Goal: Task Accomplishment & Management: Use online tool/utility

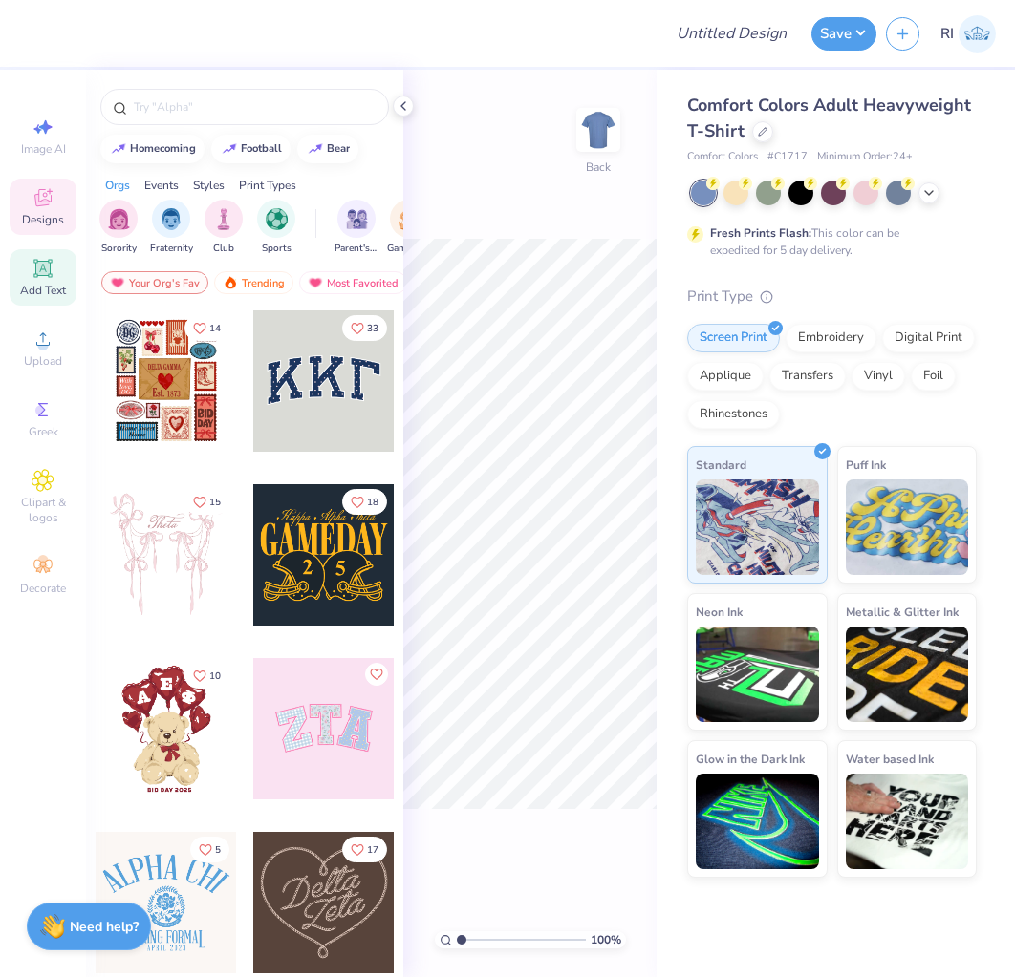
click at [27, 293] on span "Add Text" at bounding box center [43, 290] width 46 height 15
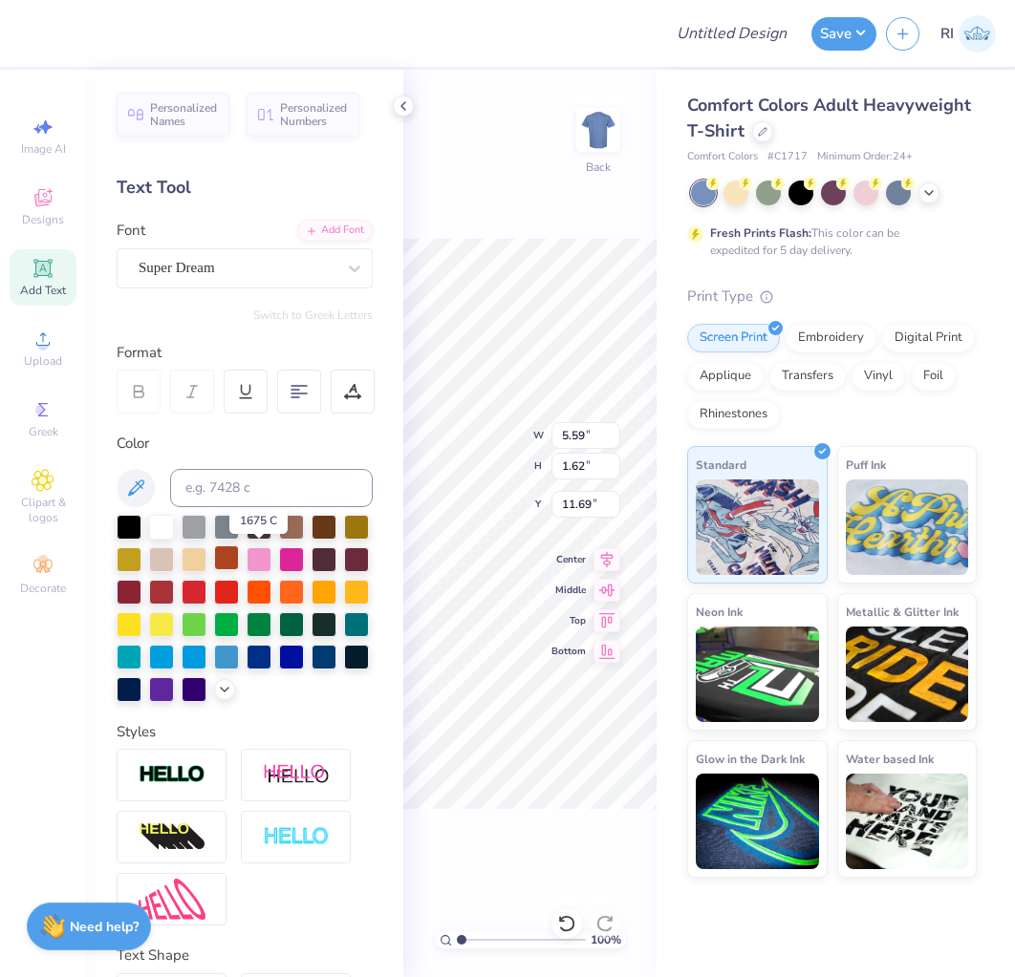
click at [239, 555] on div at bounding box center [226, 558] width 25 height 25
click at [210, 802] on div at bounding box center [172, 775] width 110 height 53
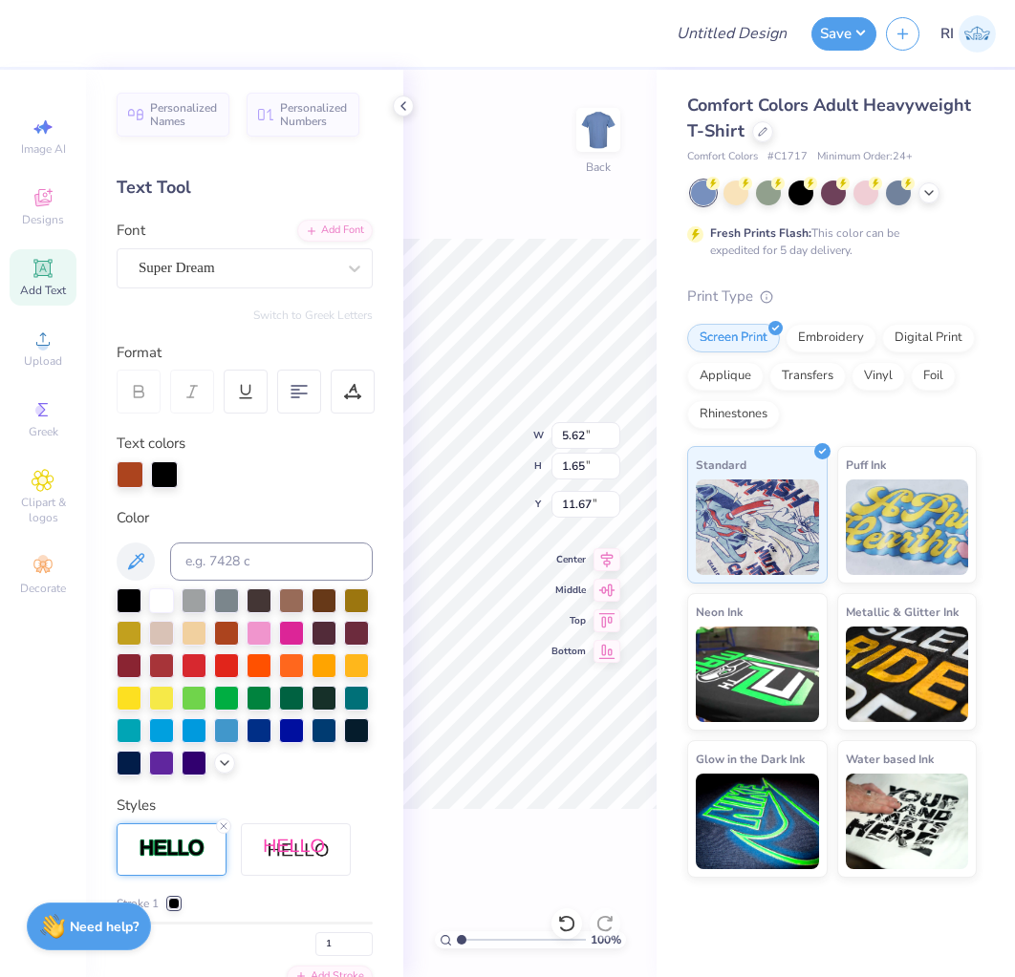
type input "5.62"
type input "1.65"
type input "11.67"
click at [564, 912] on div at bounding box center [566, 924] width 31 height 31
type input "5.59"
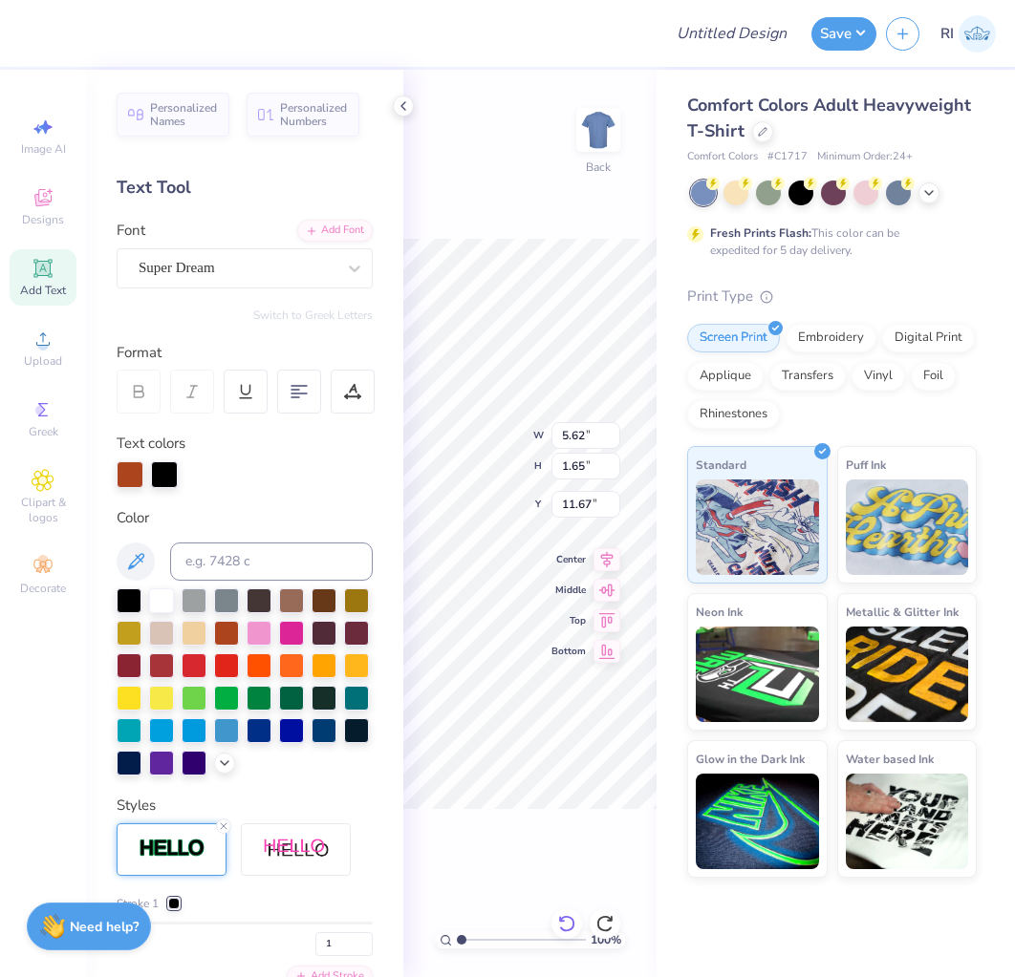
type input "1.62"
type input "11.69"
type input "5.62"
type input "1.65"
type input "11.67"
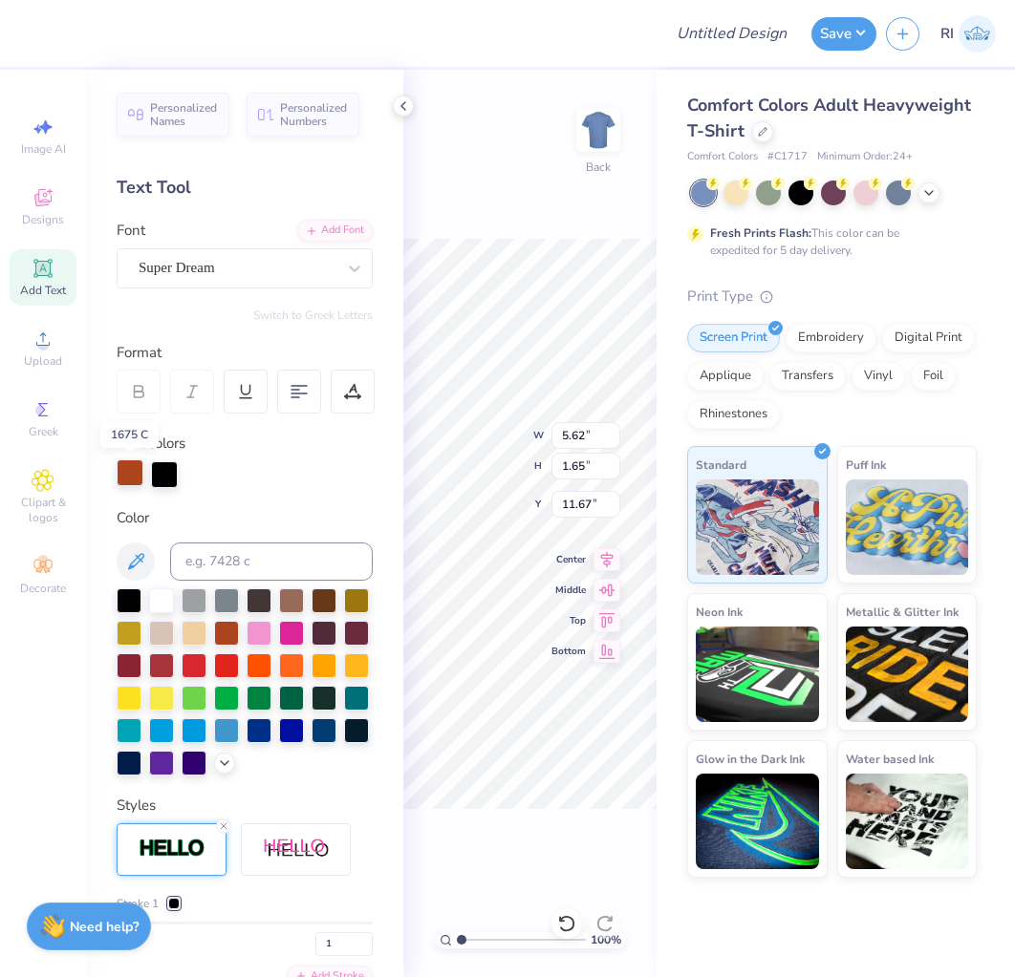
click at [133, 481] on div at bounding box center [130, 473] width 27 height 27
click at [129, 597] on div at bounding box center [129, 599] width 25 height 25
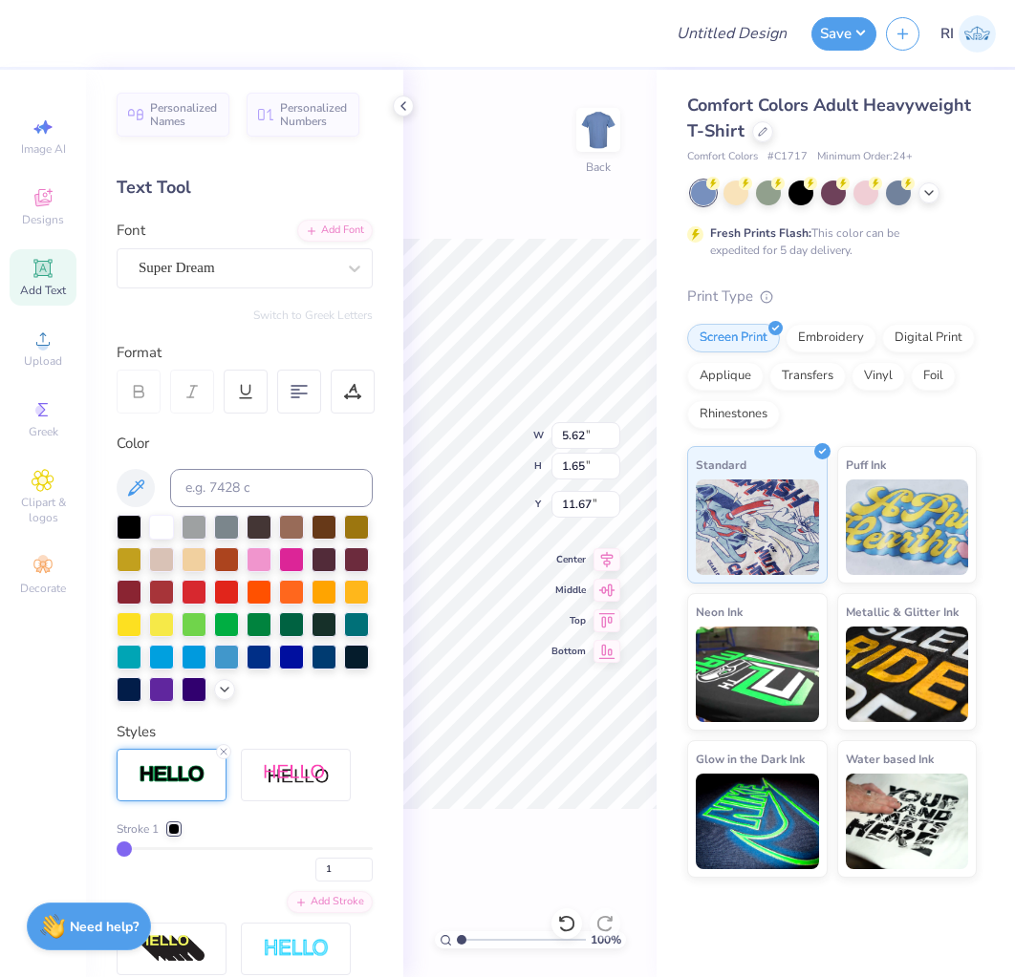
click at [454, 471] on div "100 % Back W 5.62 5.62 " H 1.65 1.65 " Y 11.67 11.67 " Center Middle Top Bottom" at bounding box center [529, 524] width 253 height 908
click at [560, 912] on div at bounding box center [566, 924] width 31 height 31
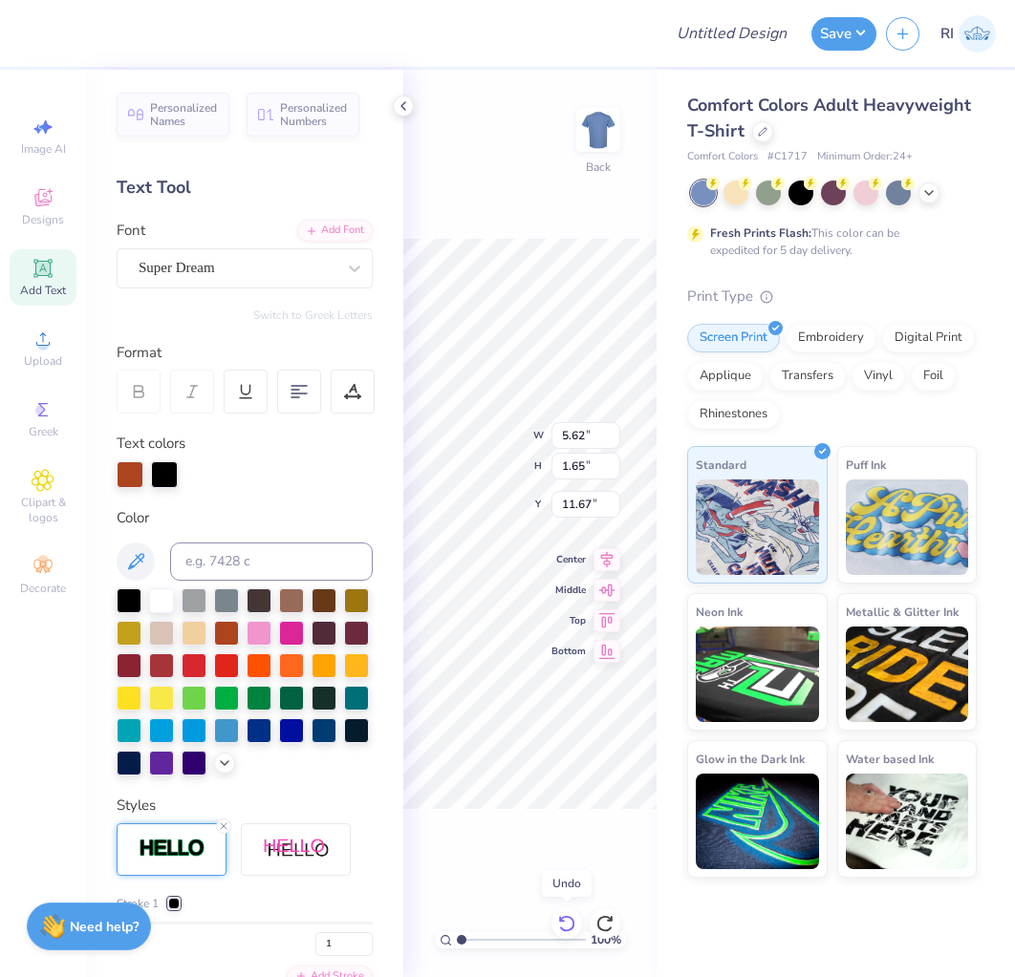
click at [560, 912] on div at bounding box center [566, 924] width 31 height 31
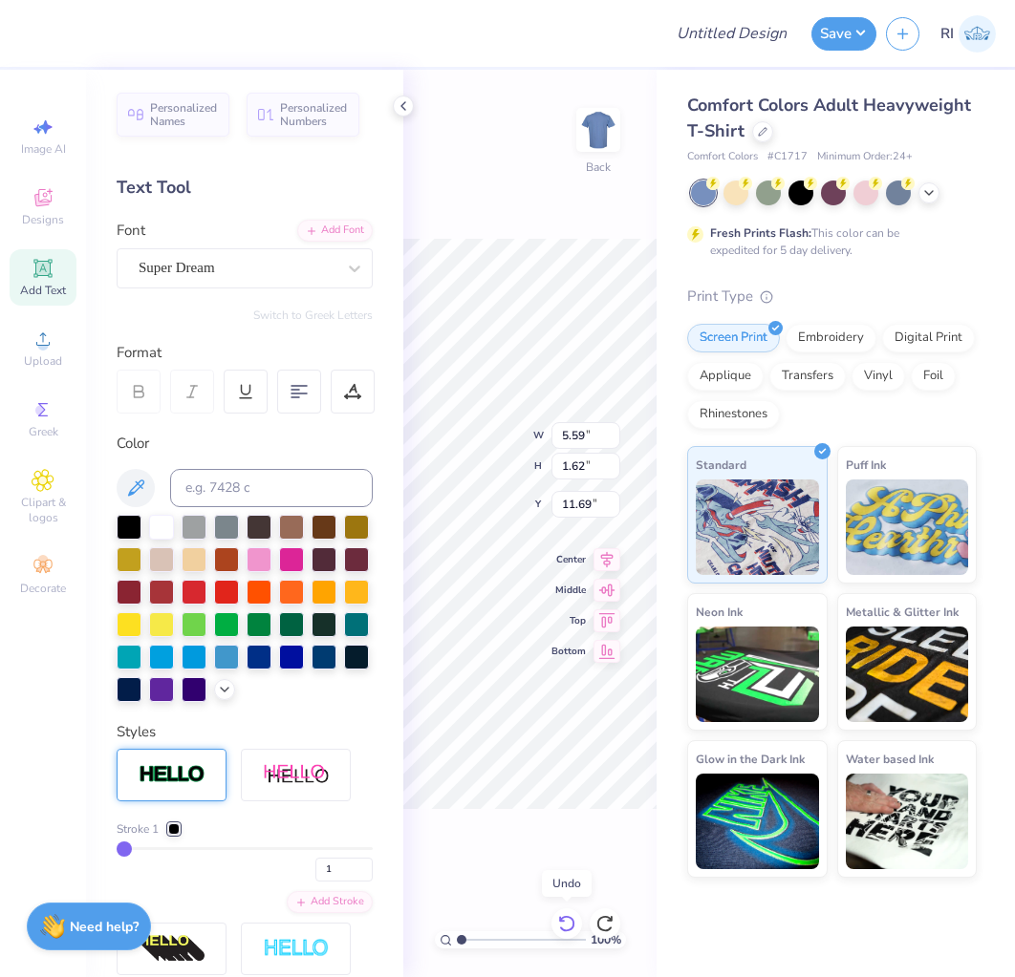
type input "5.59"
type input "1.62"
type input "11.69"
type input "5.62"
type input "1.65"
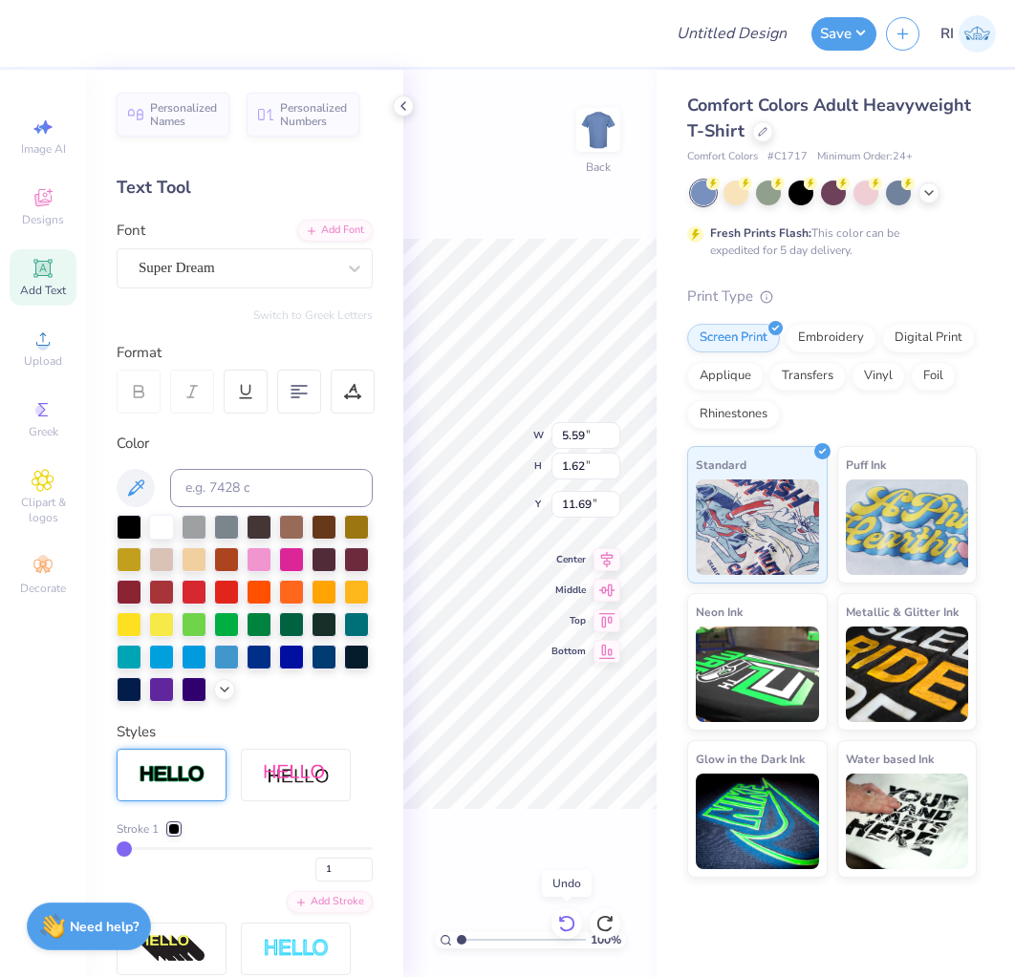
type input "11.67"
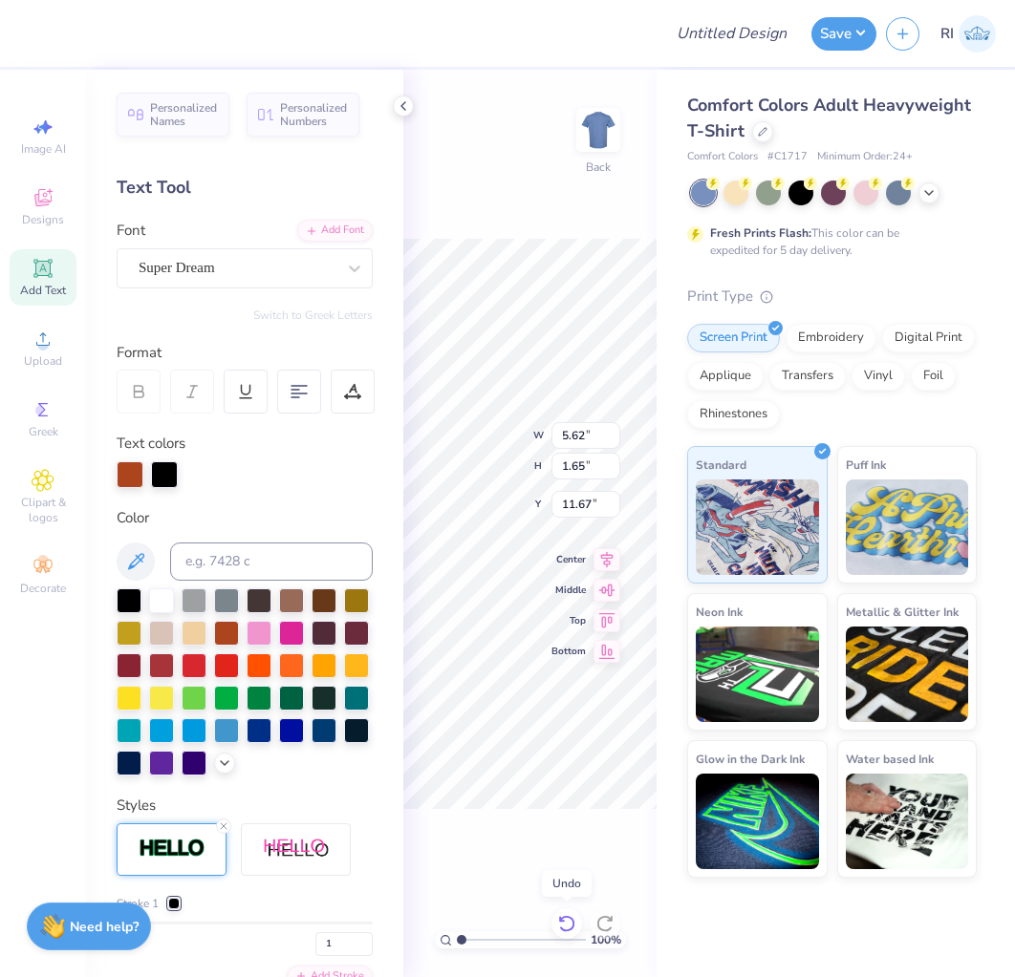
click at [560, 912] on div at bounding box center [566, 924] width 31 height 31
type input "5.59"
type input "1.62"
type input "11.69"
type input "5.62"
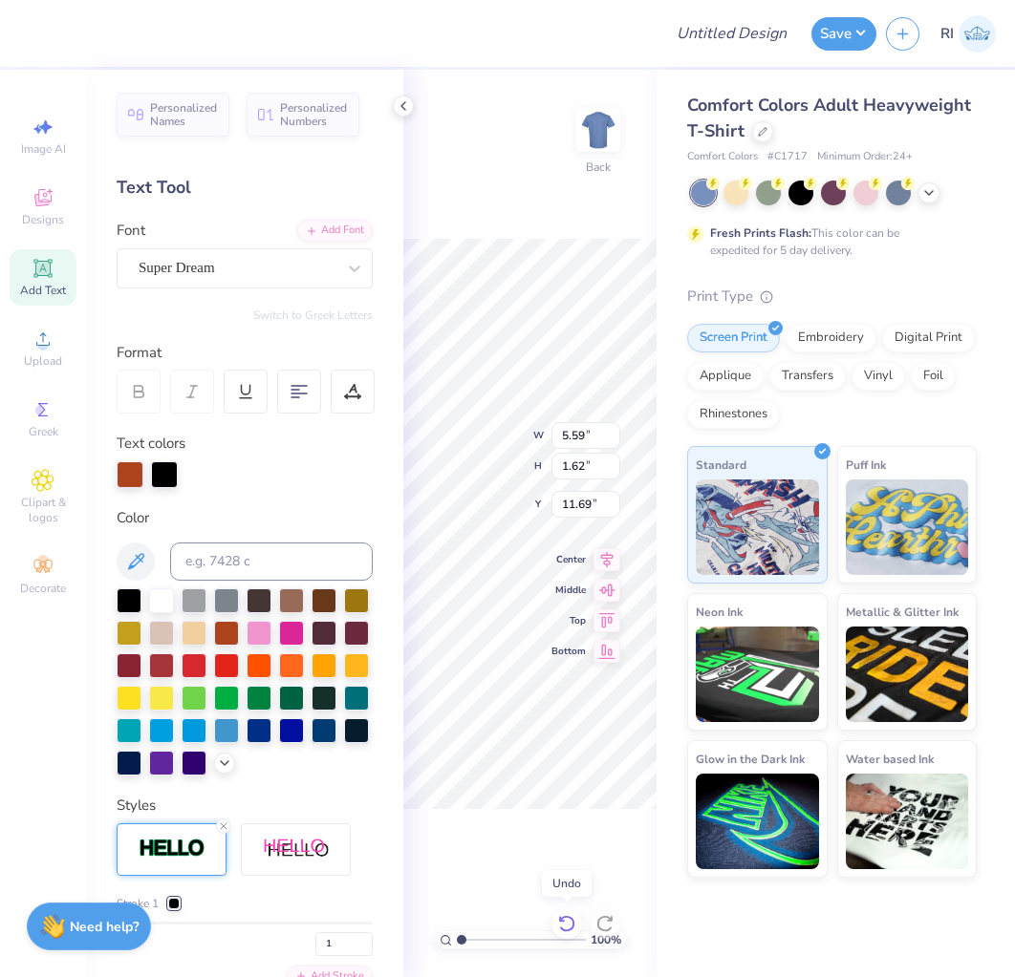
type input "1.65"
type input "11.67"
click at [560, 912] on div at bounding box center [566, 924] width 31 height 31
type input "5.59"
type input "1.62"
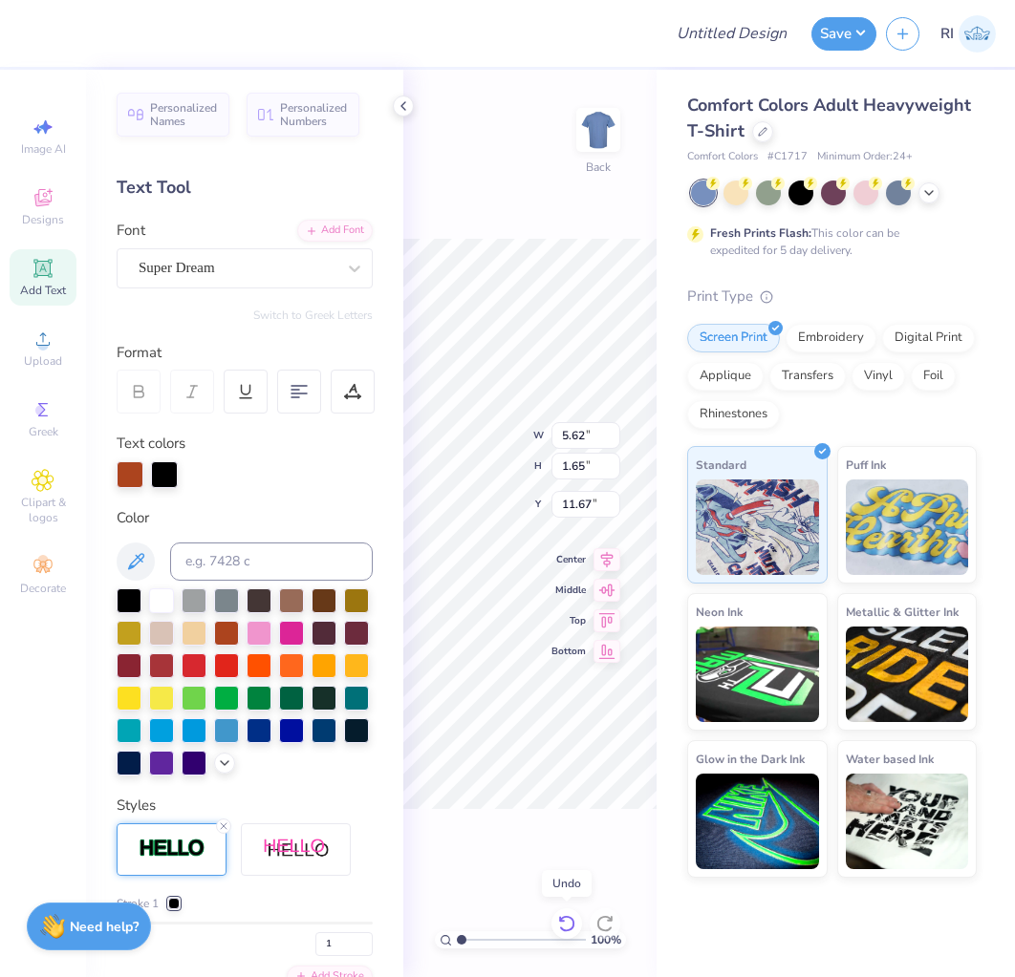
type input "11.69"
type input "5.62"
type input "1.65"
type input "11.67"
click at [560, 912] on div at bounding box center [566, 924] width 31 height 31
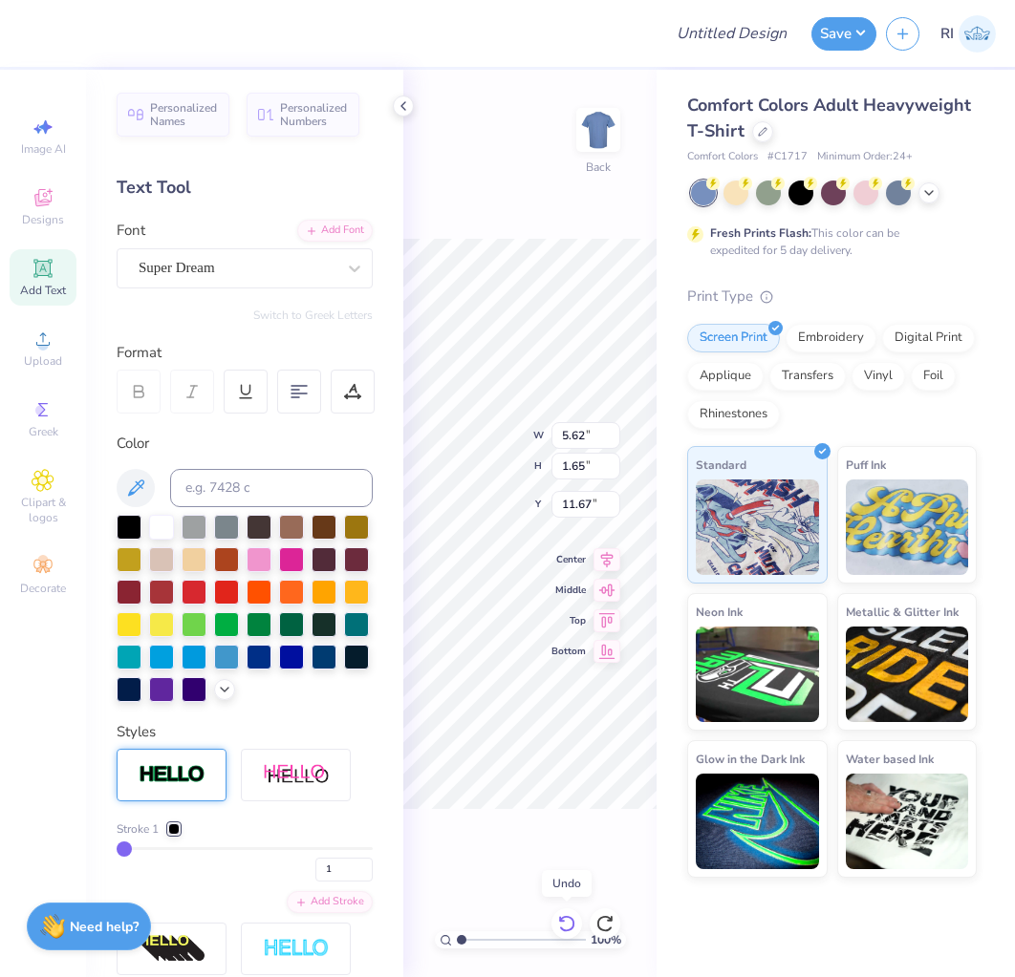
type input "5.59"
type input "1.62"
type input "11.69"
click at [560, 912] on div at bounding box center [566, 924] width 31 height 31
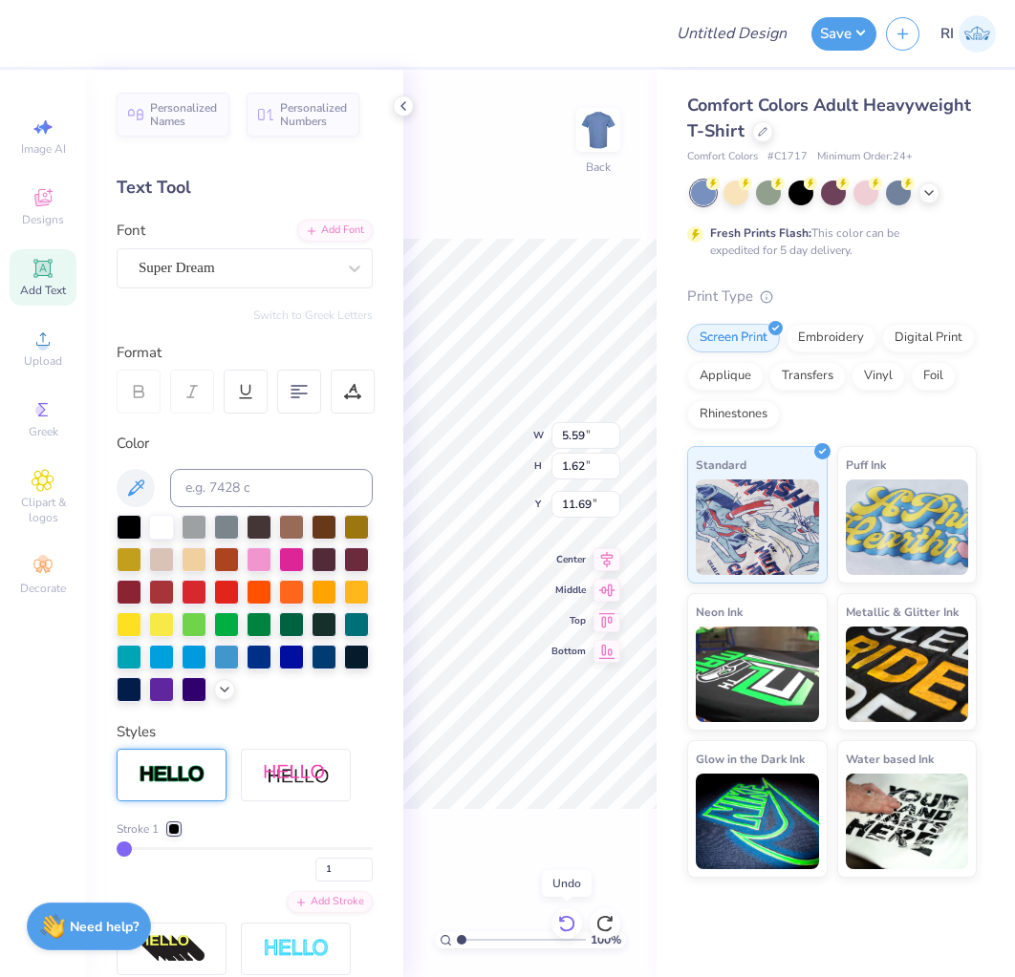
click at [560, 912] on div at bounding box center [566, 924] width 31 height 31
click at [563, 915] on icon at bounding box center [566, 923] width 19 height 19
click at [606, 915] on icon at bounding box center [604, 923] width 19 height 19
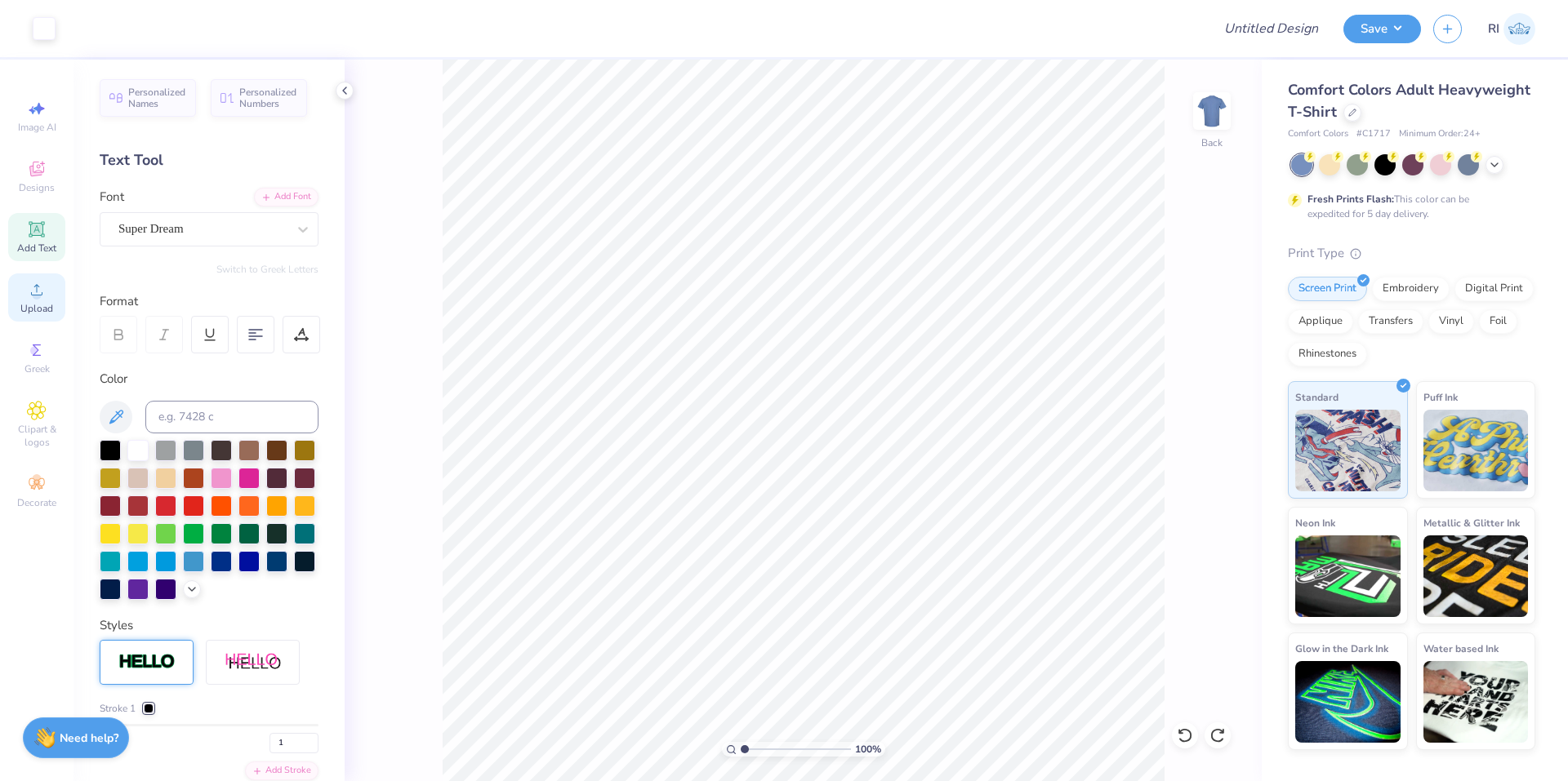
click at [30, 282] on icon at bounding box center [37, 290] width 20 height 20
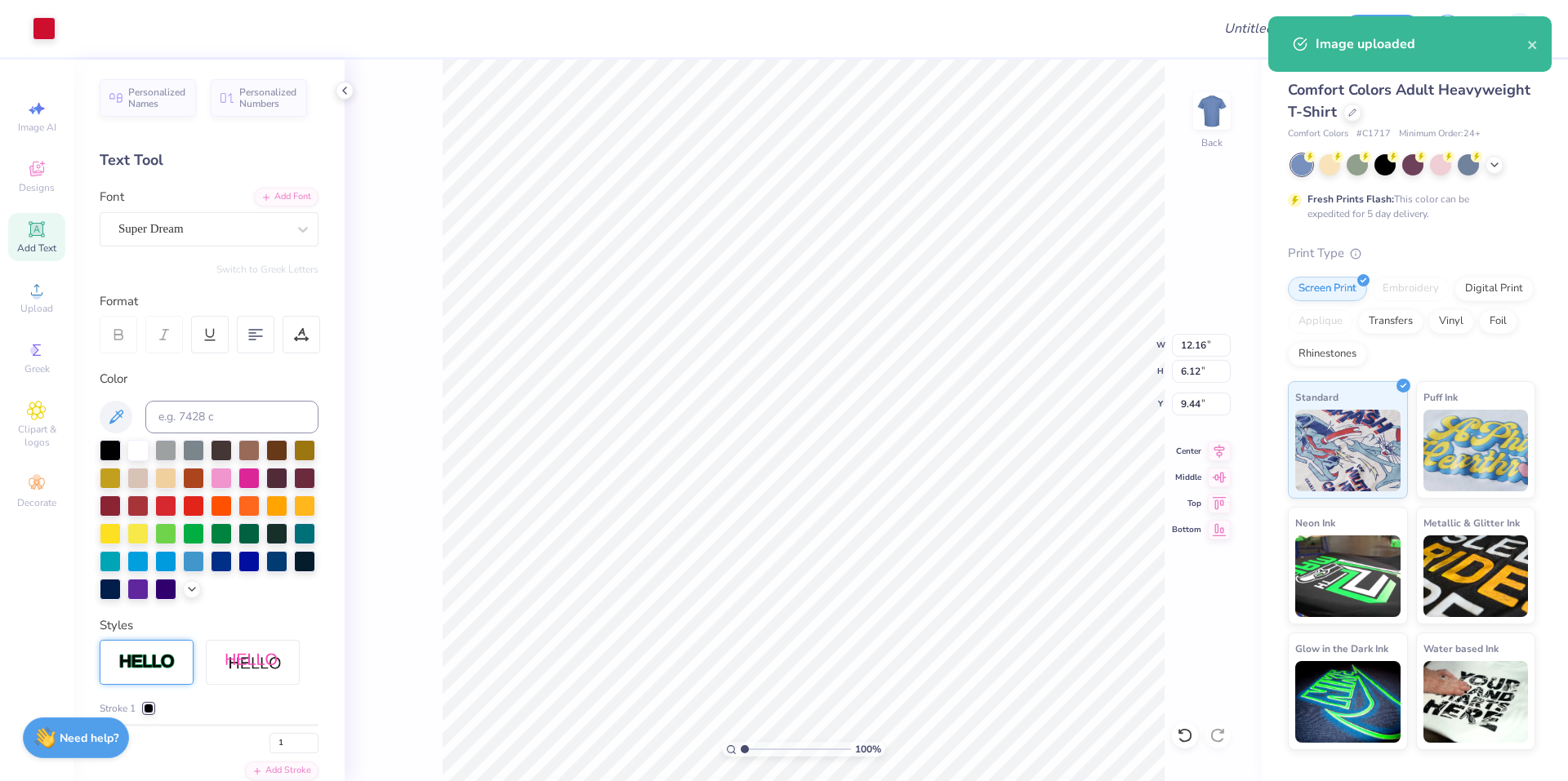
type input "3.45"
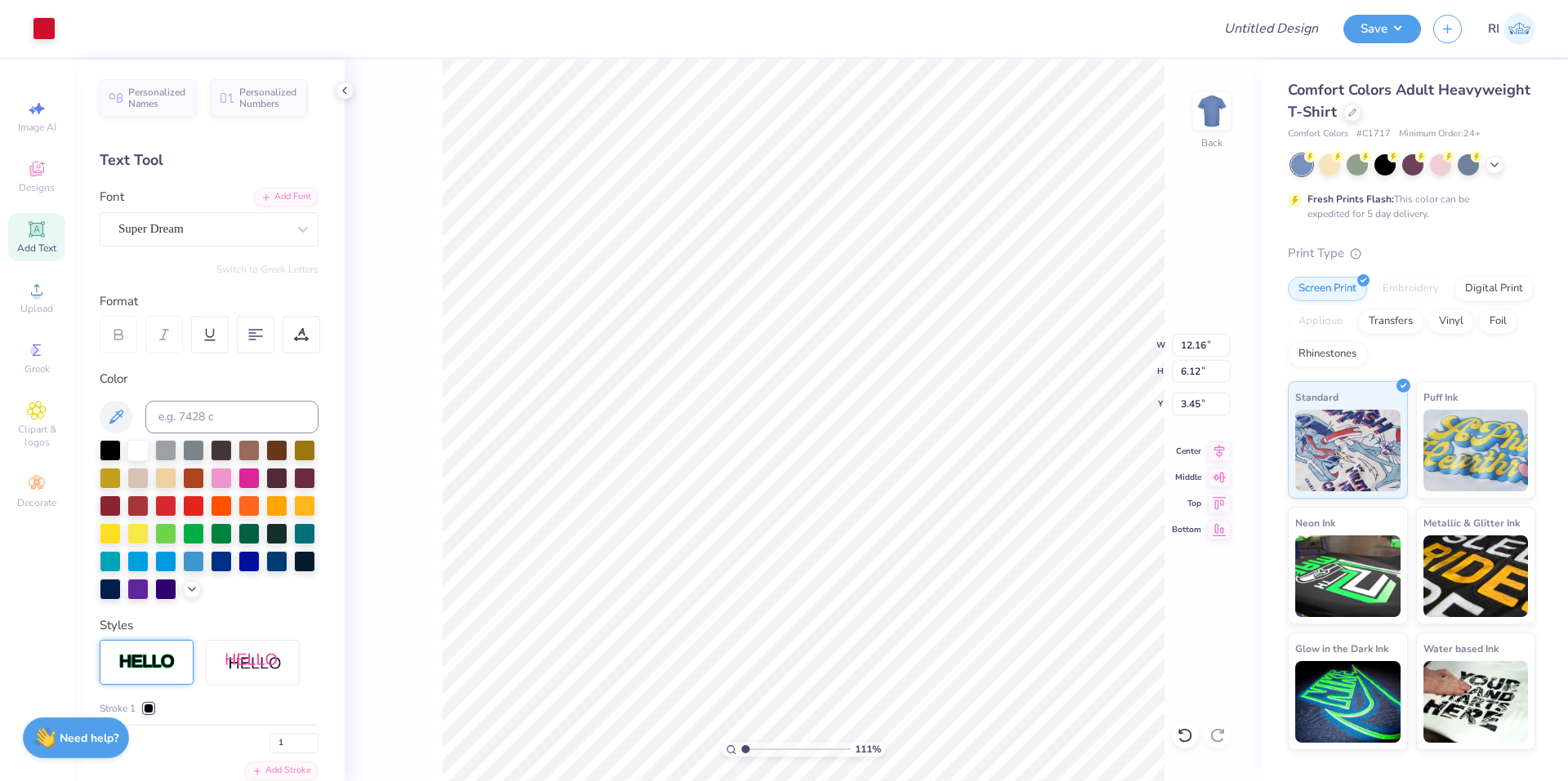
type input "1"
click at [867, 400] on input "3.45" at bounding box center [1201, 404] width 59 height 23
type input "3.00"
type input "1.22152498603932"
type input "11.97"
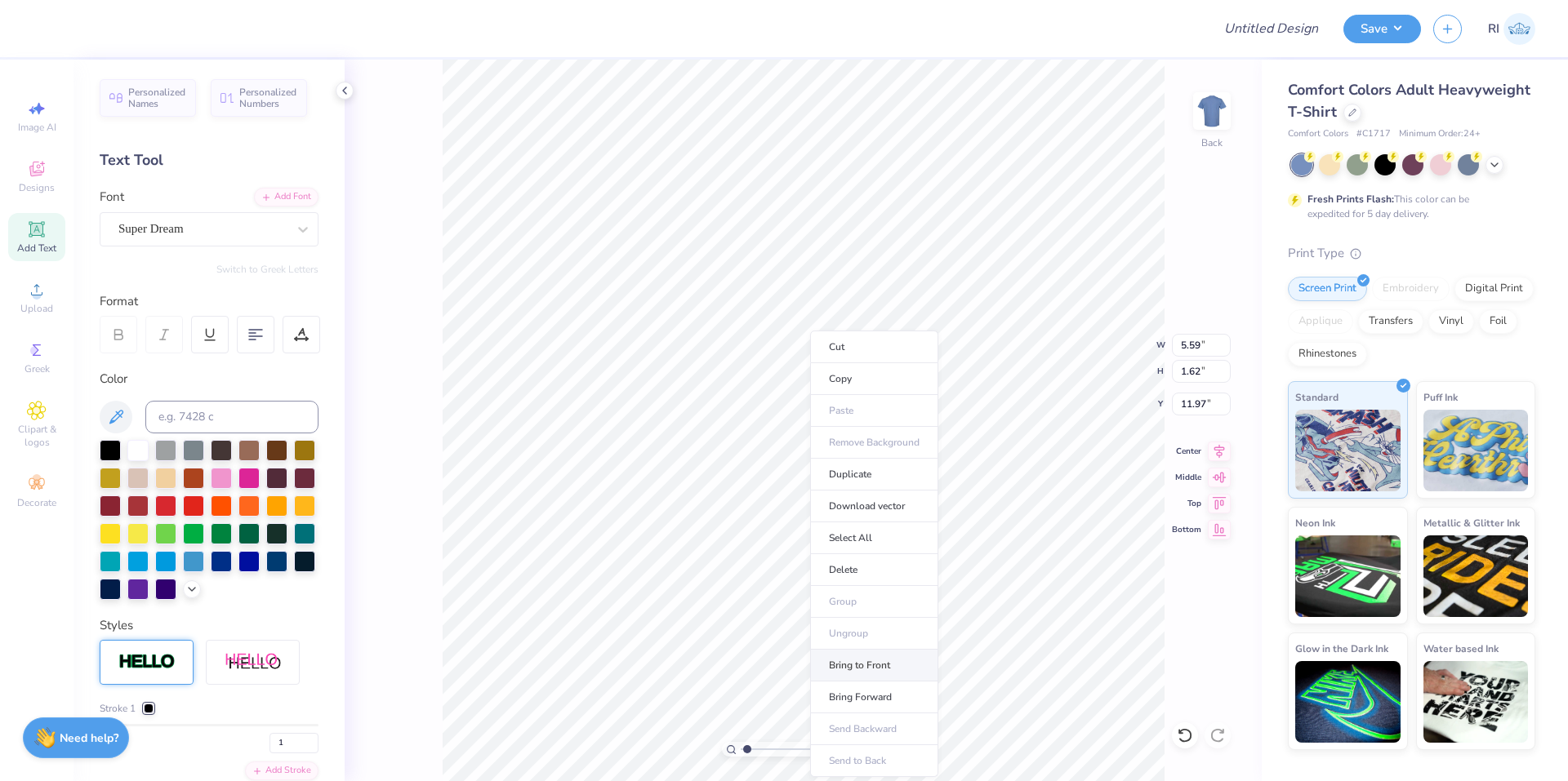
click at [867, 660] on li "Bring to Front" at bounding box center [875, 666] width 128 height 32
type input "1.22152498603932"
type input "7.50"
type input "1.22152498603932"
type input "13.41"
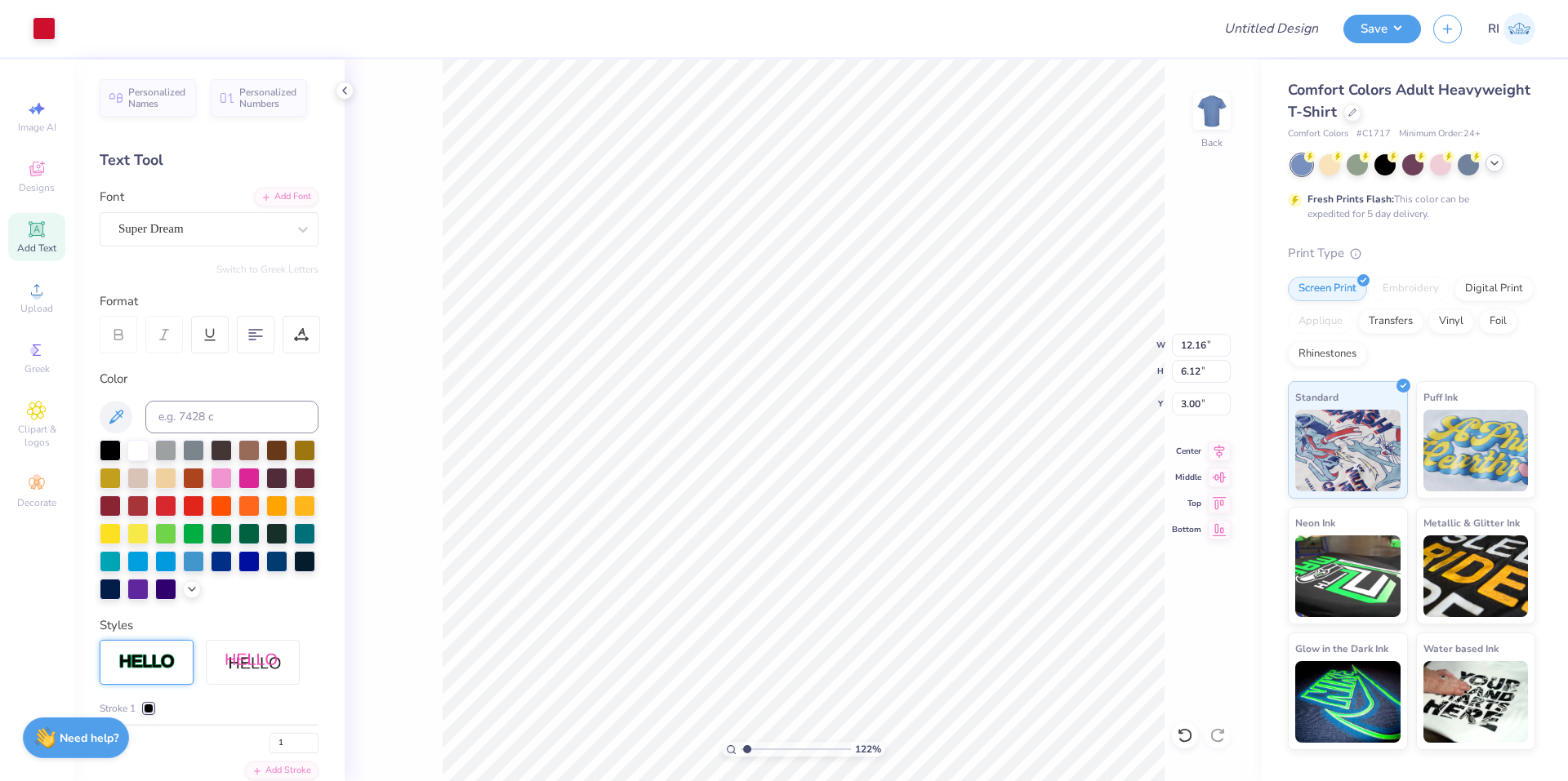
click at [867, 157] on icon at bounding box center [1494, 162] width 13 height 13
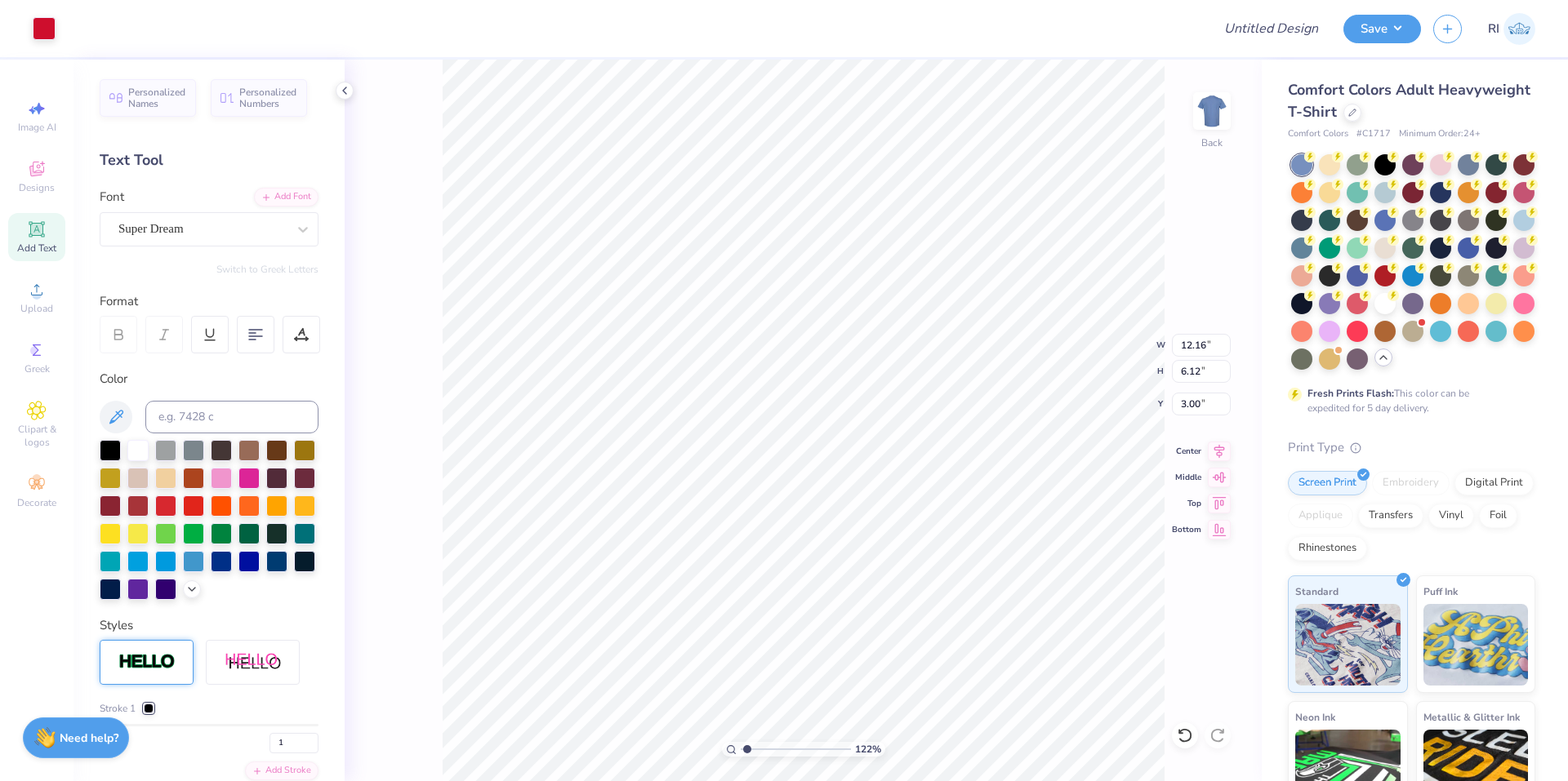
click at [867, 314] on div at bounding box center [1385, 303] width 21 height 21
type input "1.22152498603932"
click at [867, 30] on input "Design Title" at bounding box center [1251, 28] width 160 height 32
type input "t"
type input "1.22152498603932"
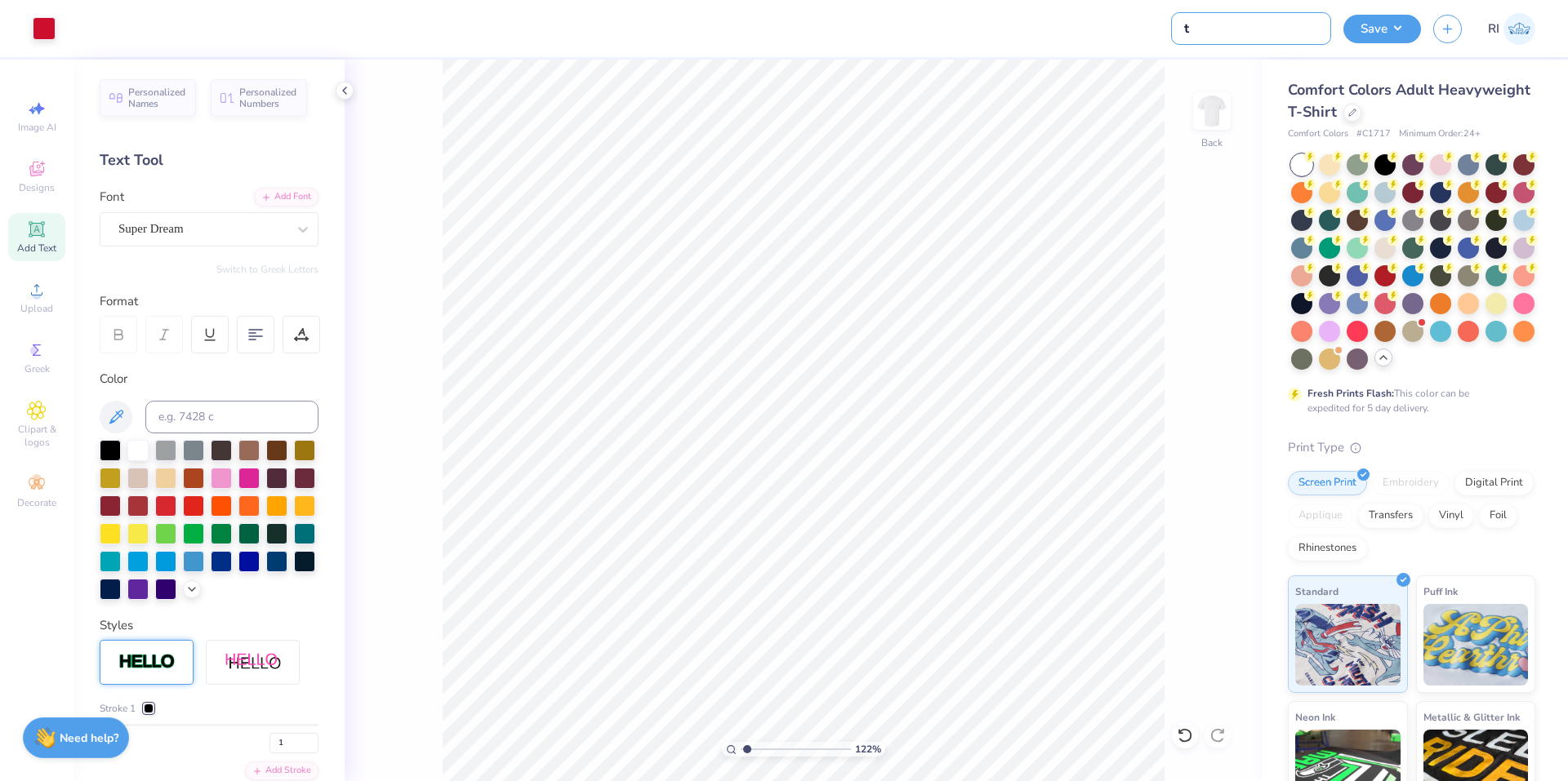
type input "te"
type input "1.22152498603932"
type input "tes"
type input "1.22152498603932"
type input "test"
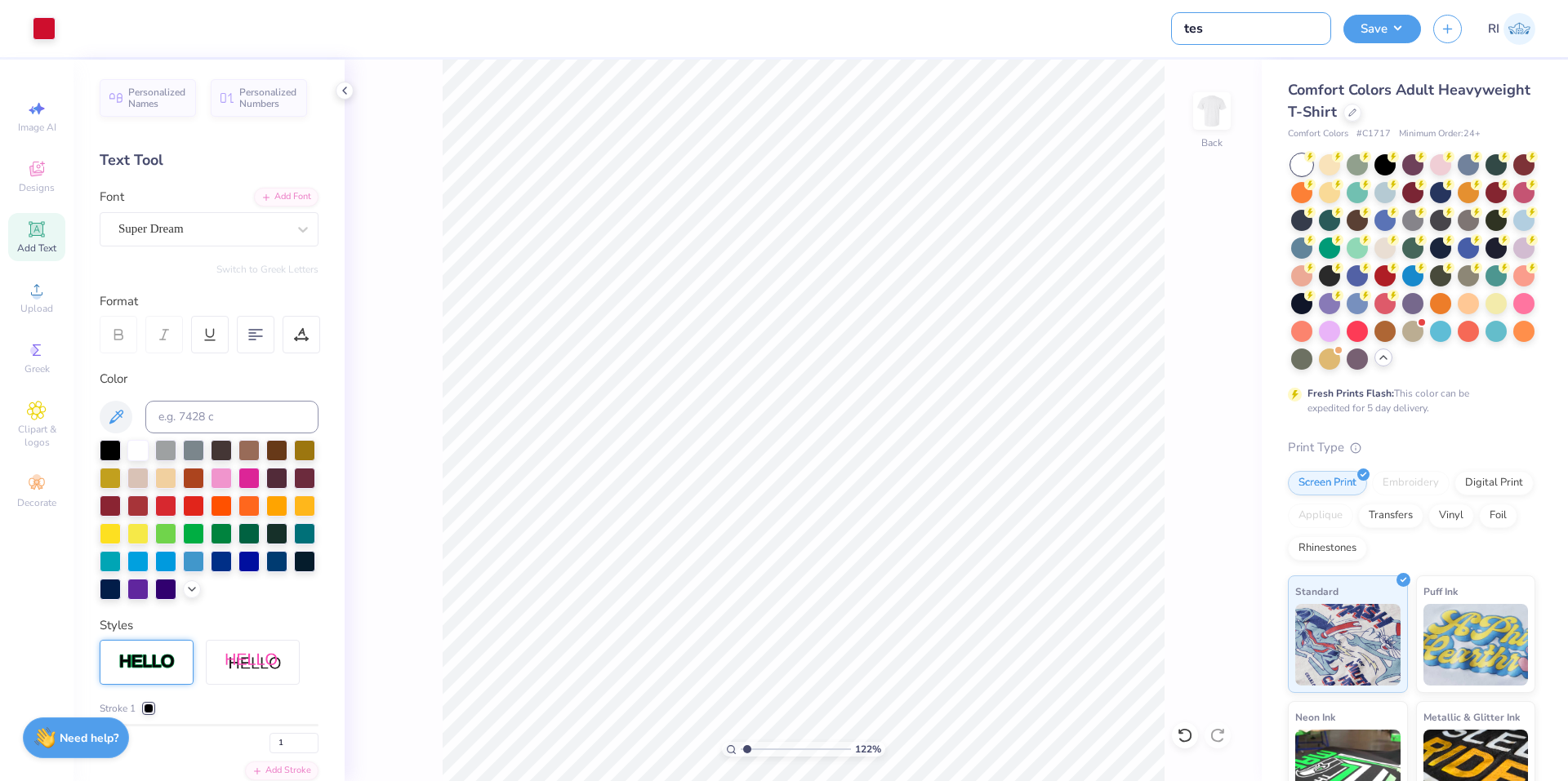
type input "1.22152498603932"
click at [867, 33] on input "Design Title" at bounding box center [1251, 28] width 160 height 32
type input "A"
type input "1.22152498603932"
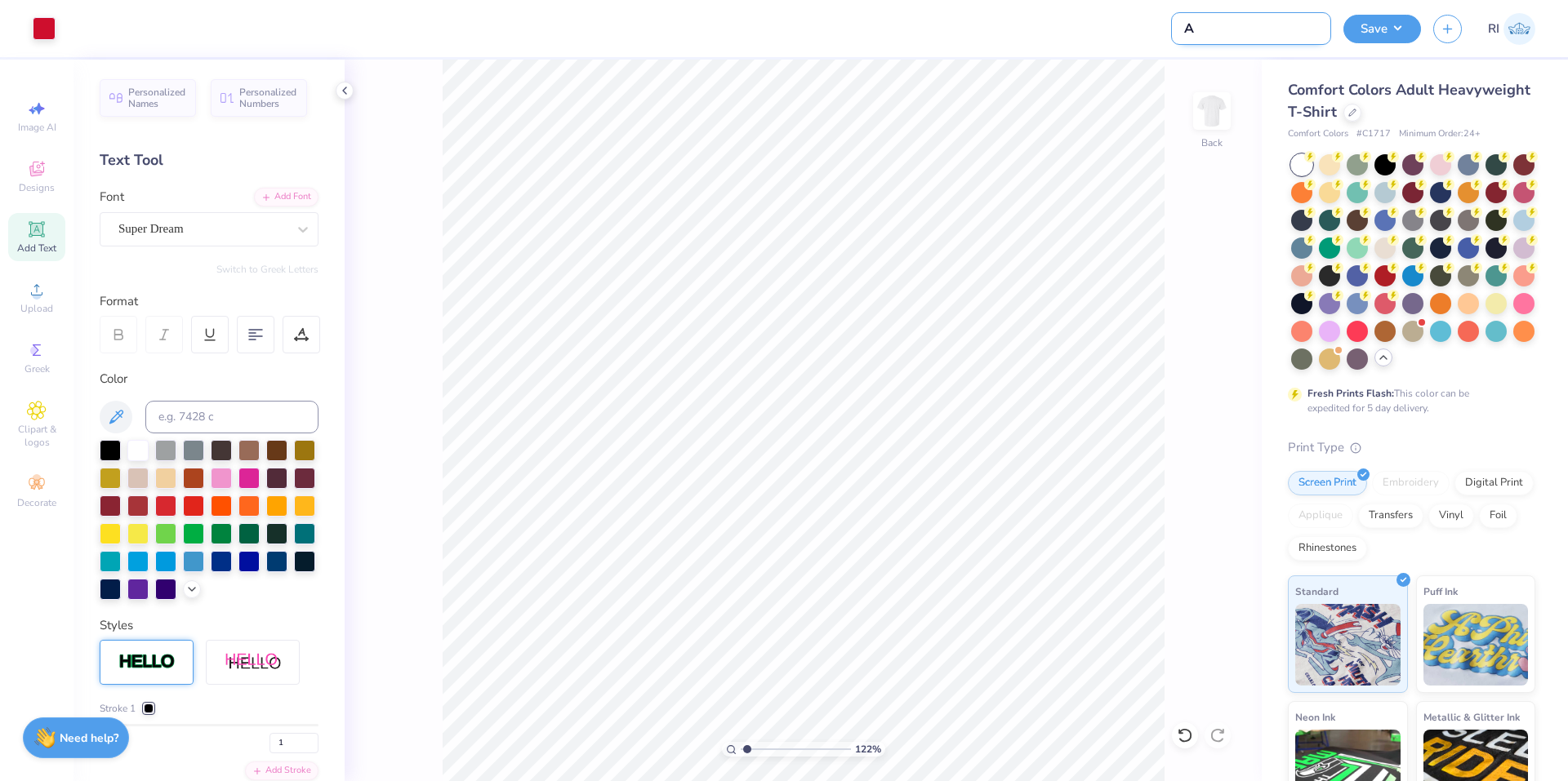
type input "Ar"
type input "1.22152498603932"
type input "A"
type input "1.22152498603932"
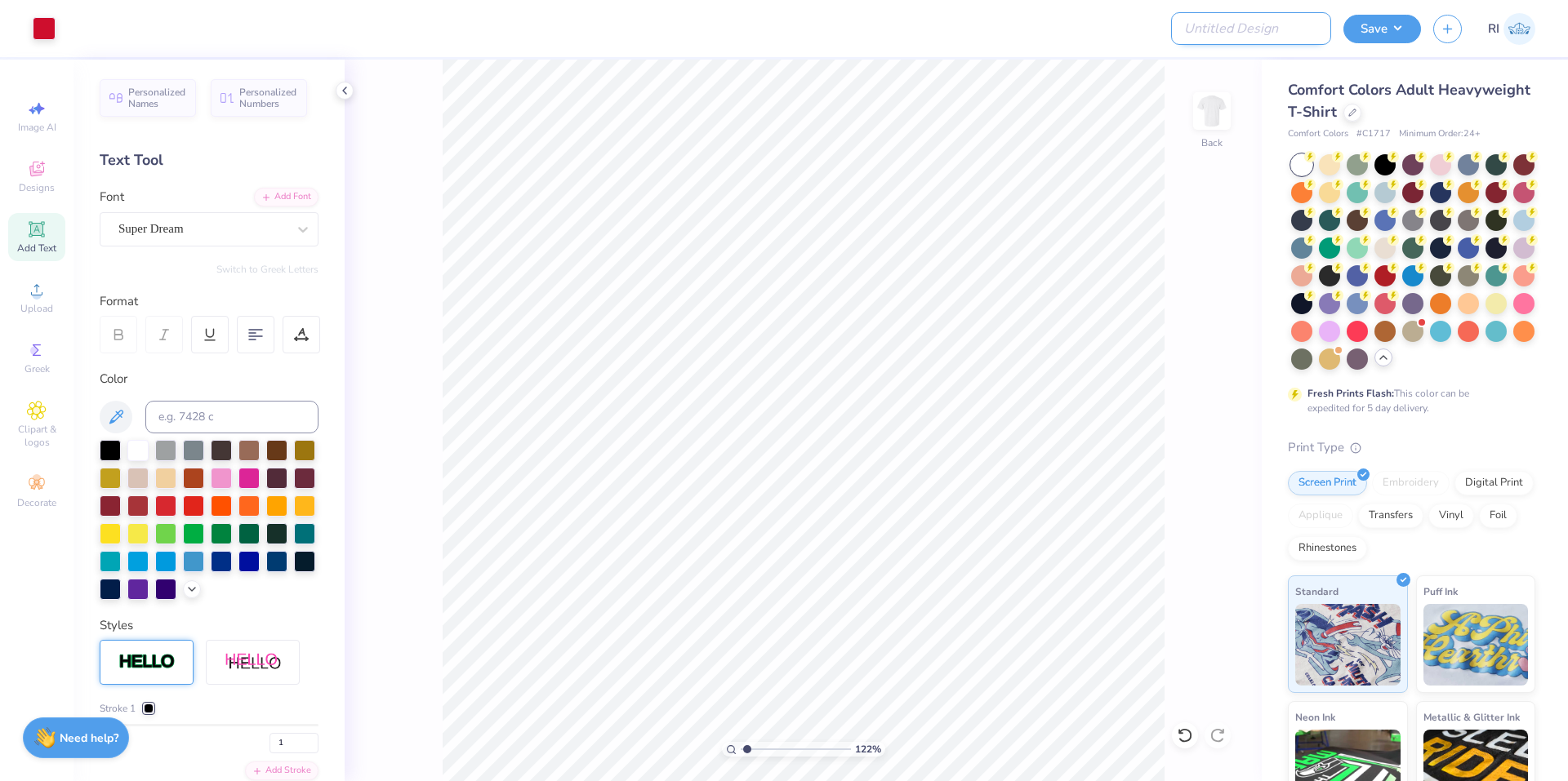
type input "T"
type input "1.22152498603932"
type input "Te"
type input "1.22152498603932"
type input "Tes"
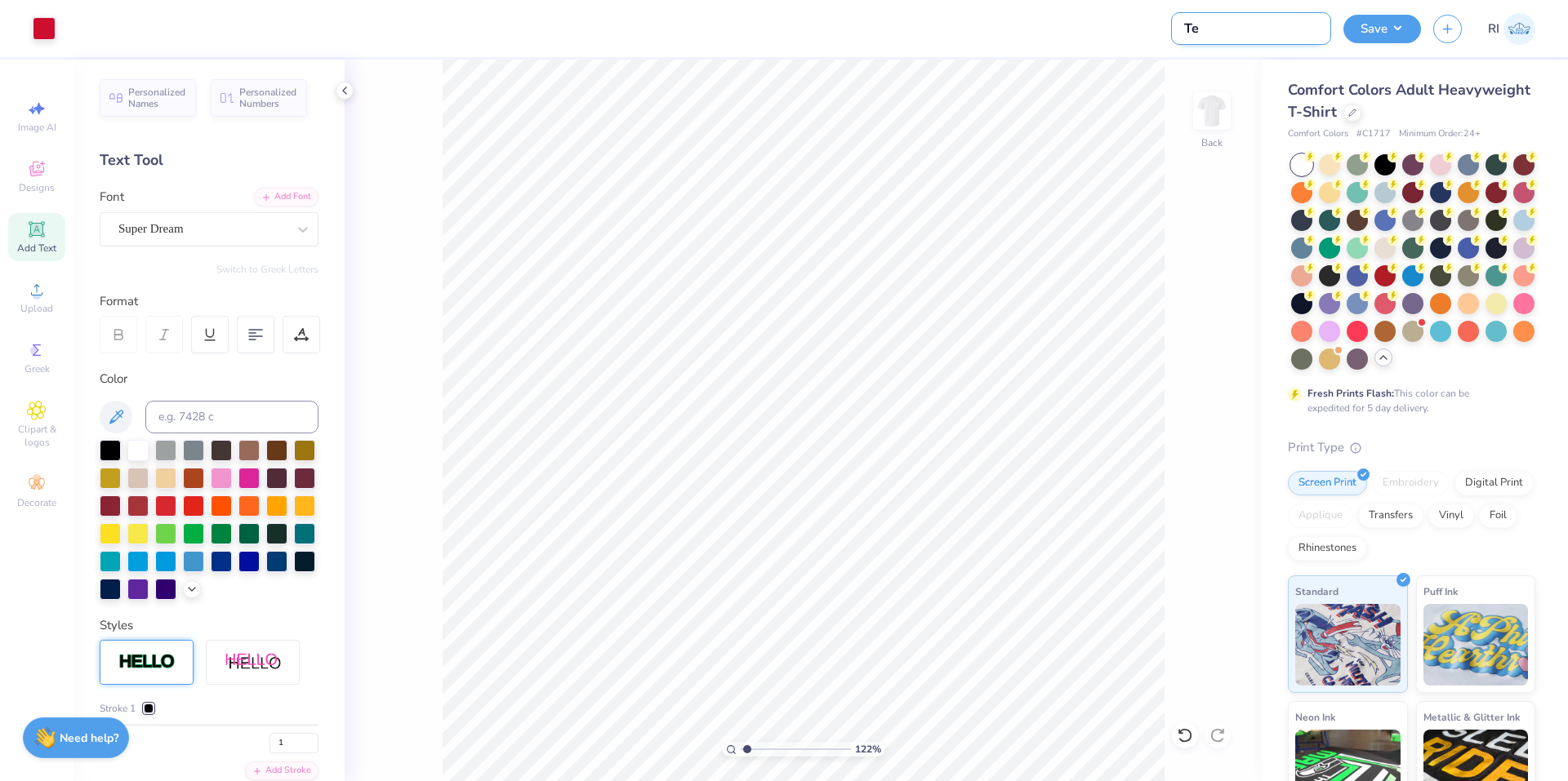
type input "1.22152498603932"
type input "Test"
type input "1.22152498603932"
type input "Test"
type input "1.22152498603932"
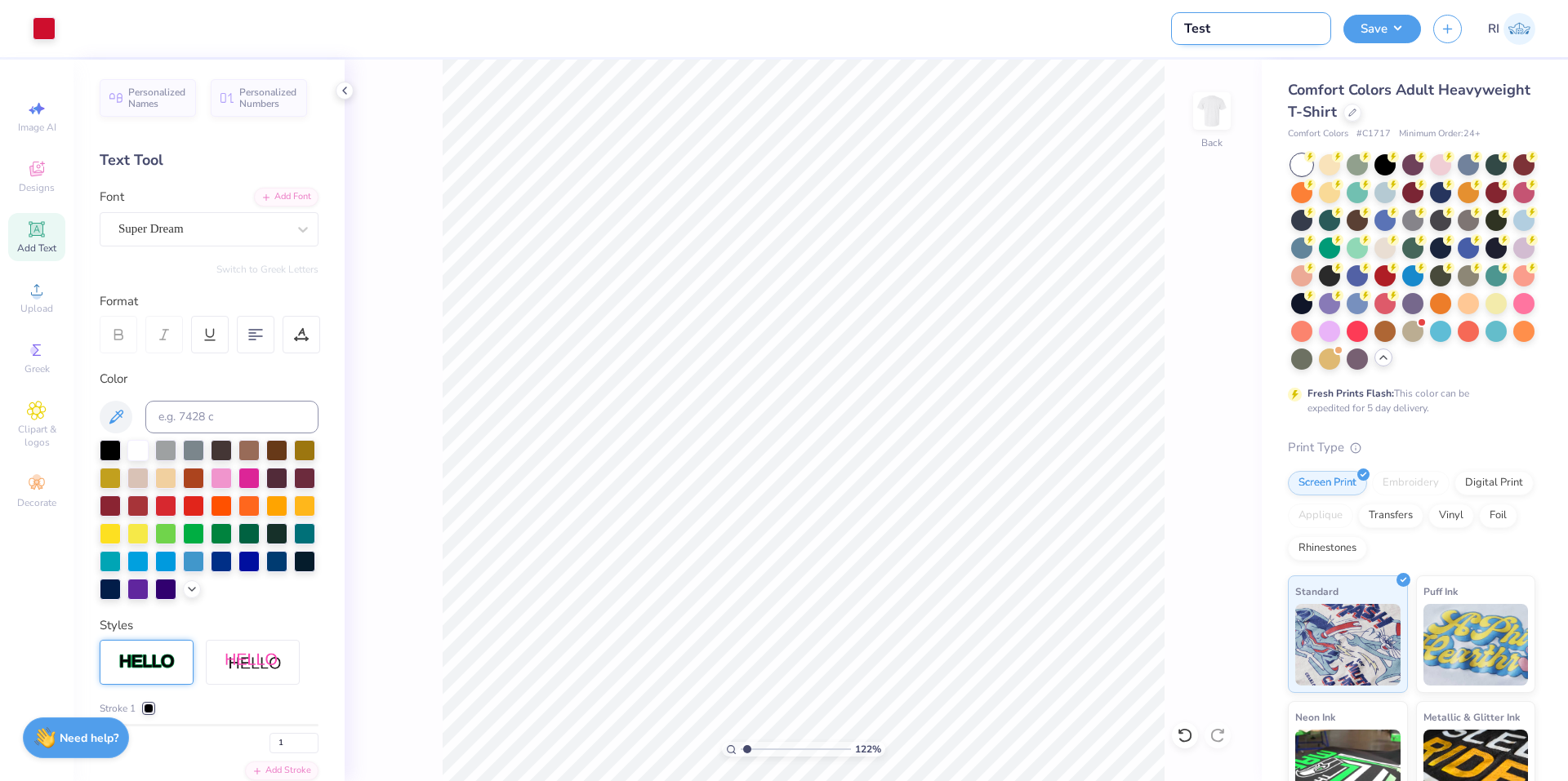
type input "Test -"
type input "1.22152498603932"
type input "Test -"
type input "1.22152498603932"
type input "Test - R"
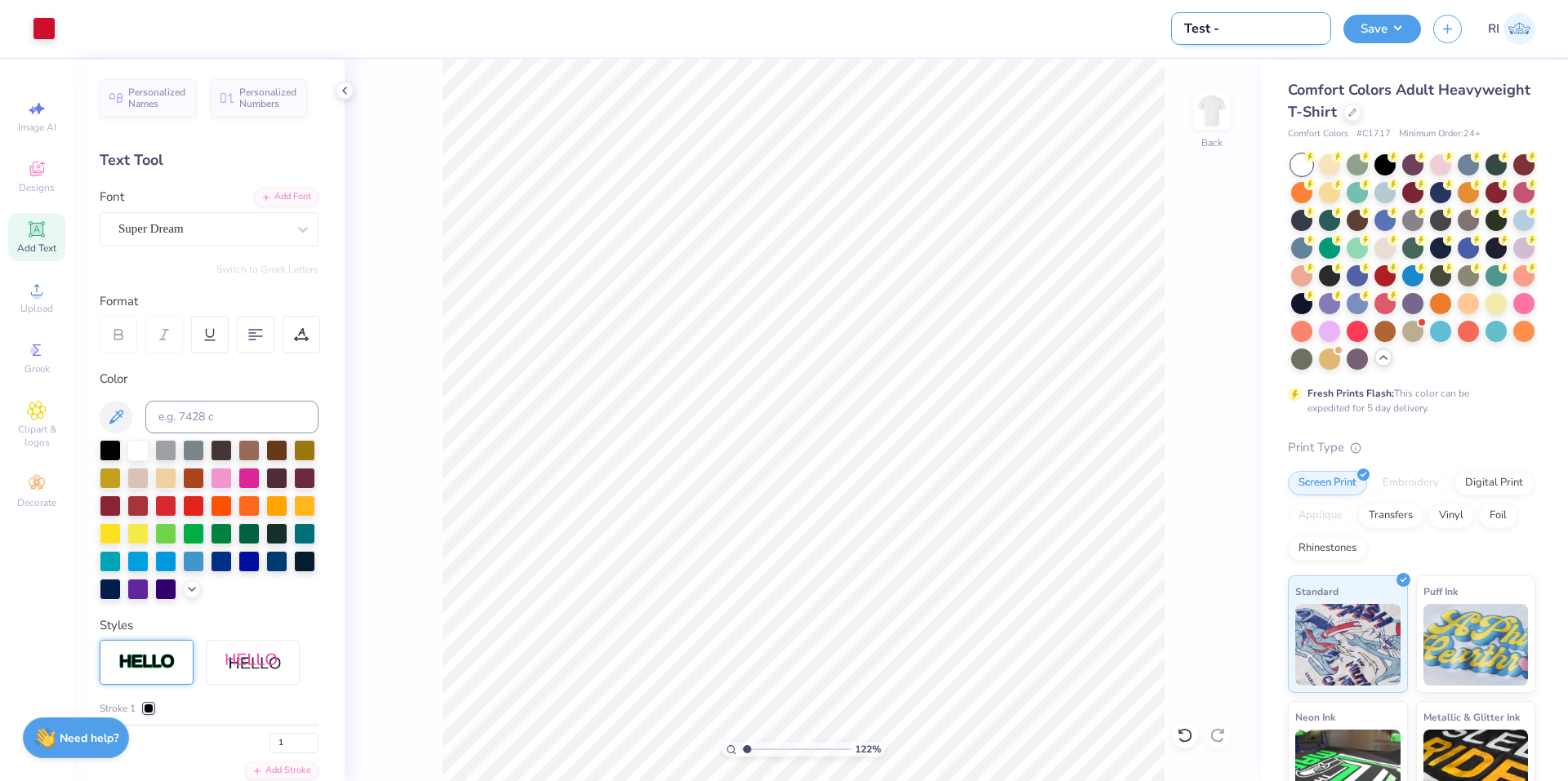
type input "1.22152498603932"
type input "Test - Re"
type input "1.22152498603932"
type input "Test - Ren"
type input "1.22152498603932"
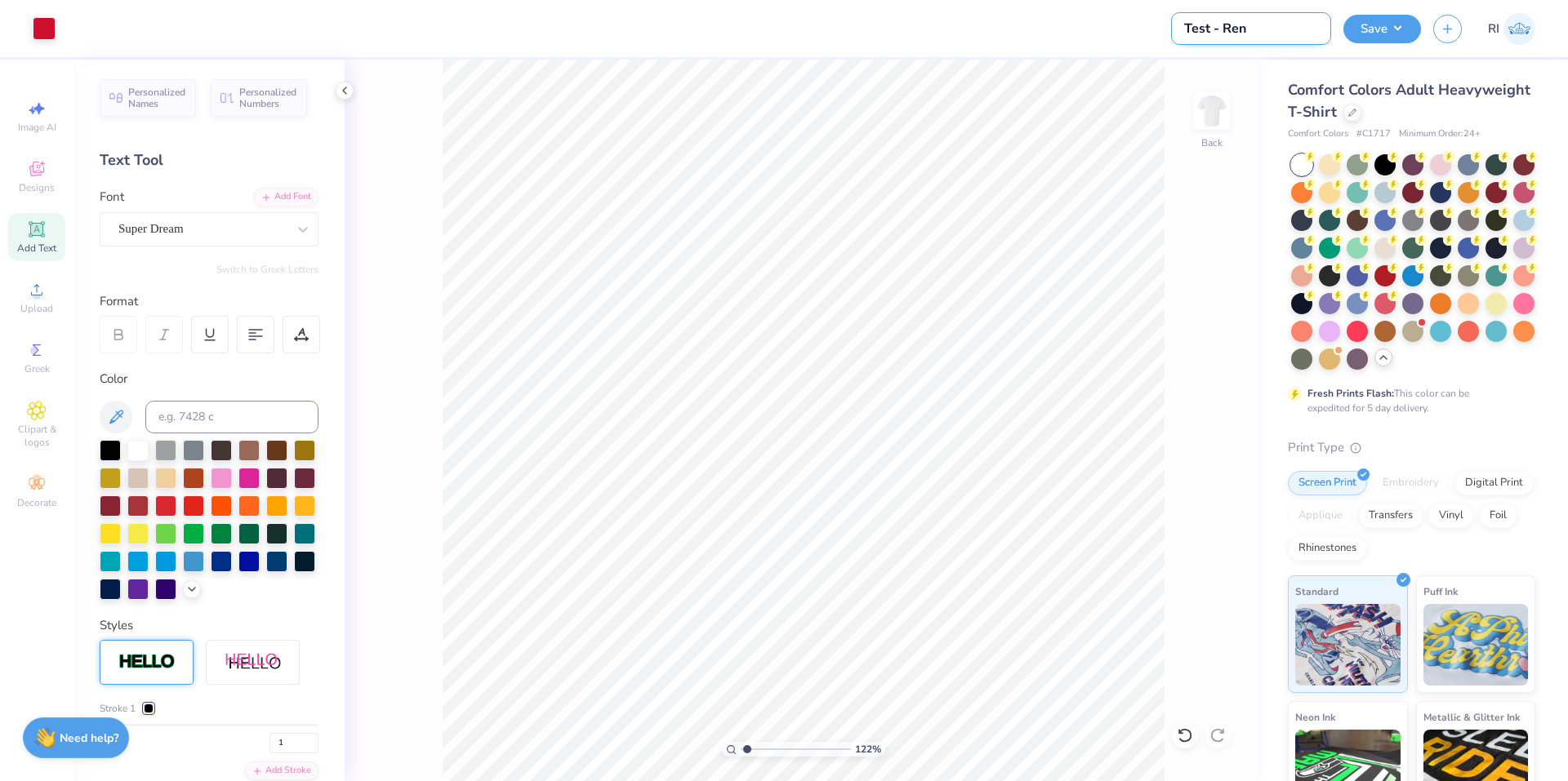
type input "Test - Renz"
type input "1.22152498603932"
click at [867, 26] on input "Test - Renz" at bounding box center [1251, 28] width 160 height 32
click at [867, 34] on input "Test - Renz" at bounding box center [1251, 28] width 160 height 32
type input "Test - Renz"
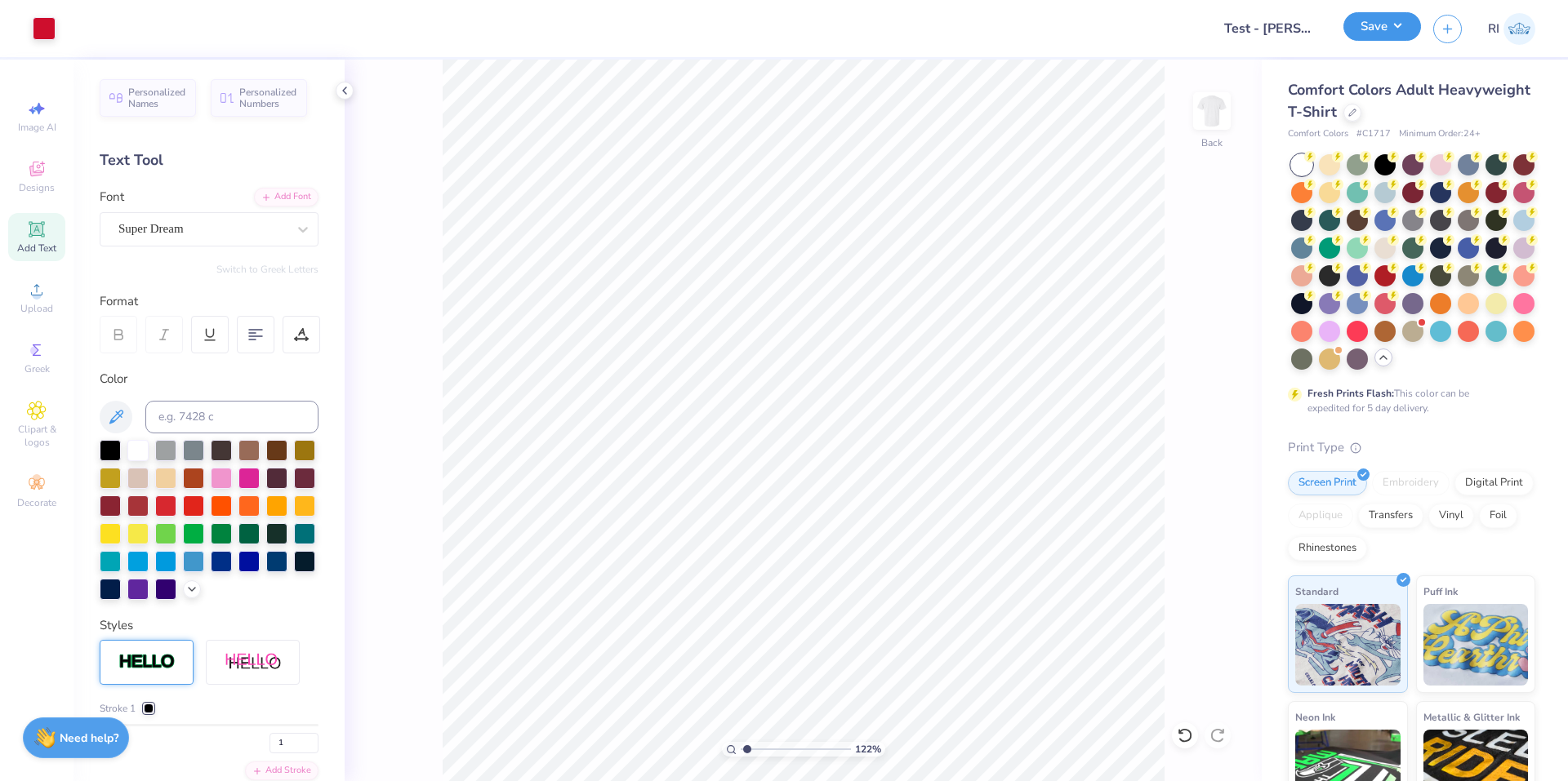
click at [867, 27] on button "Save" at bounding box center [1382, 26] width 78 height 28
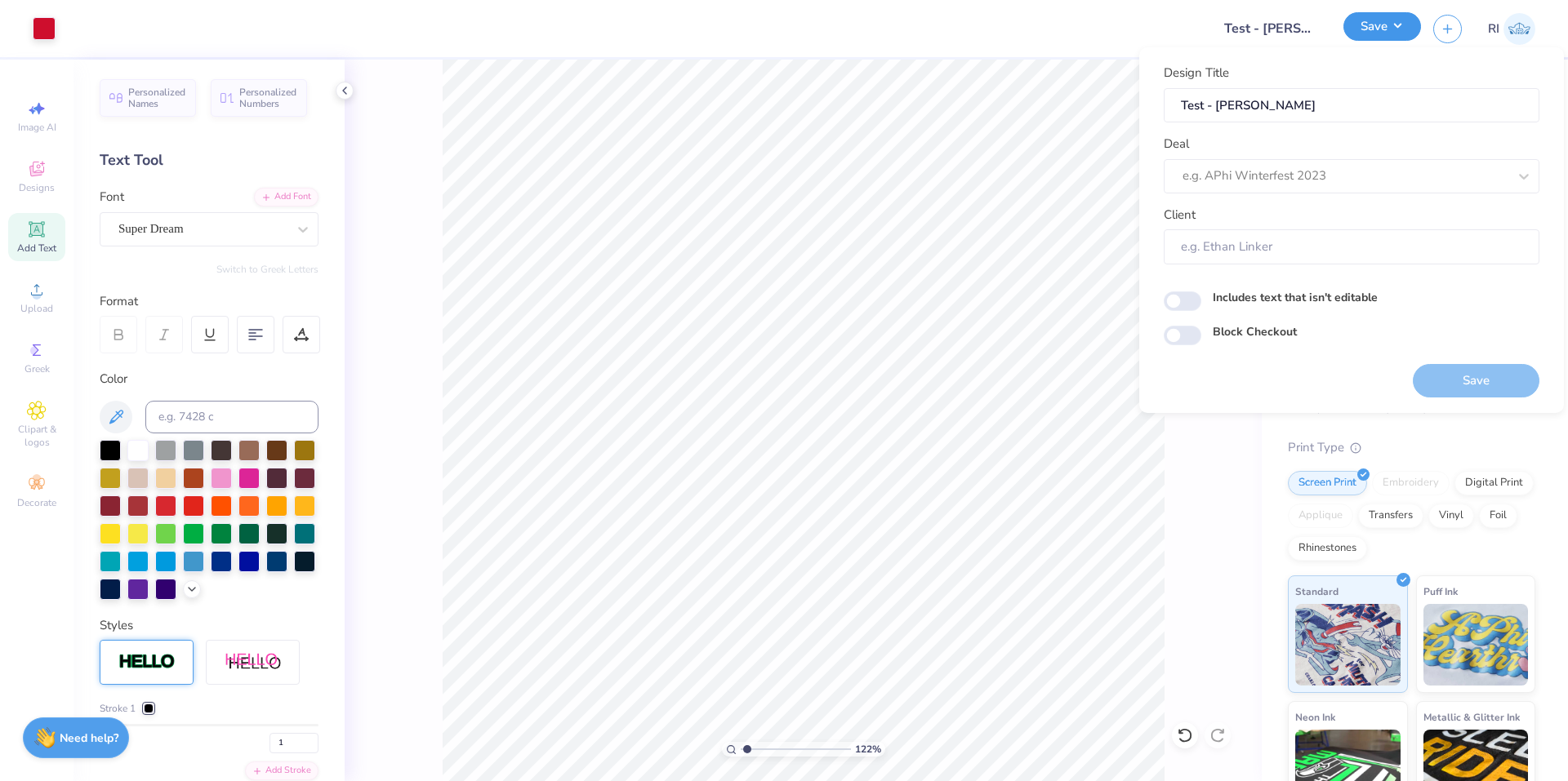
type input "1.22152498603932"
click at [867, 39] on input "Test - Renz" at bounding box center [1251, 28] width 160 height 32
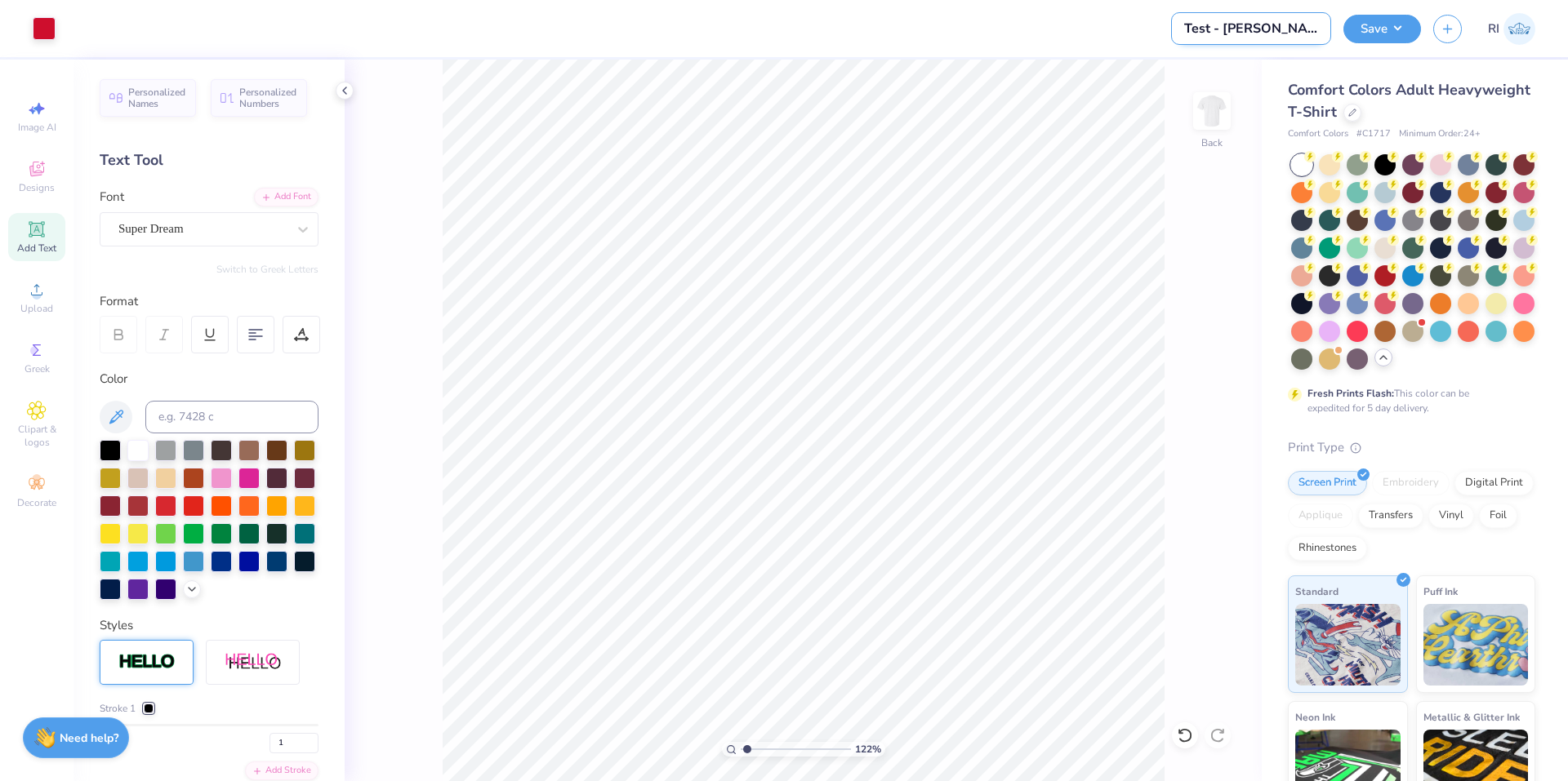
type input "Test - Ren"
type input "1.22152498603932"
type input "Test - Re"
type input "1.22152498603932"
type input "Test - R"
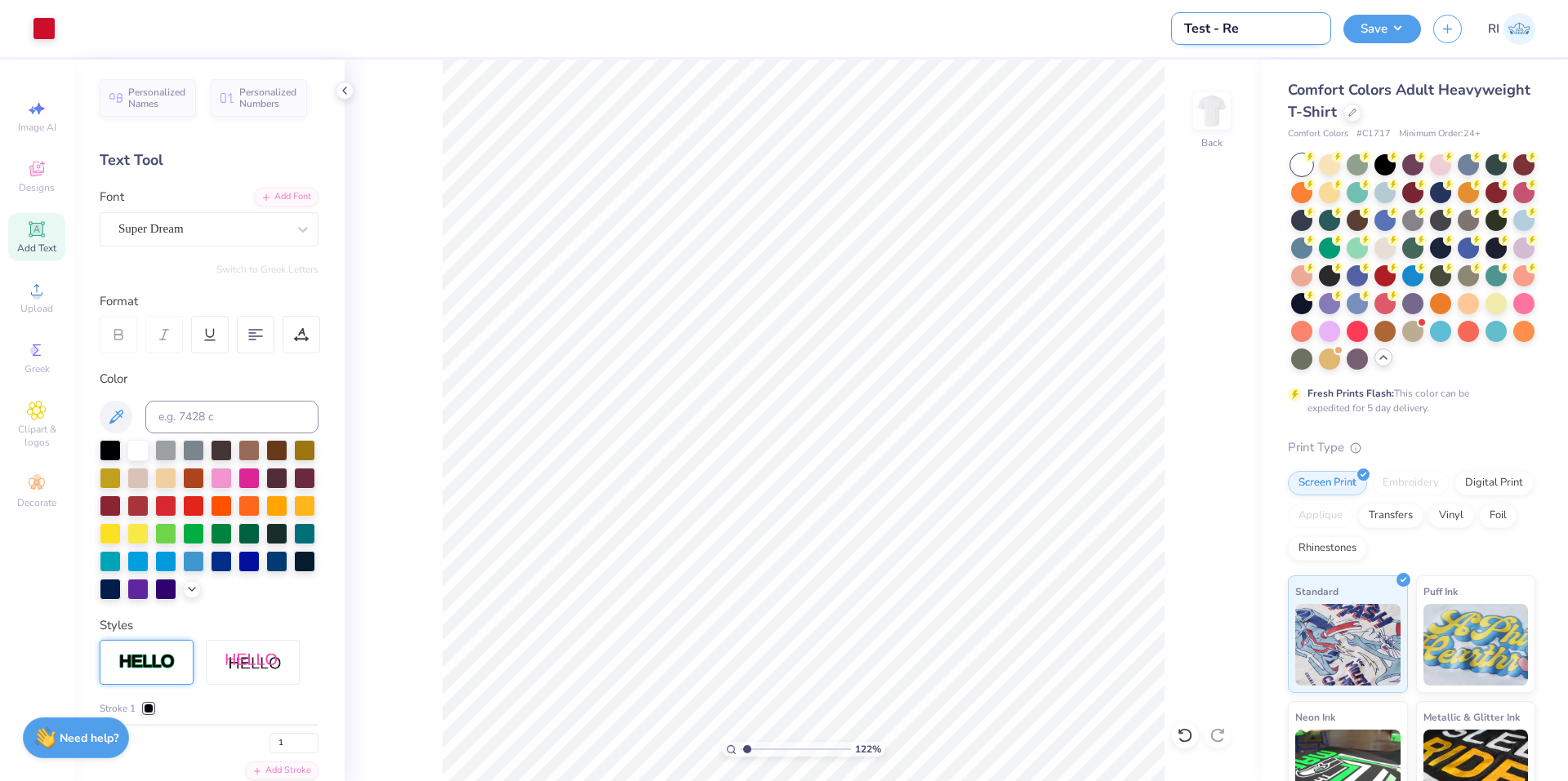
type input "1.22152498603932"
type input "Test -"
type input "1.22152498603932"
type input "Test - D"
type input "1.22152498603932"
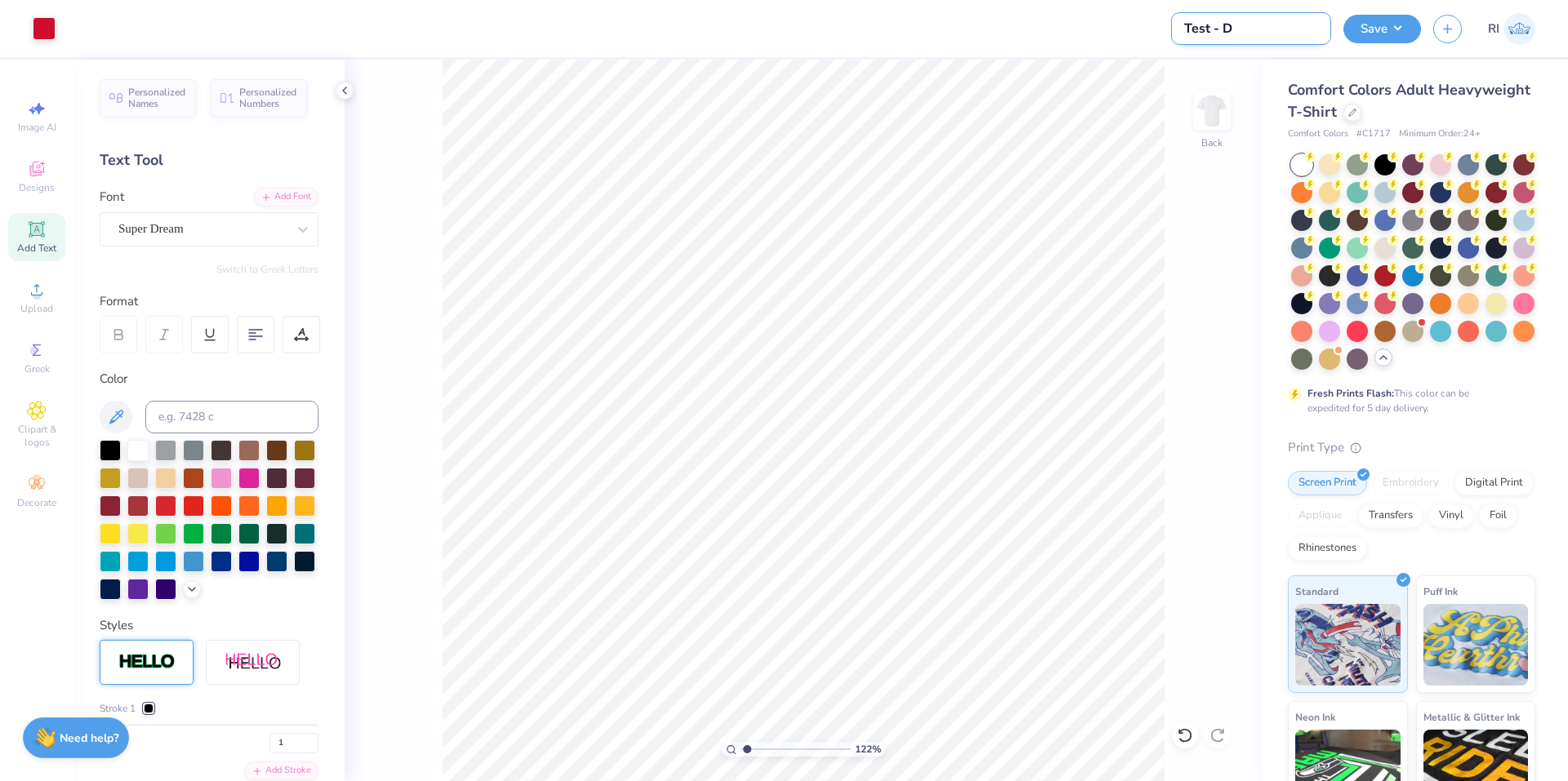
type input "Test - DA"
type input "1.22152498603932"
type input "Test - DAM"
type input "1.22152498603932"
type input "Test 1- DAM"
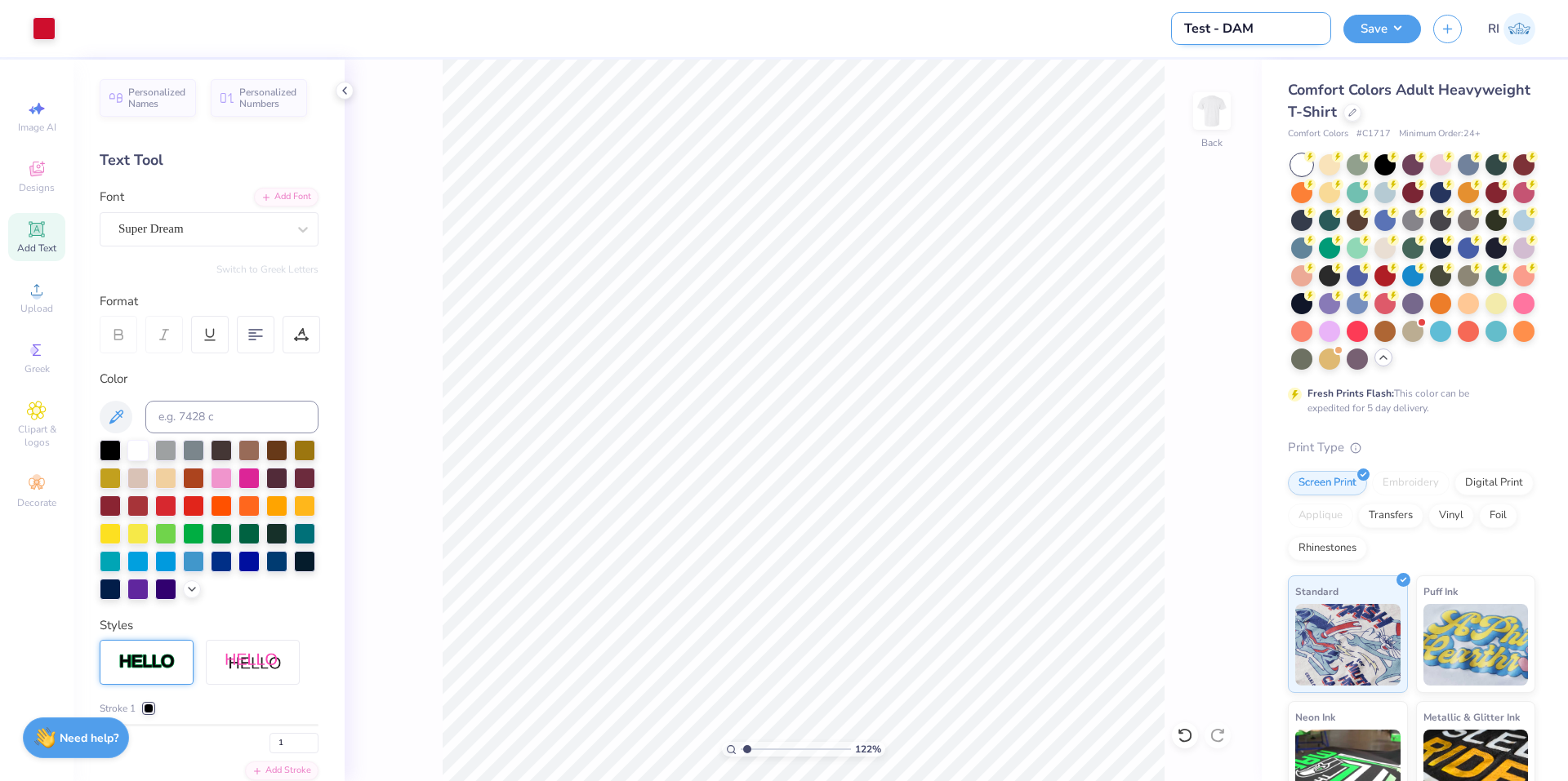
type input "1.22152498603932"
type input "Test 1 - DAM"
type input "1.22152498603932"
type input "Test 1 - DAM"
type input "3.00581987268404"
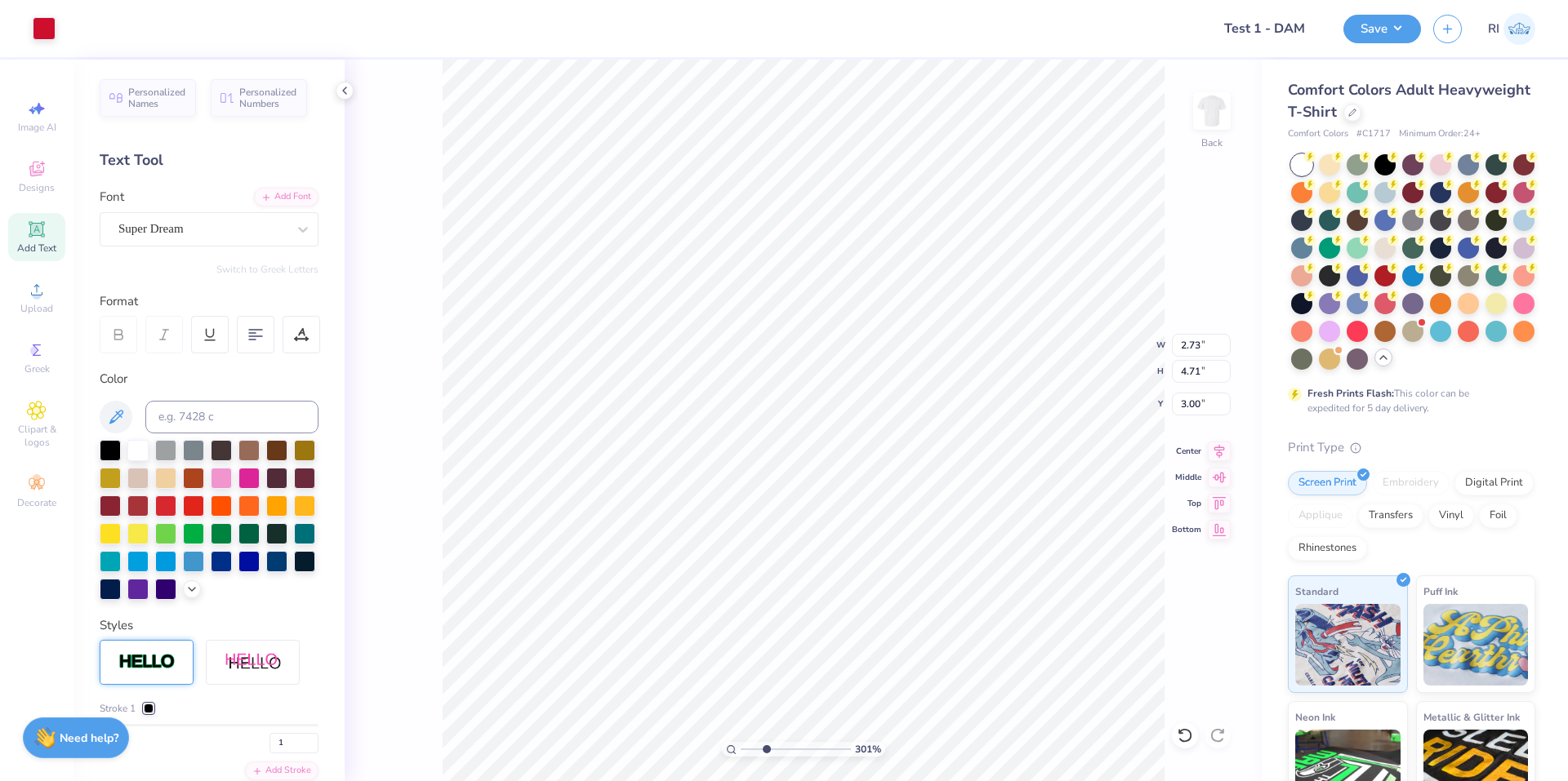
type input "3.24"
click at [867, 17] on button "Save" at bounding box center [1382, 26] width 78 height 28
type input "1.10522621487156"
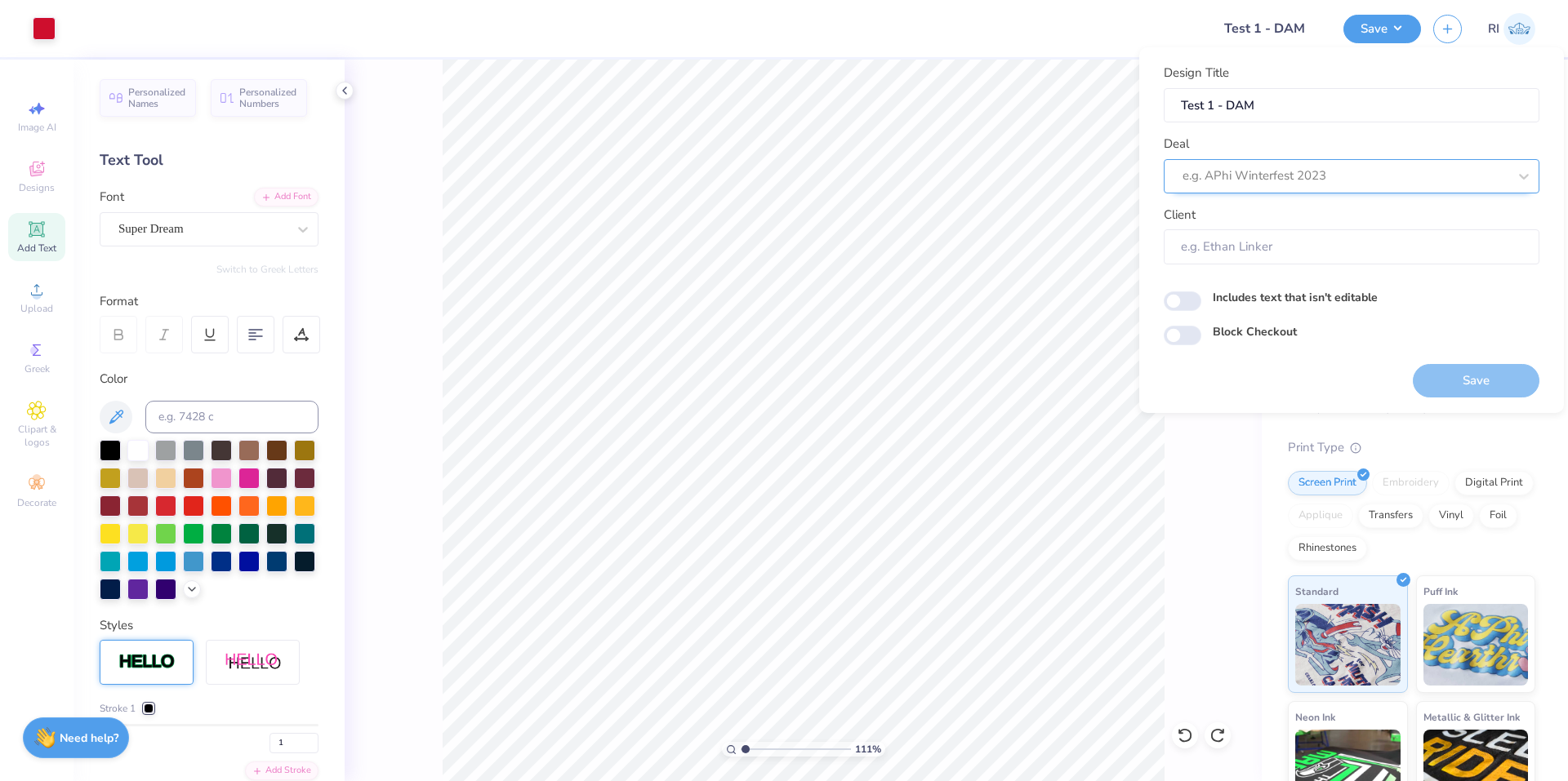
click at [867, 179] on div at bounding box center [1345, 176] width 325 height 22
click at [867, 229] on div "Design Tool Gallery" at bounding box center [1352, 220] width 363 height 27
type input "design tool galler"
type input "1.10522621487156"
type input "Design Tool Gallery User"
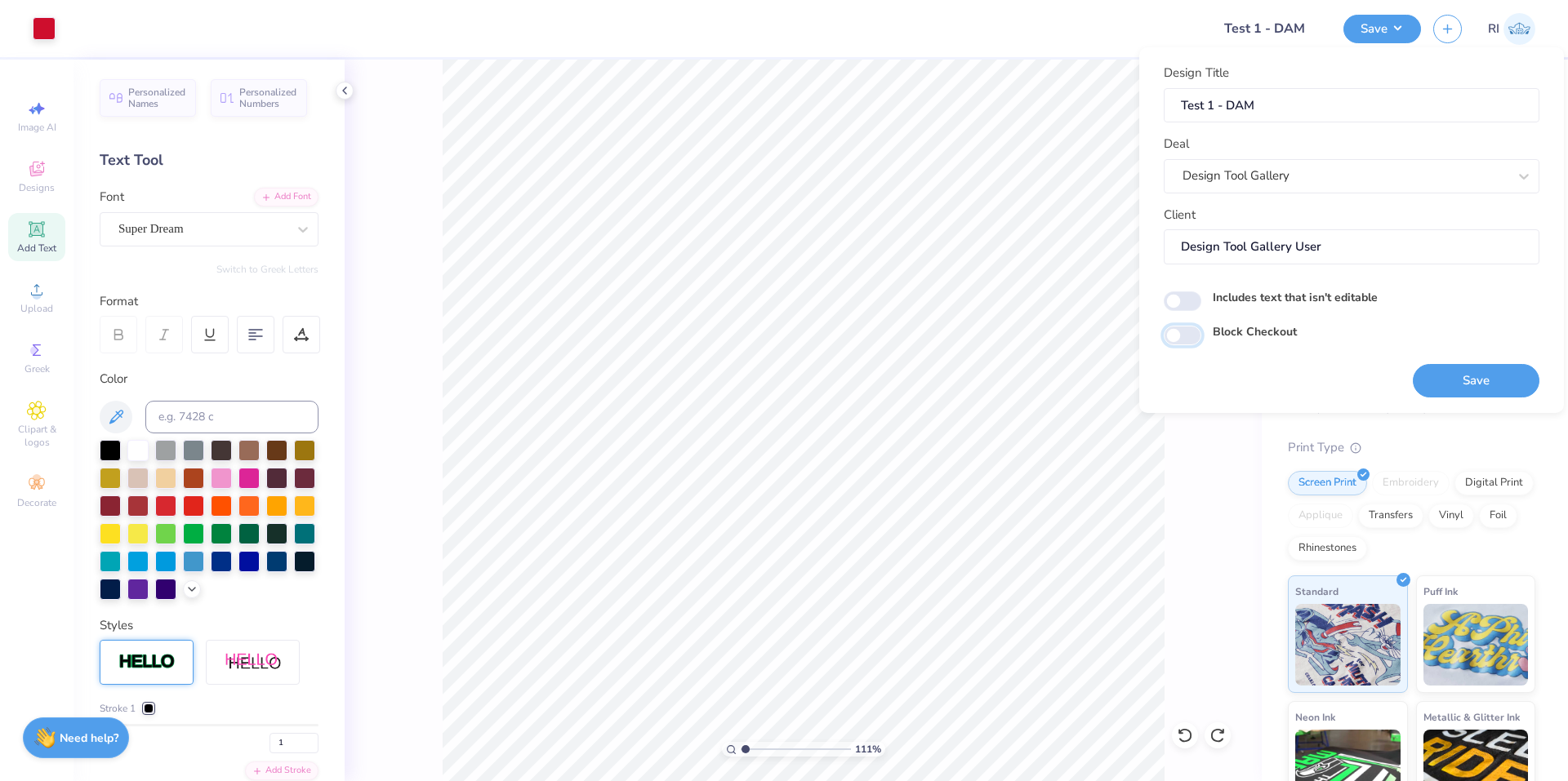
click at [867, 334] on input "Block Checkout" at bounding box center [1182, 335] width 38 height 20
checkbox input "true"
click at [867, 378] on button "Save" at bounding box center [1477, 380] width 127 height 33
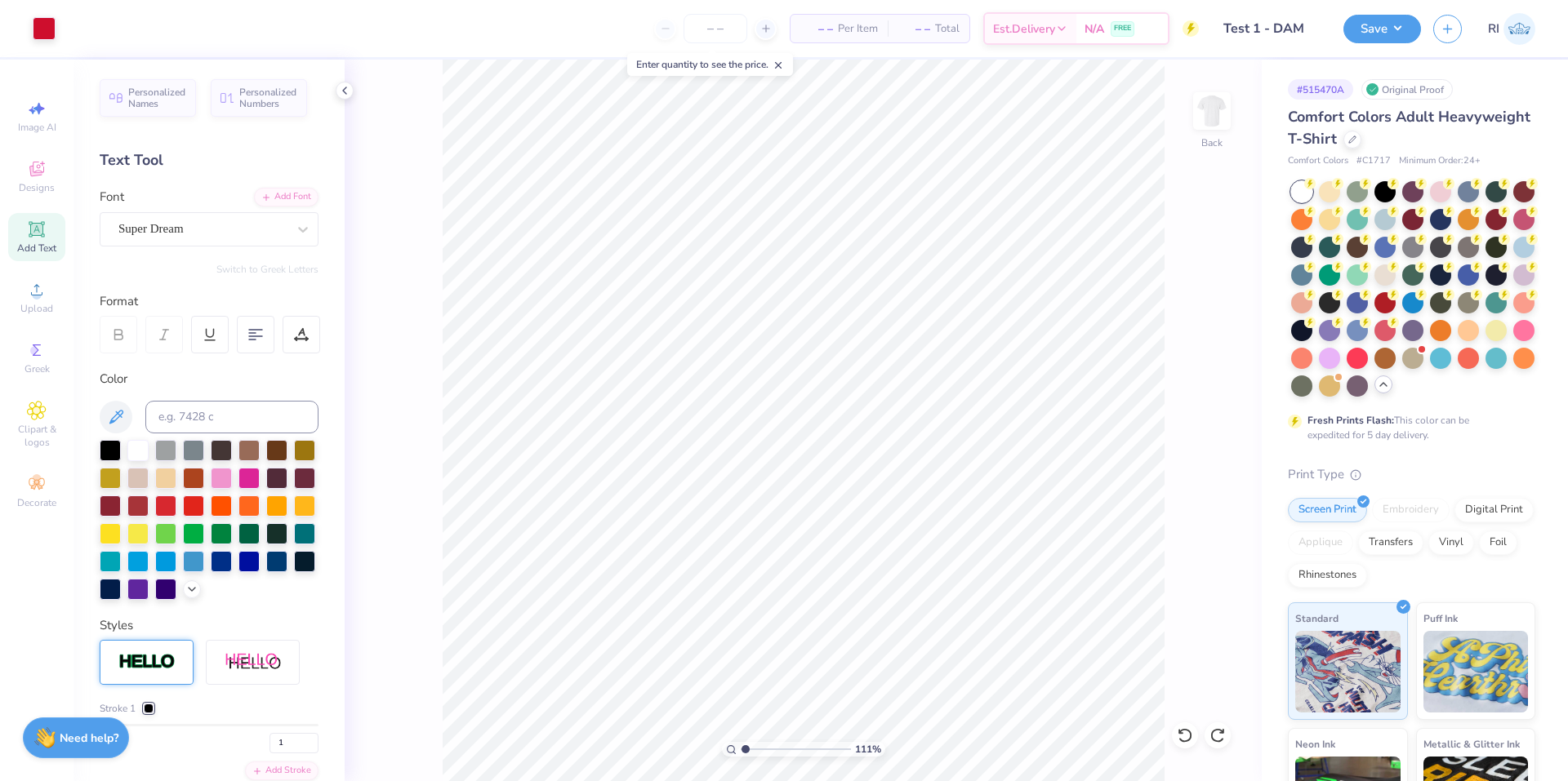
click at [26, 226] on div "Add Text" at bounding box center [37, 237] width 57 height 48
click at [60, 229] on div "Add Text" at bounding box center [37, 237] width 57 height 48
type input "1.10522621487156"
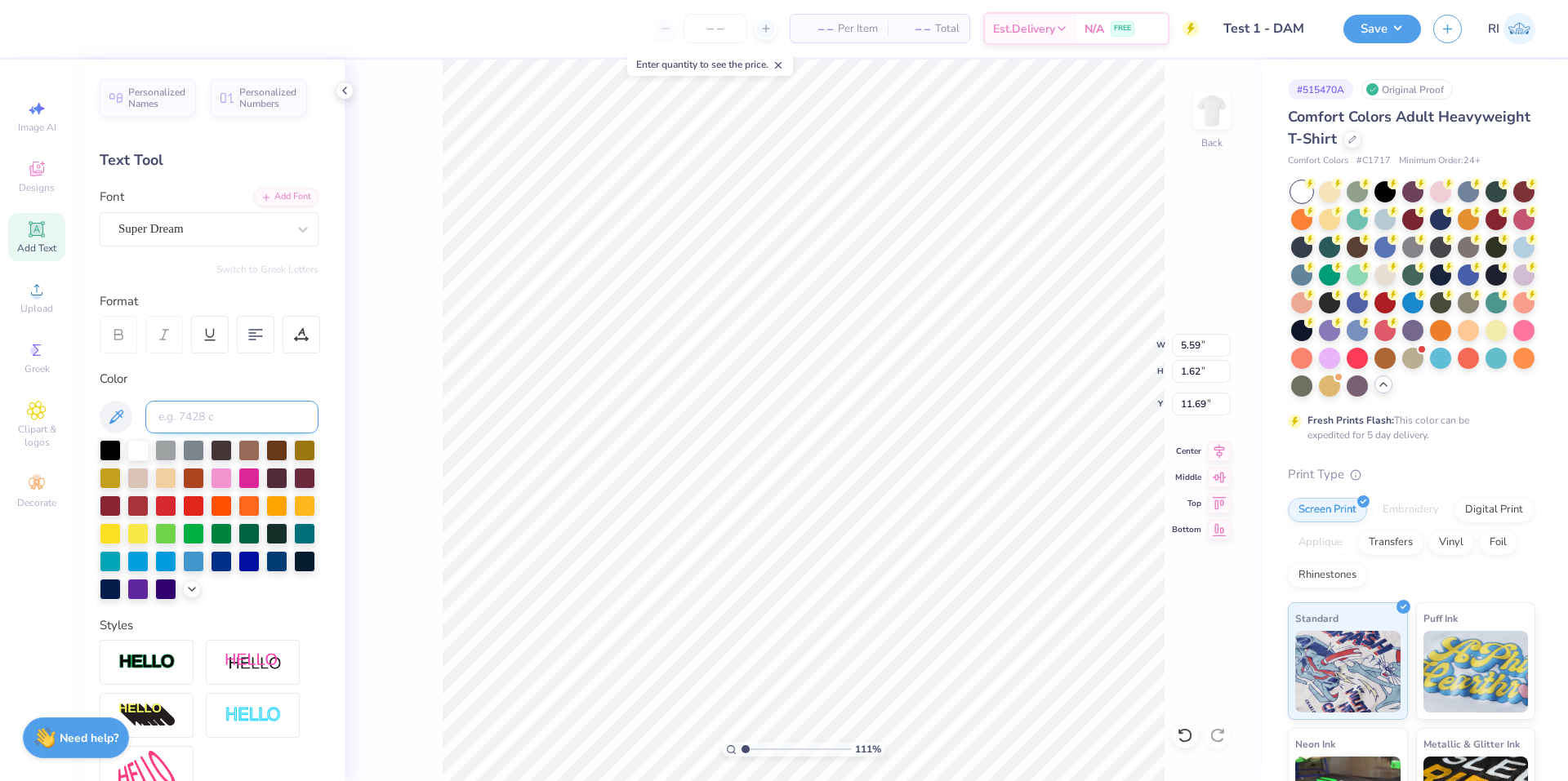
click at [193, 418] on input at bounding box center [232, 417] width 174 height 32
type input "186"
click at [270, 196] on div "Add Font" at bounding box center [286, 196] width 64 height 19
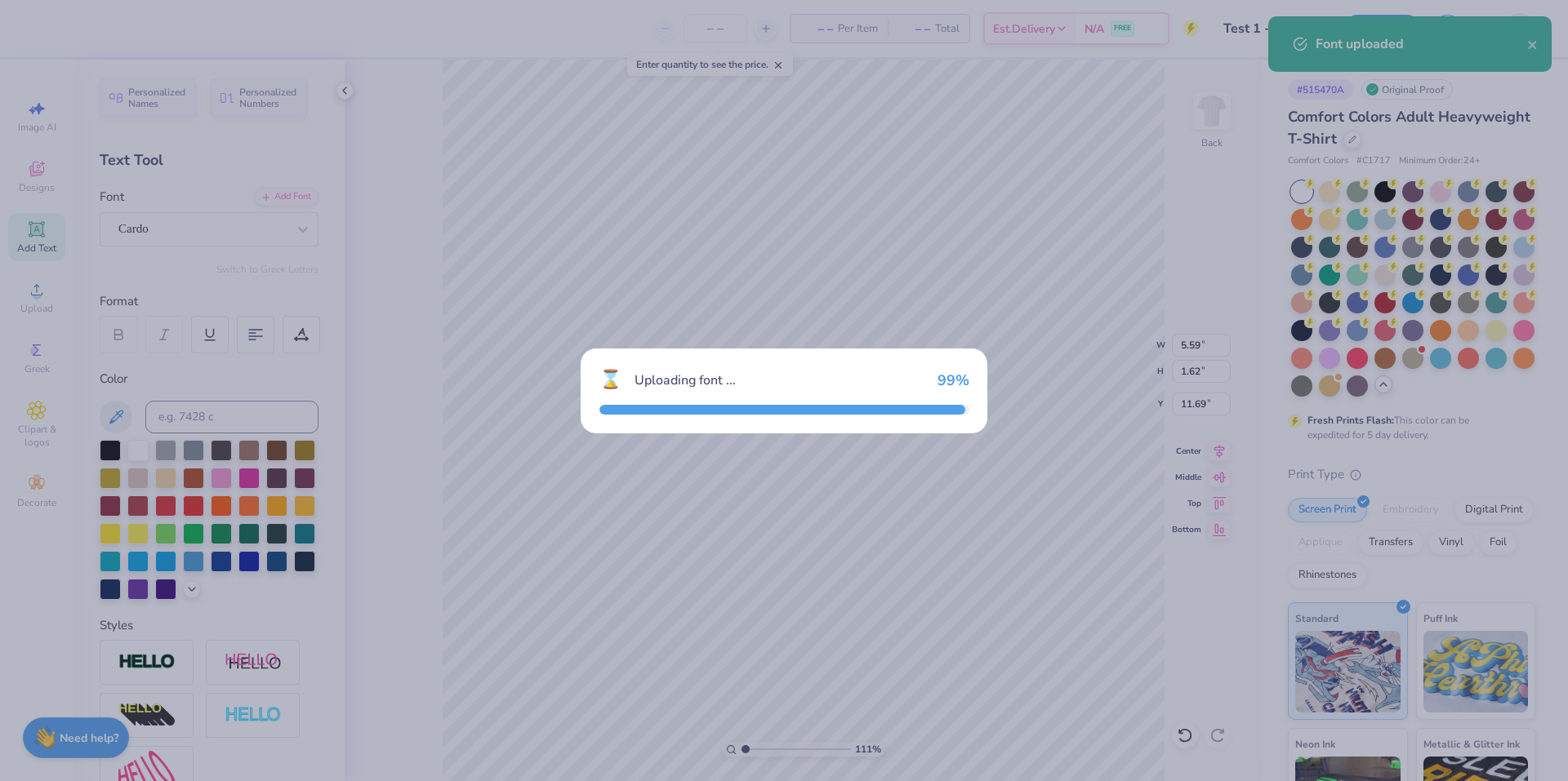
type input "1.10522621487156"
type input "6.49"
type input "1.64"
type input "11.68"
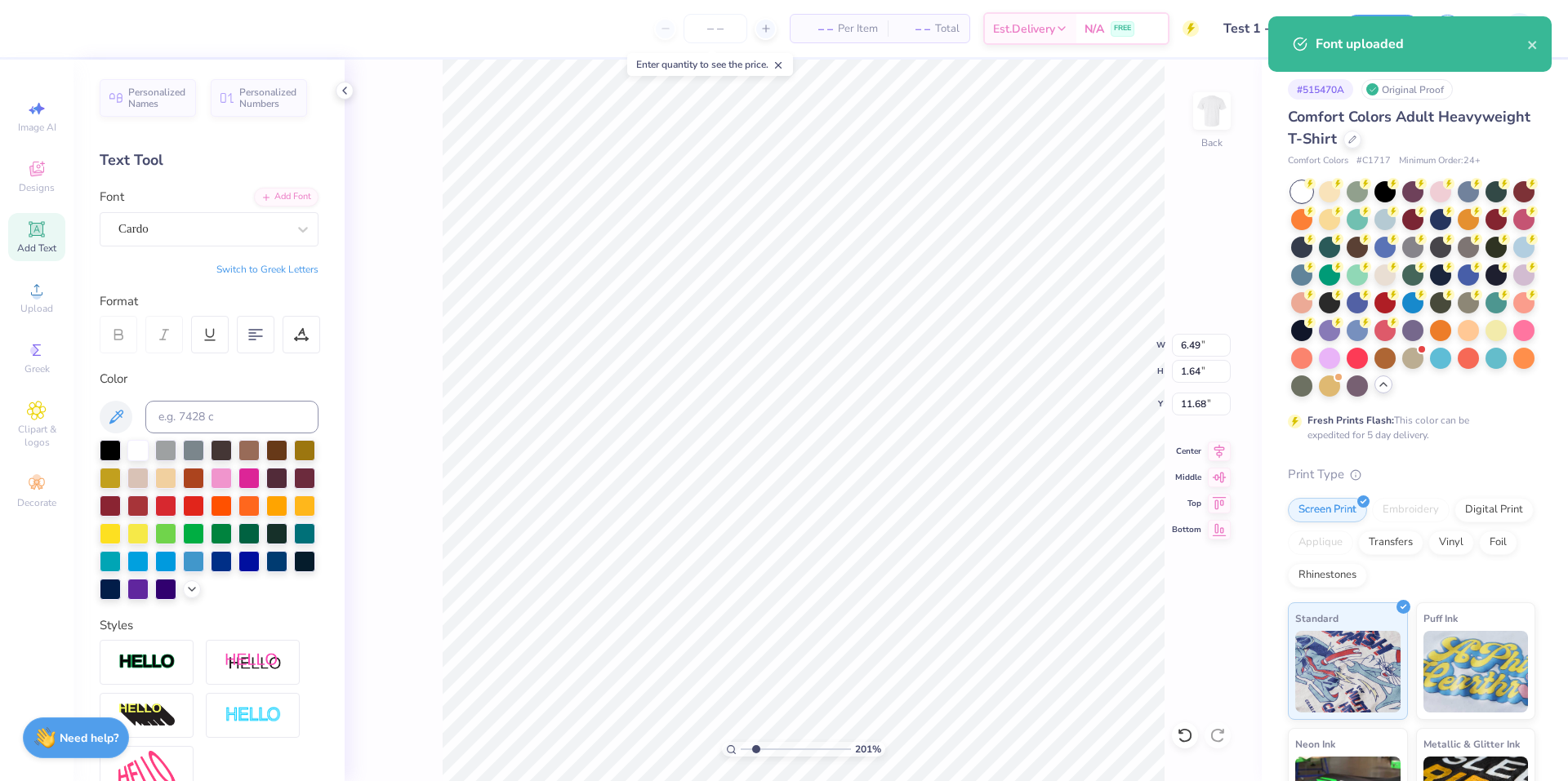
type input "2.01445811466782"
type textarea "A"
type input "2.01445811466782"
type textarea "AG"
type input "2.01445811466782"
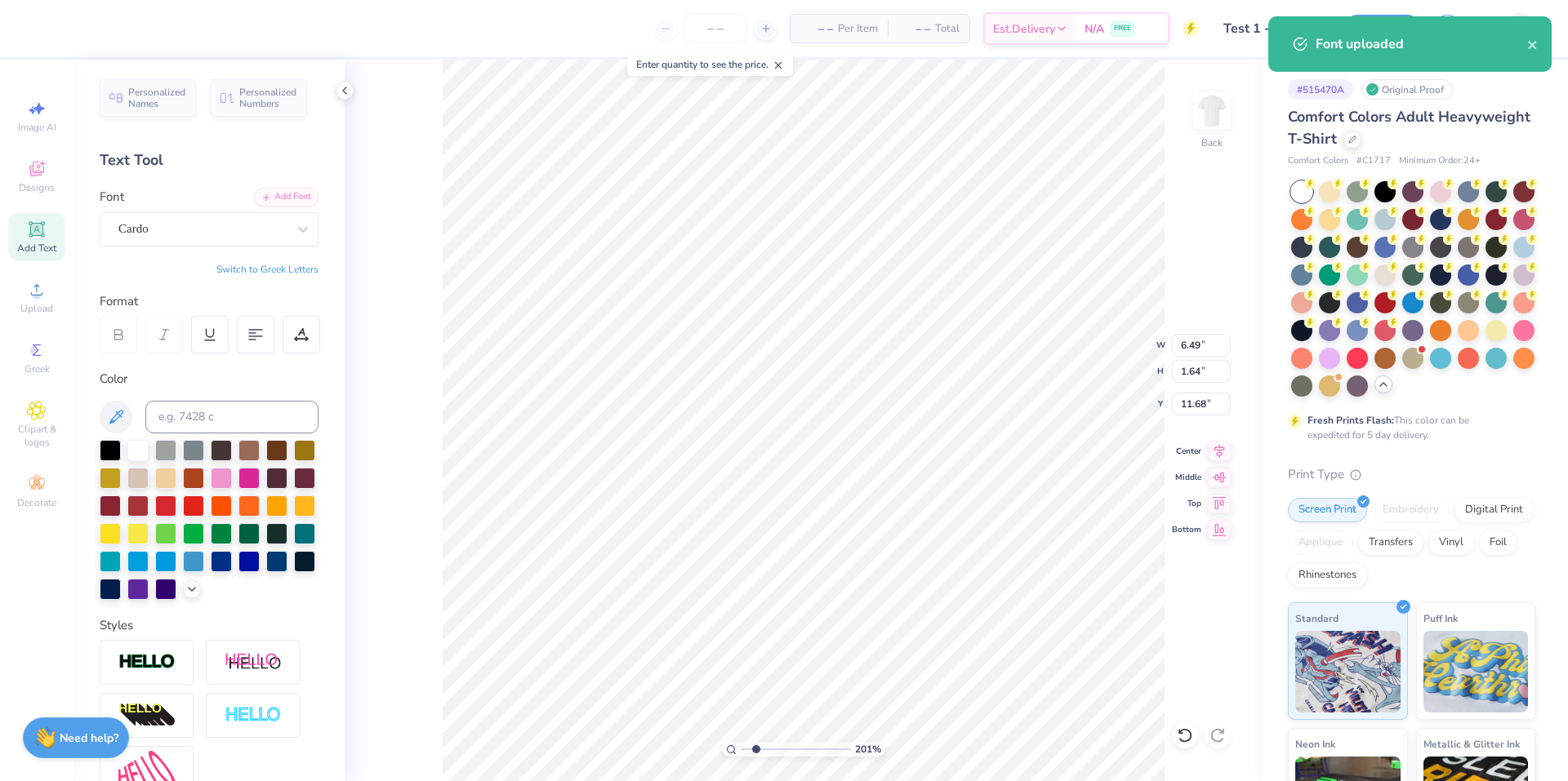
type textarea "AGGE"
type input "2.01445811466782"
type textarea "AGGEI"
type input "2.01445811466782"
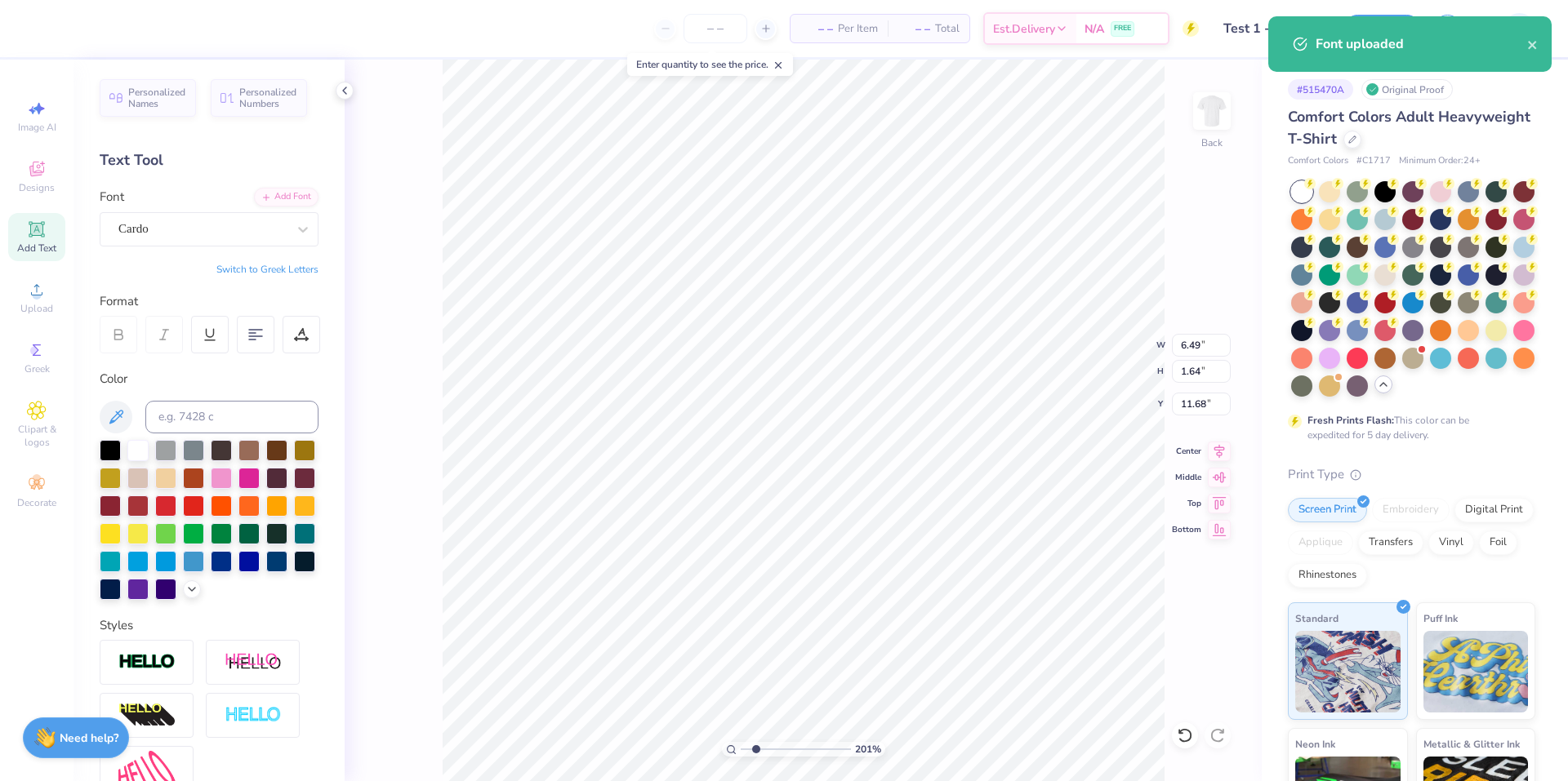
type textarea "AGGE"
type input "2.01445811466782"
type textarea "AGG"
type input "2.01445811466782"
type textarea "AGGI"
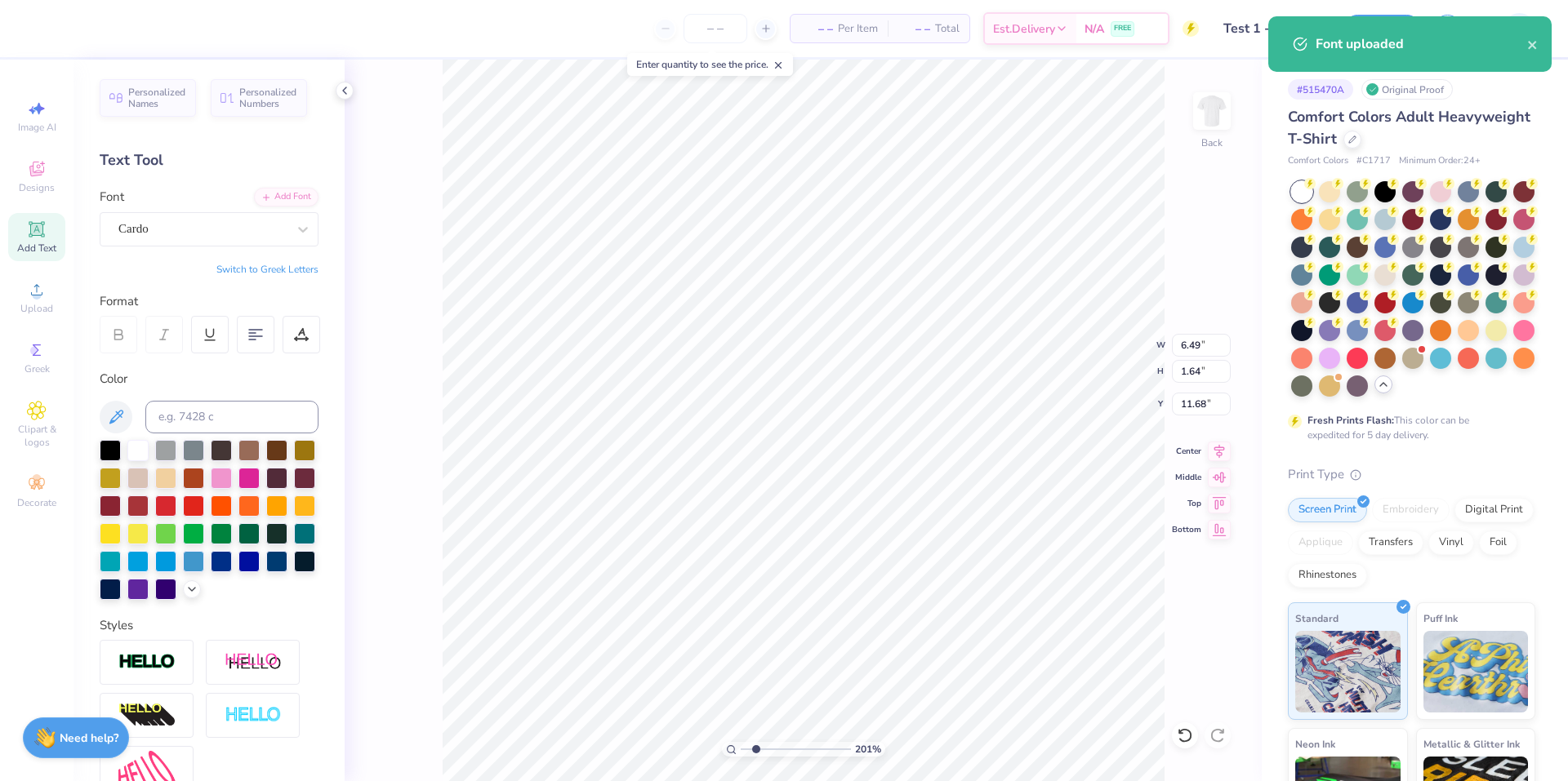
type input "2.01445811466782"
type textarea "AGGIE"
type input "2.01445811466782"
type textarea "AGGIE"
type input "2.01445811466782"
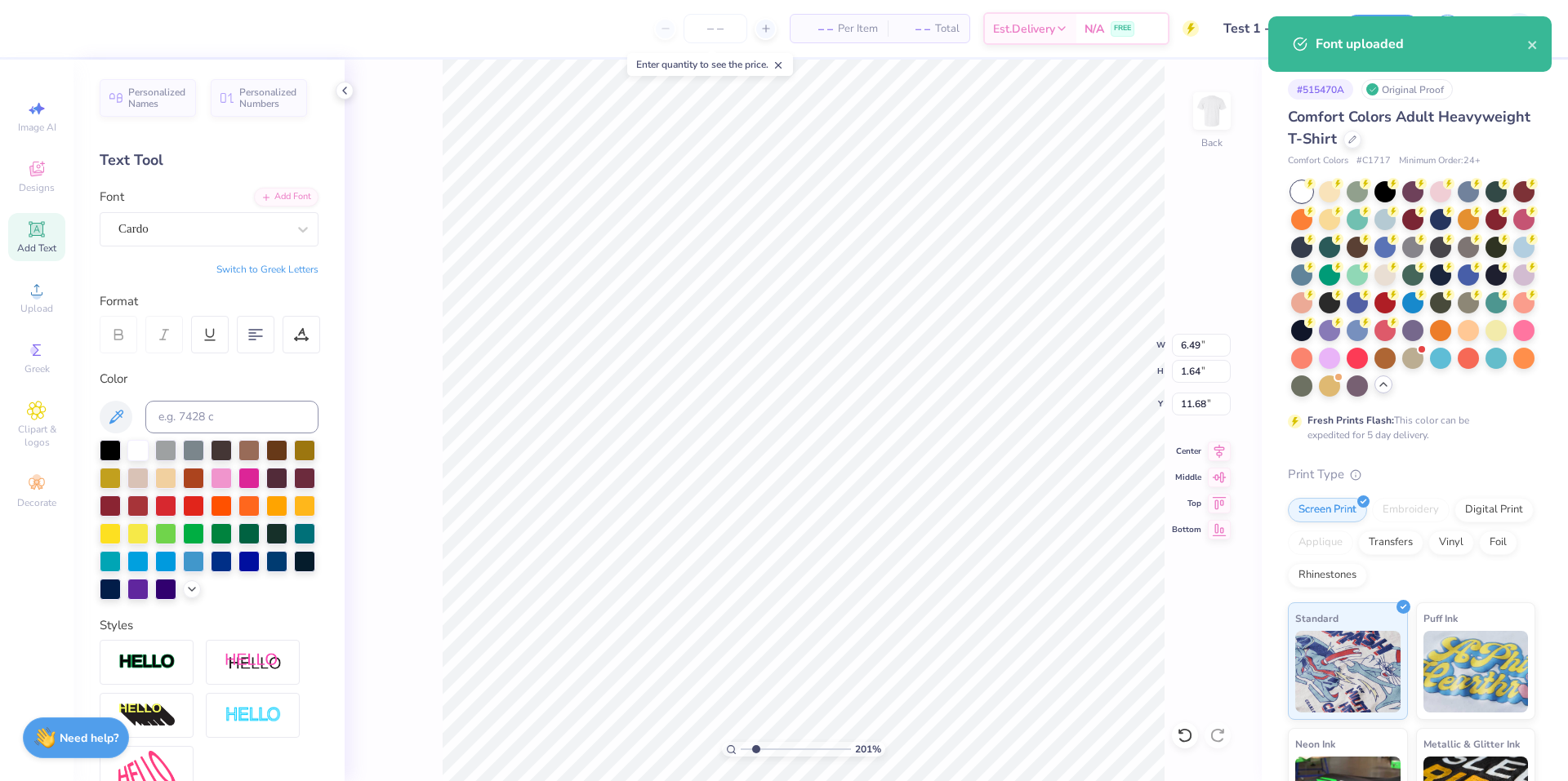
type textarea "AGGIE D"
type input "2.01445811466782"
type textarea "AGGIE DE"
type input "2.01445811466782"
type textarea "AGGIE DEL"
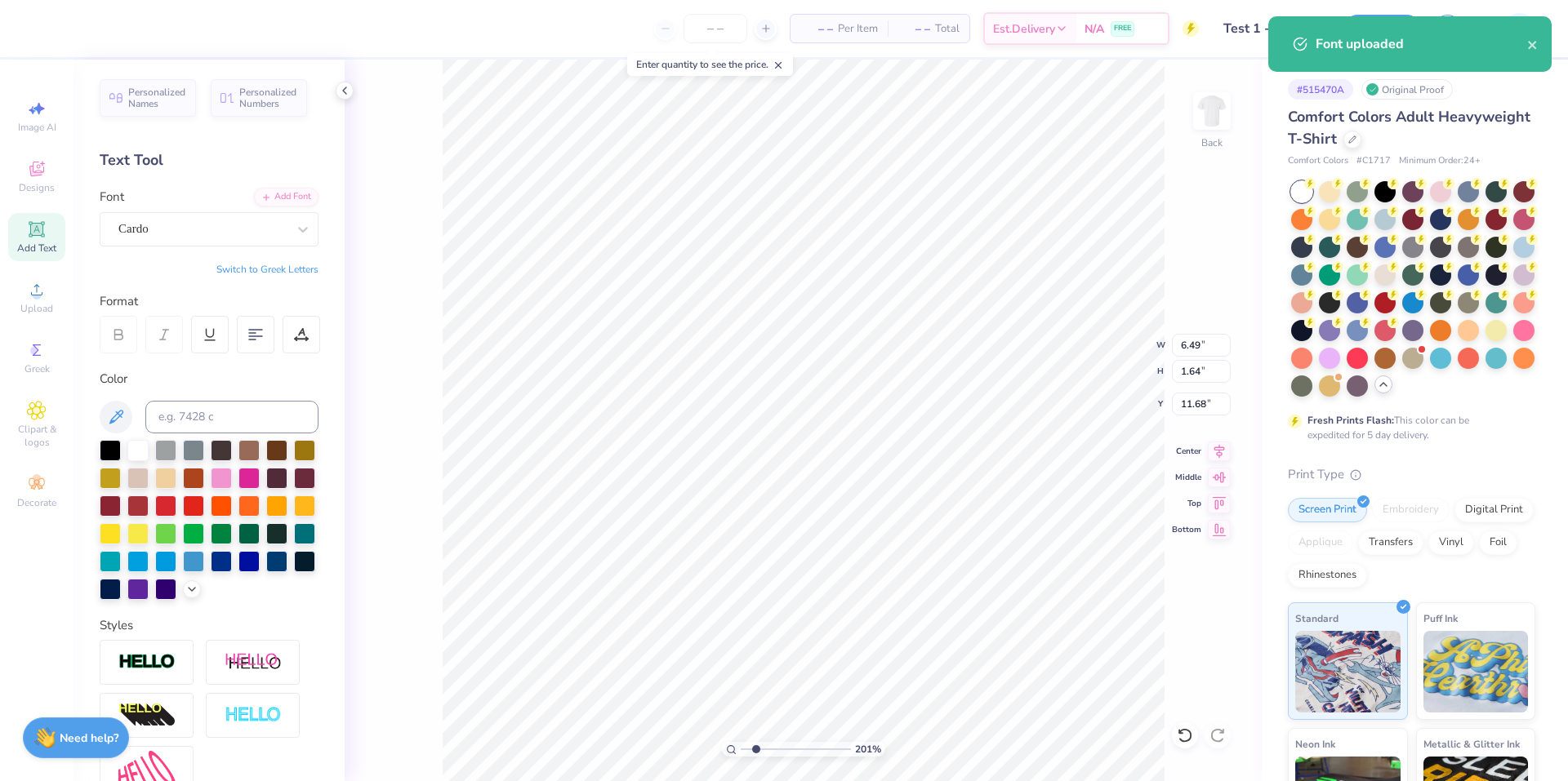
type input "2.01445811466782"
type textarea "AGGIE DELTA"
type input "2.01445811466782"
type textarea "AGGIE DELTA"
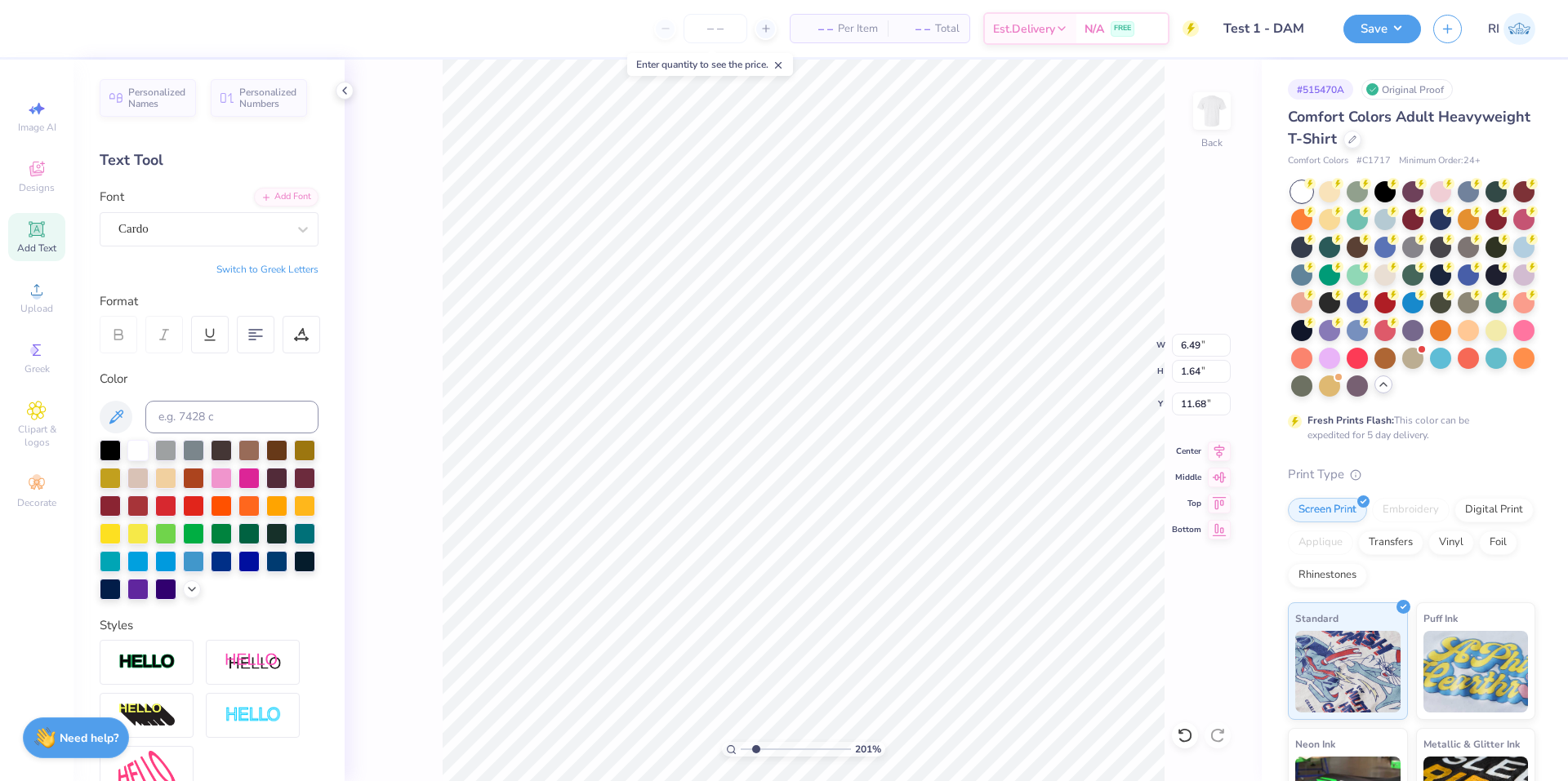
type input "2.01445811466782"
type textarea "AGGIE DELTA G"
type input "2.01445811466782"
type textarea "AGGIE DELTA GAM"
type input "2.01445811466782"
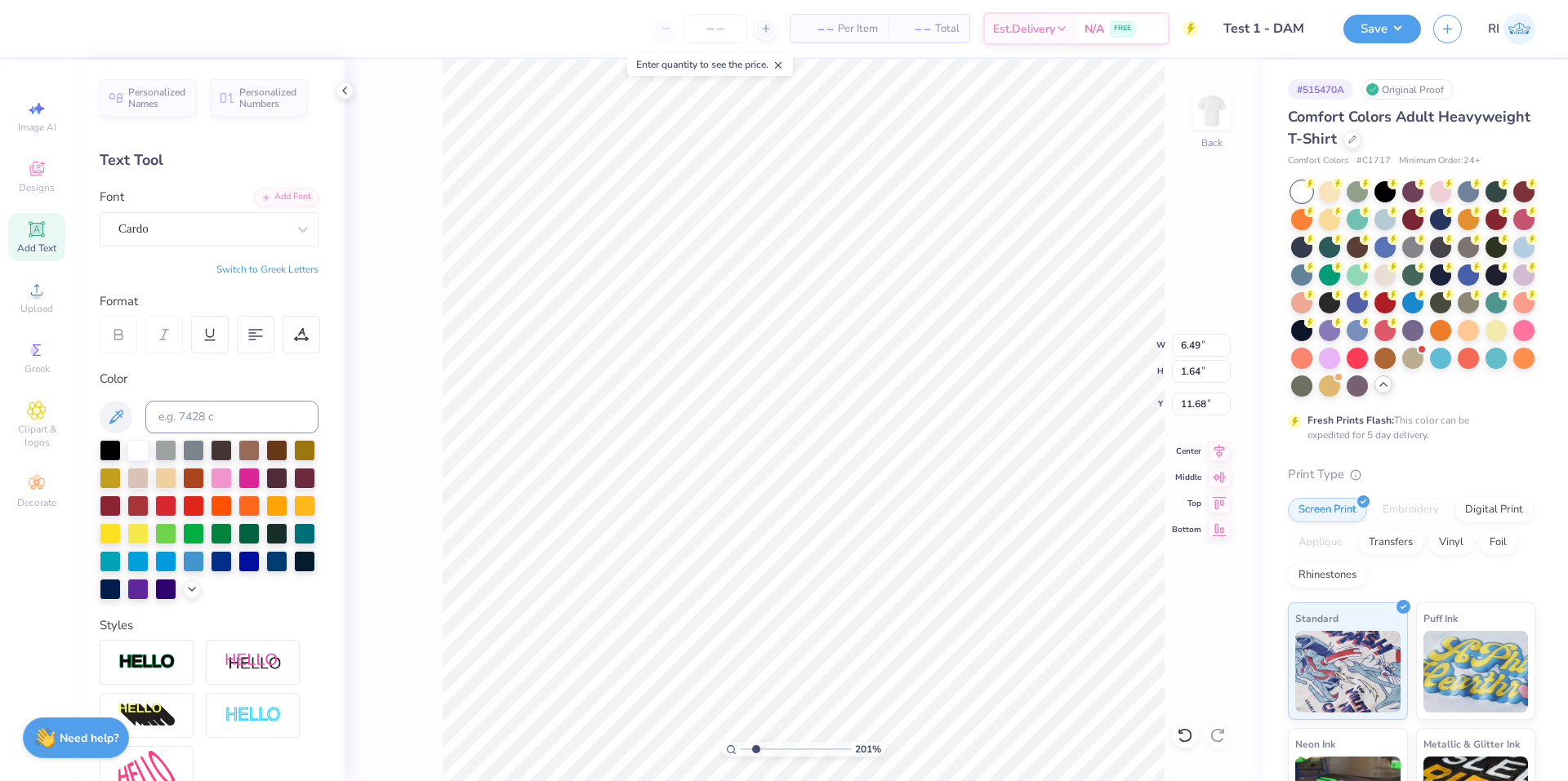
type textarea "AGGIE DELTA GAMMA"
type input "1"
type input "14.17"
type input "0.90"
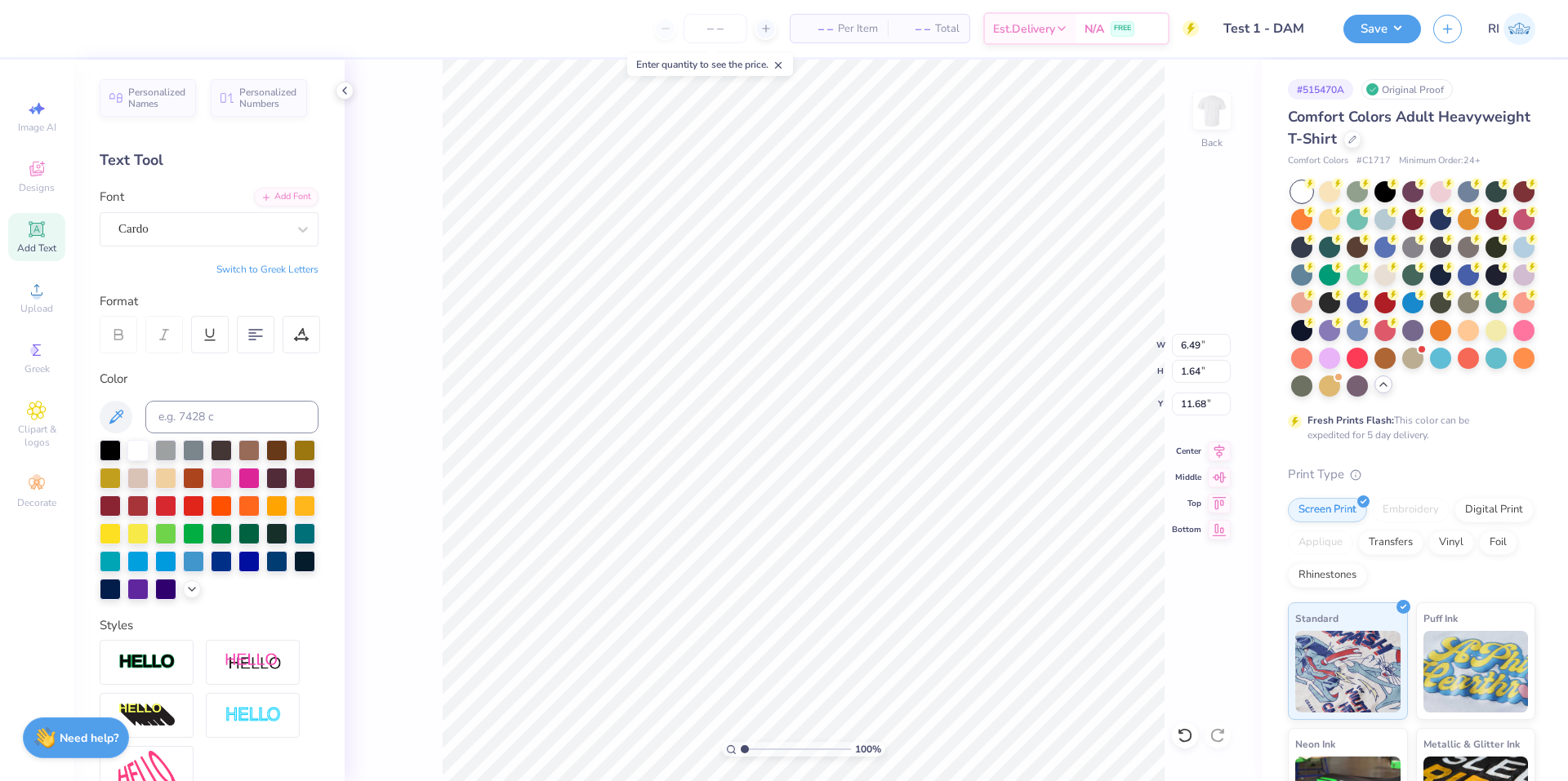
type input "12.05"
click at [867, 353] on input "14.17" at bounding box center [1201, 345] width 59 height 23
type input "12.00"
type input "0.76"
type input "12.12"
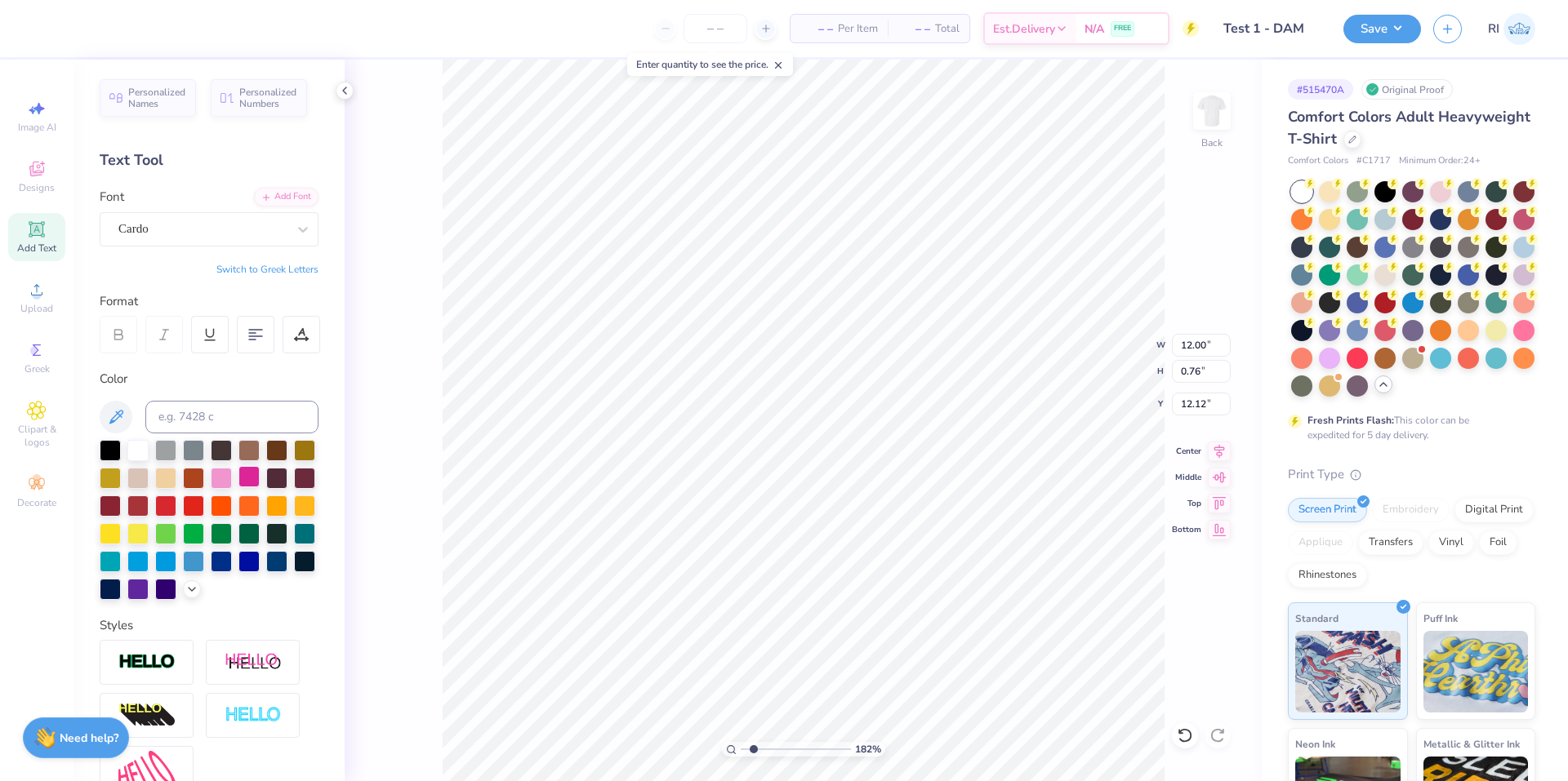
click at [260, 486] on div at bounding box center [249, 477] width 21 height 21
type input "3.00581987268405"
type input "8.35"
type input "6.69225330157204"
type input "11.68"
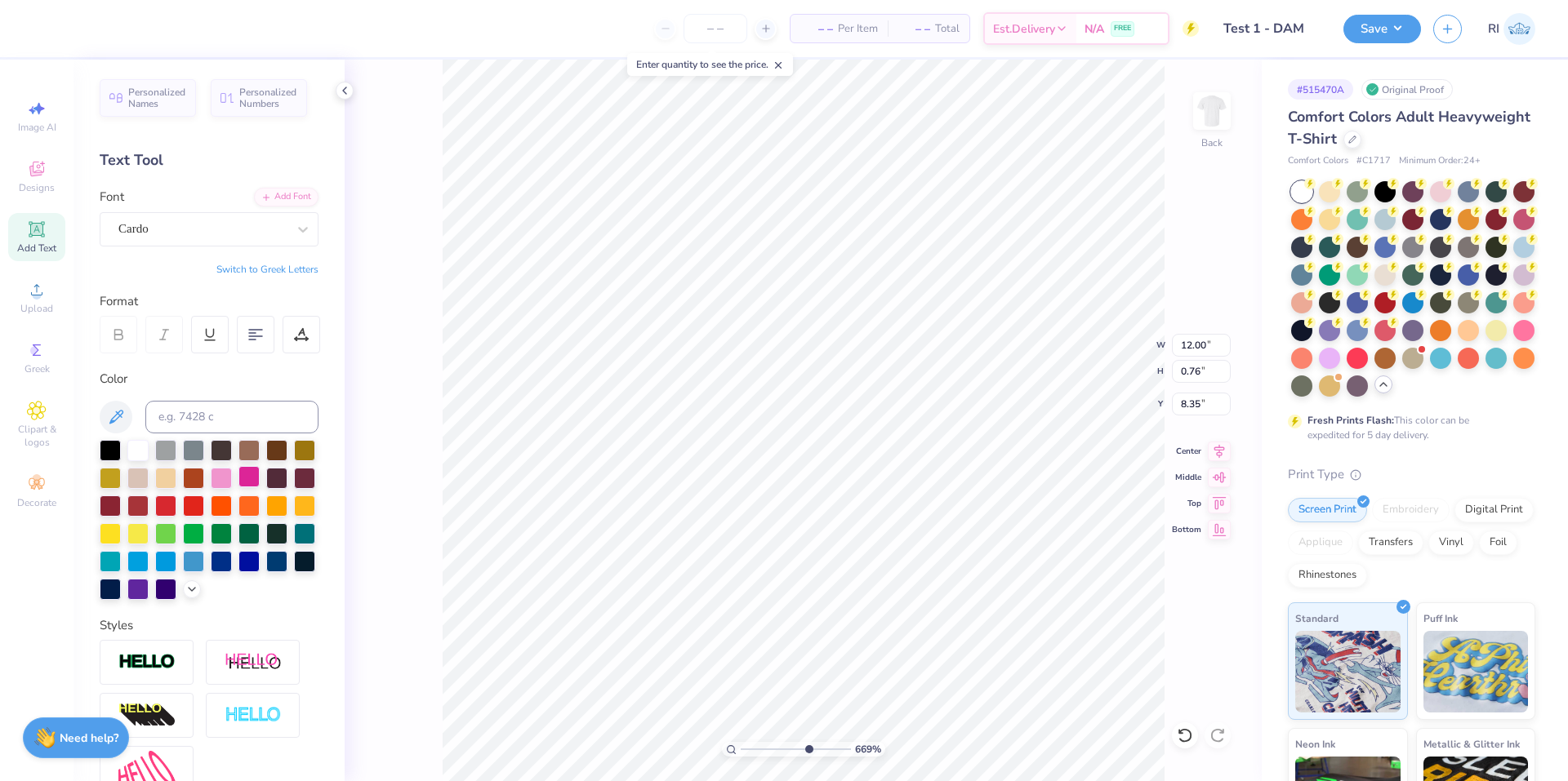
type input "0.74"
type input "8.37"
click at [832, 473] on li "Duplicate" at bounding box center [809, 474] width 128 height 32
type input "2.71964221644285"
type input "9.37"
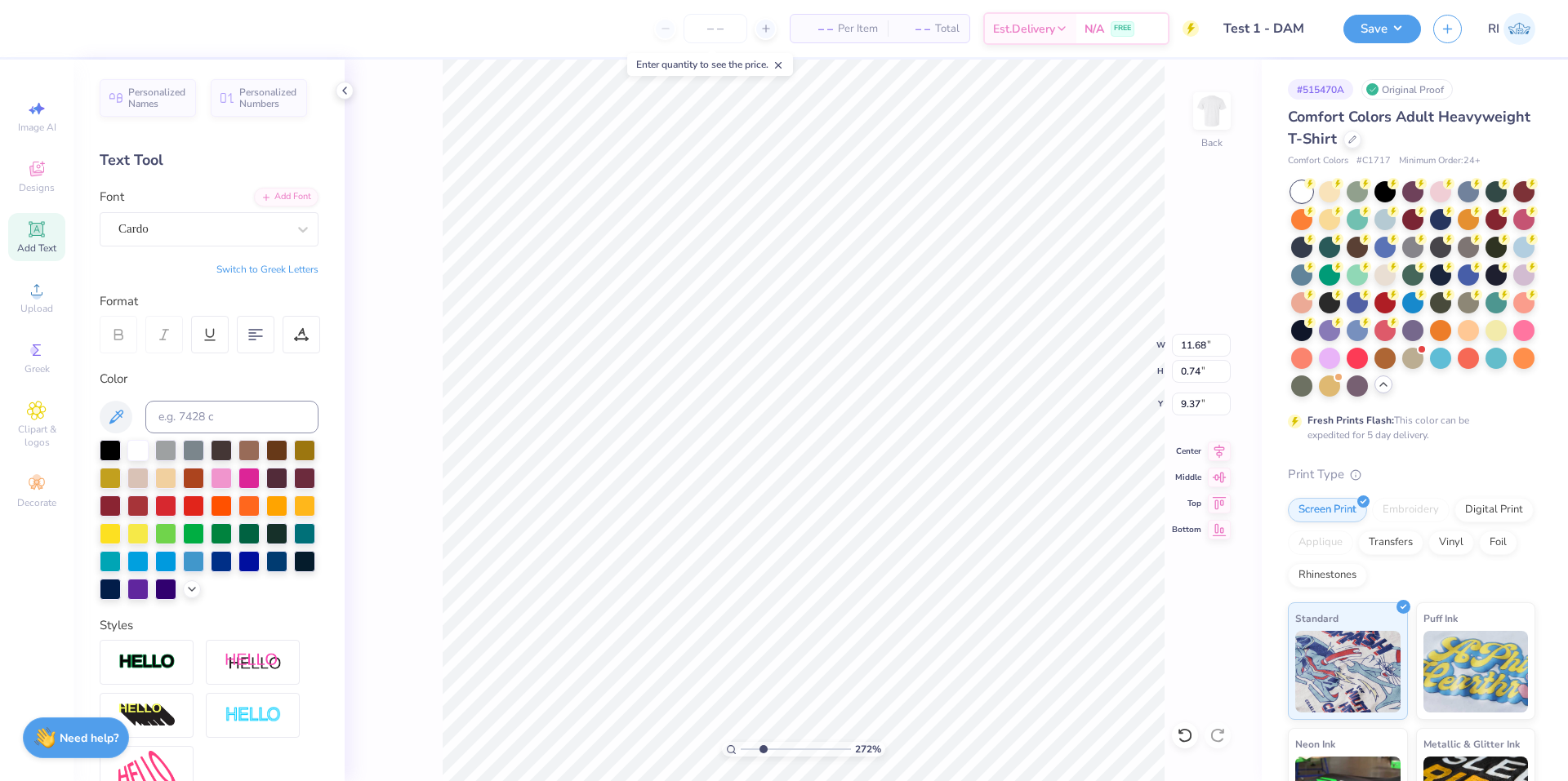
type input "2.71964221644285"
type input "10.42"
type input "2.71964221644285"
type textarea "T"
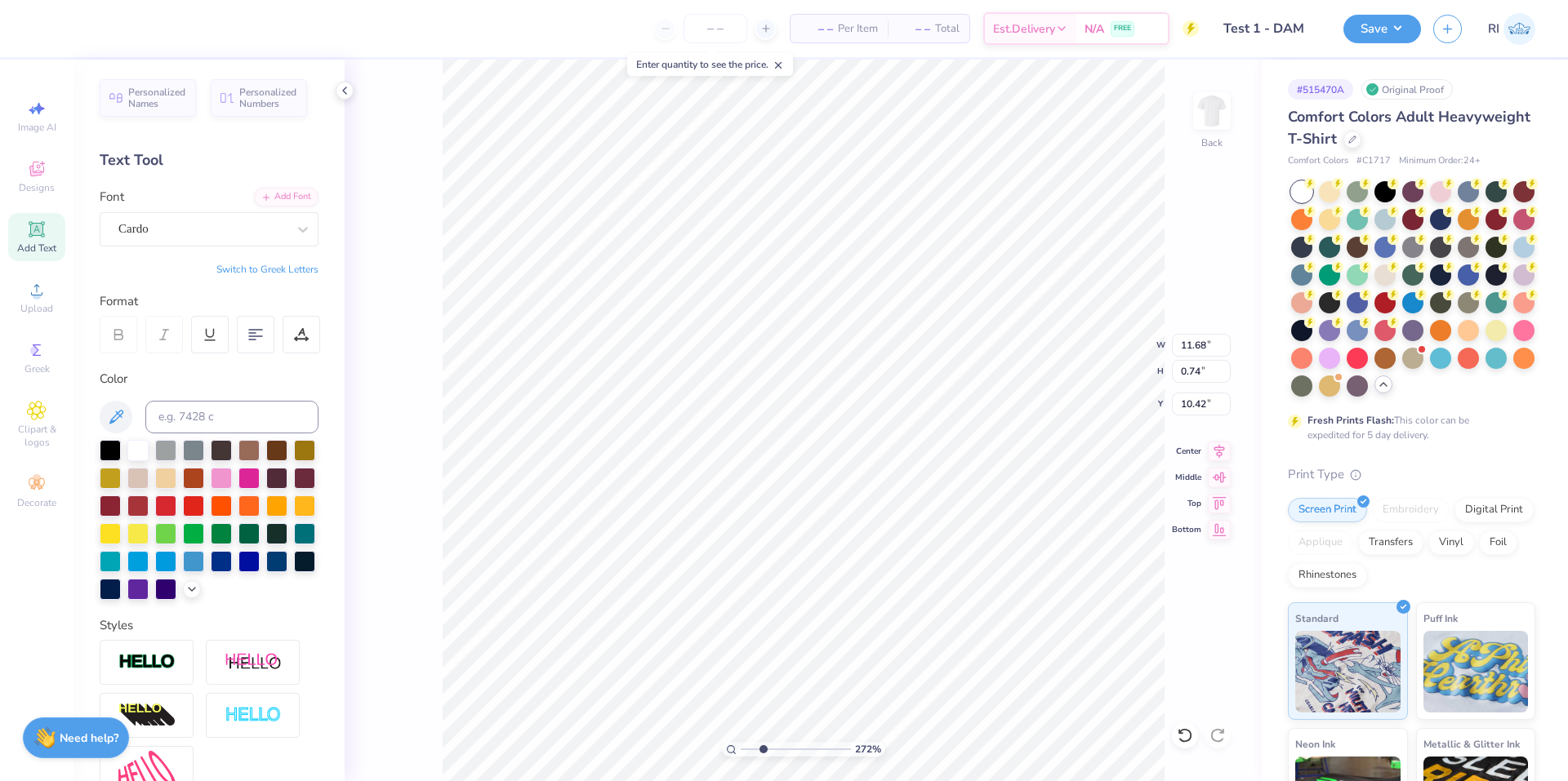
type input "2.71964221644285"
type textarea "TM"
type input "2.71964221644285"
type input "1.67"
type input "0.73"
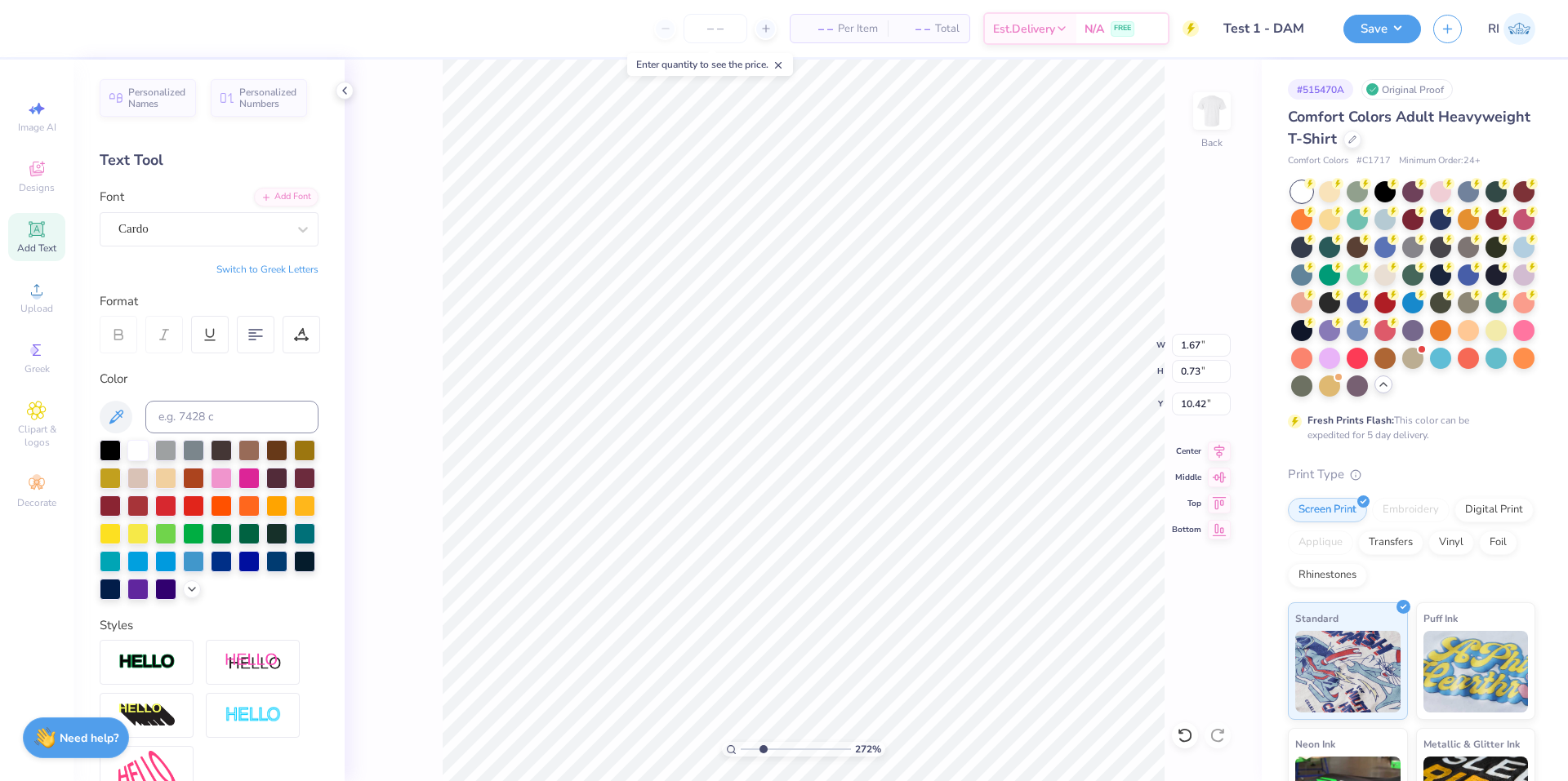
type input "4.95699908144428"
type input "8.38"
type input "8.17475462077441"
type input "11.68"
type input "0.74"
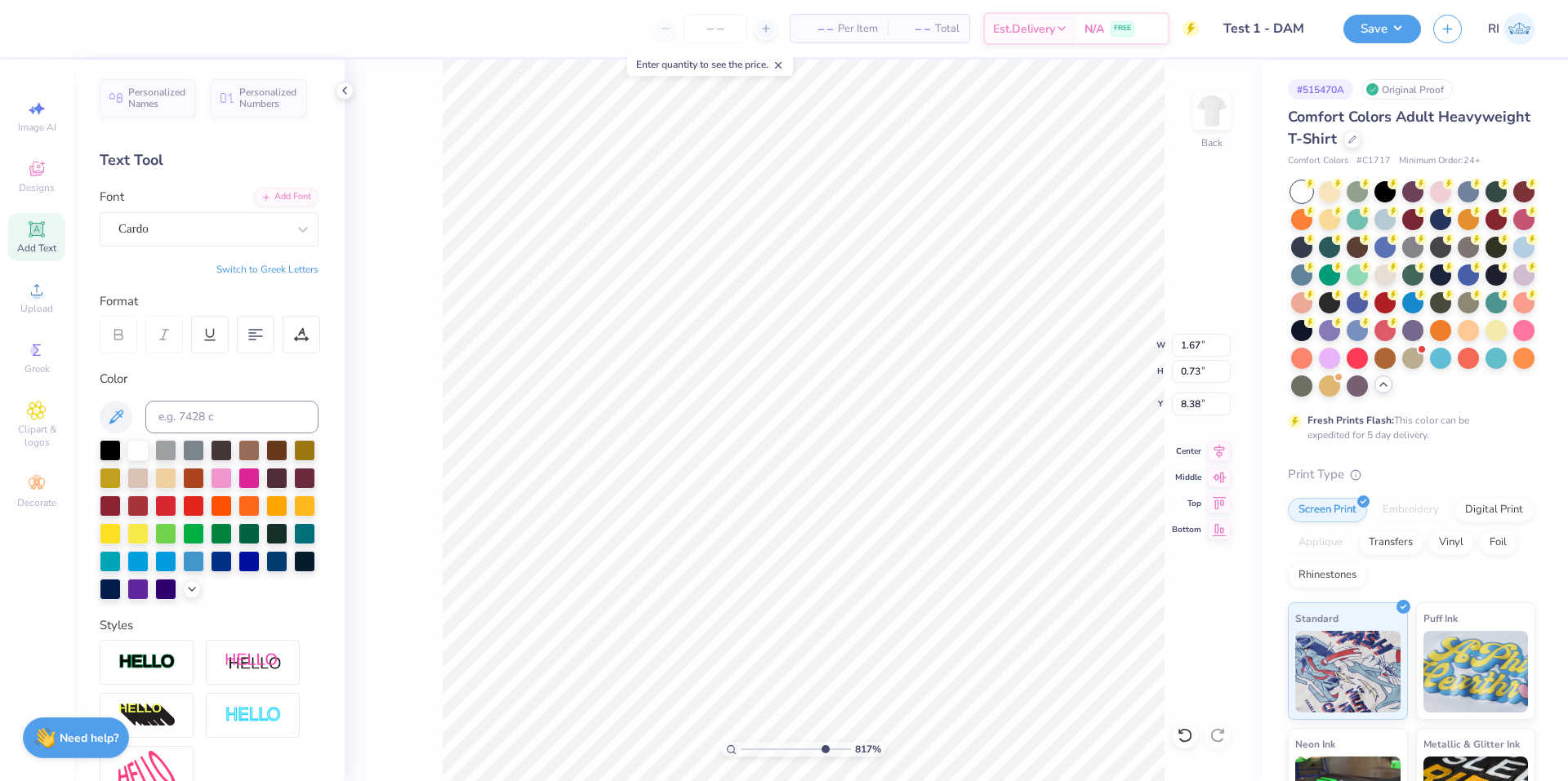
type input "8.37"
type input "8.17475462077441"
type input "8.30"
click at [867, 736] on icon at bounding box center [1185, 735] width 16 height 16
type input "8.17475462077441"
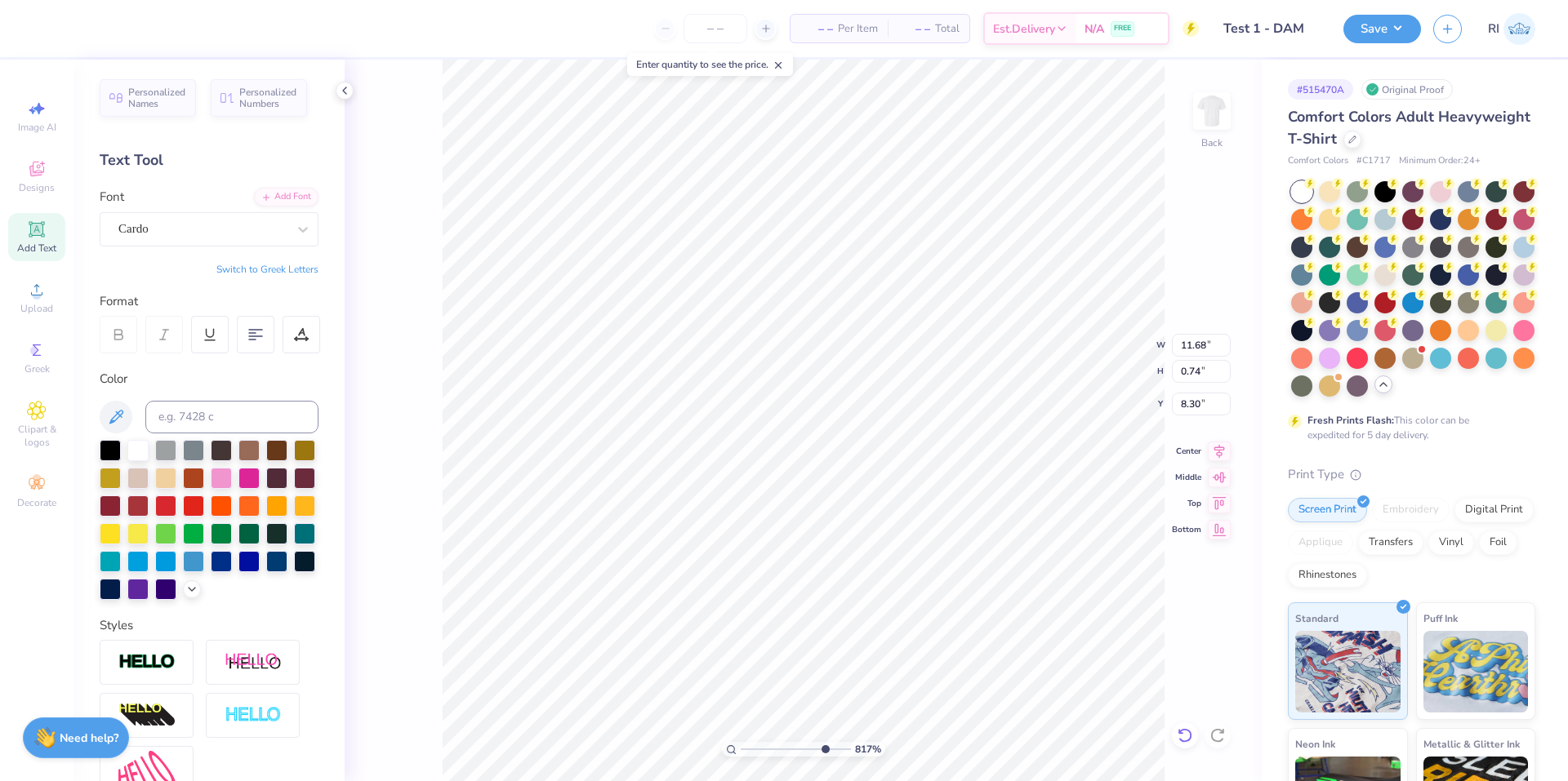
type input "8.37"
type input "8.17475462077441"
type input "0.45"
type input "0.19"
type input "8.17475462077441"
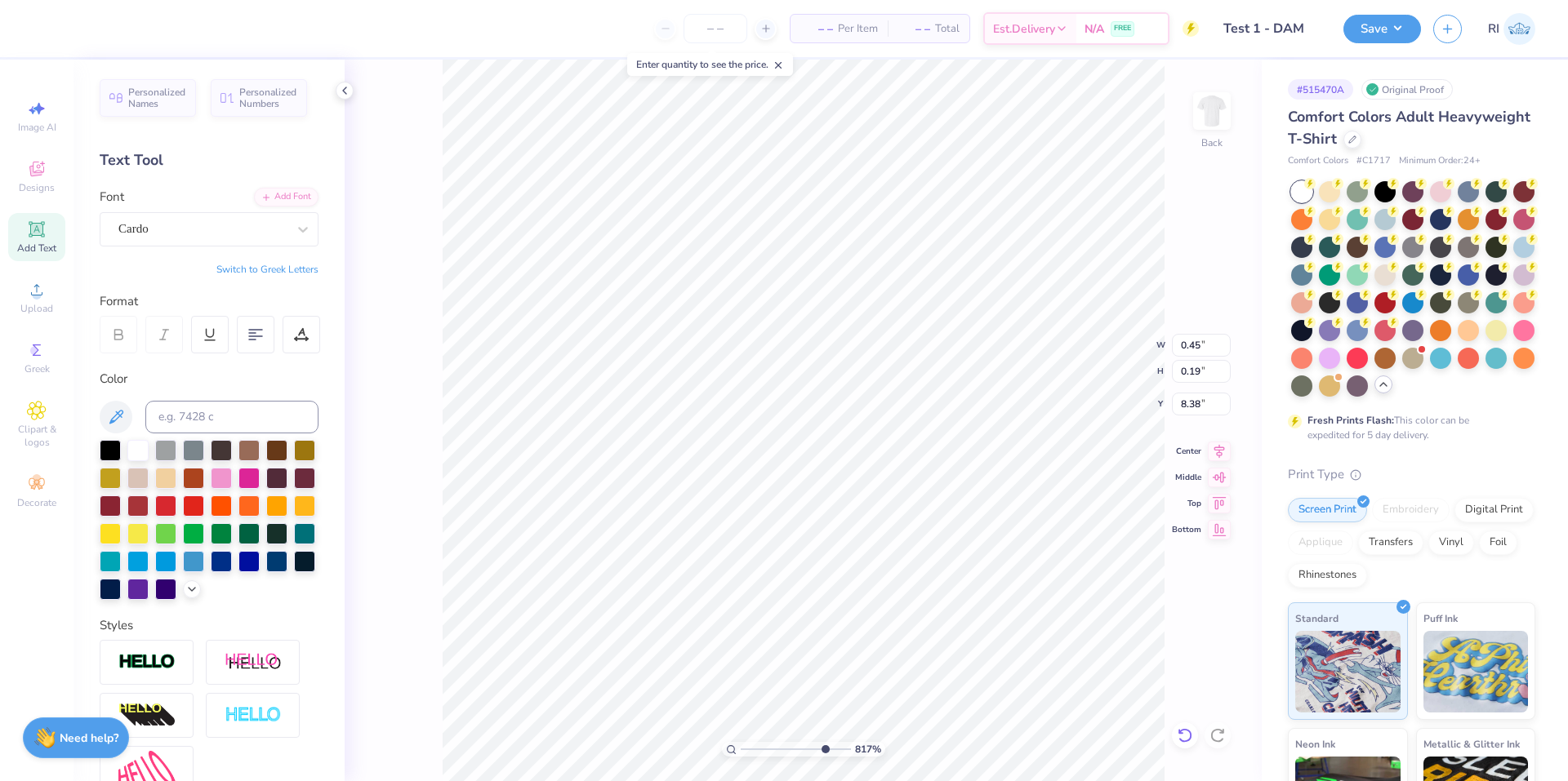
type input "8.42"
type input "8.17475462077441"
type input "0.36"
type input "0.16"
type input "2.01445811466782"
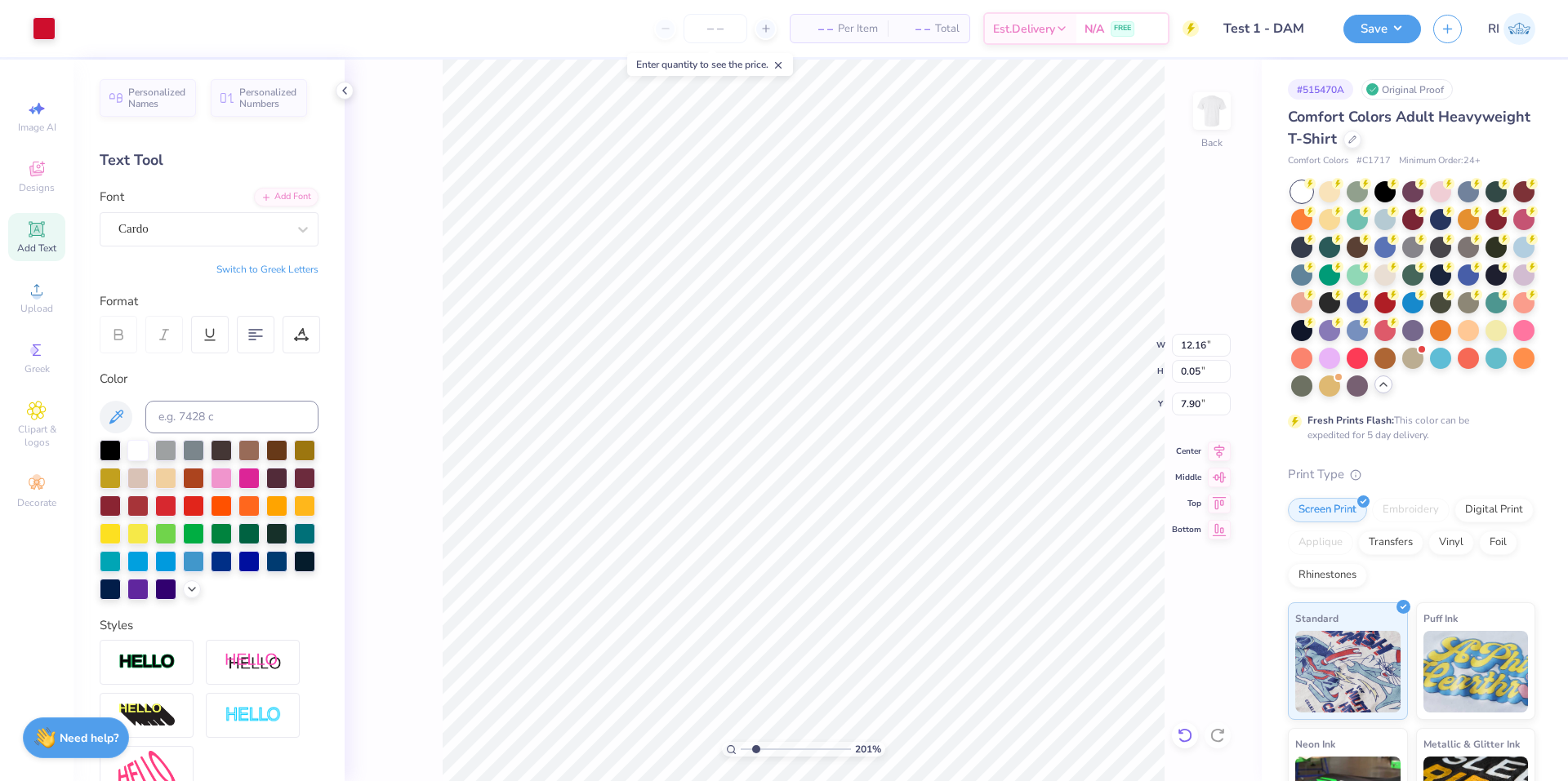
type input "11.68"
type input "0.74"
type input "8.37"
click at [740, 754] on li "Send to Back" at bounding box center [723, 760] width 128 height 32
type input "2.01445811466782"
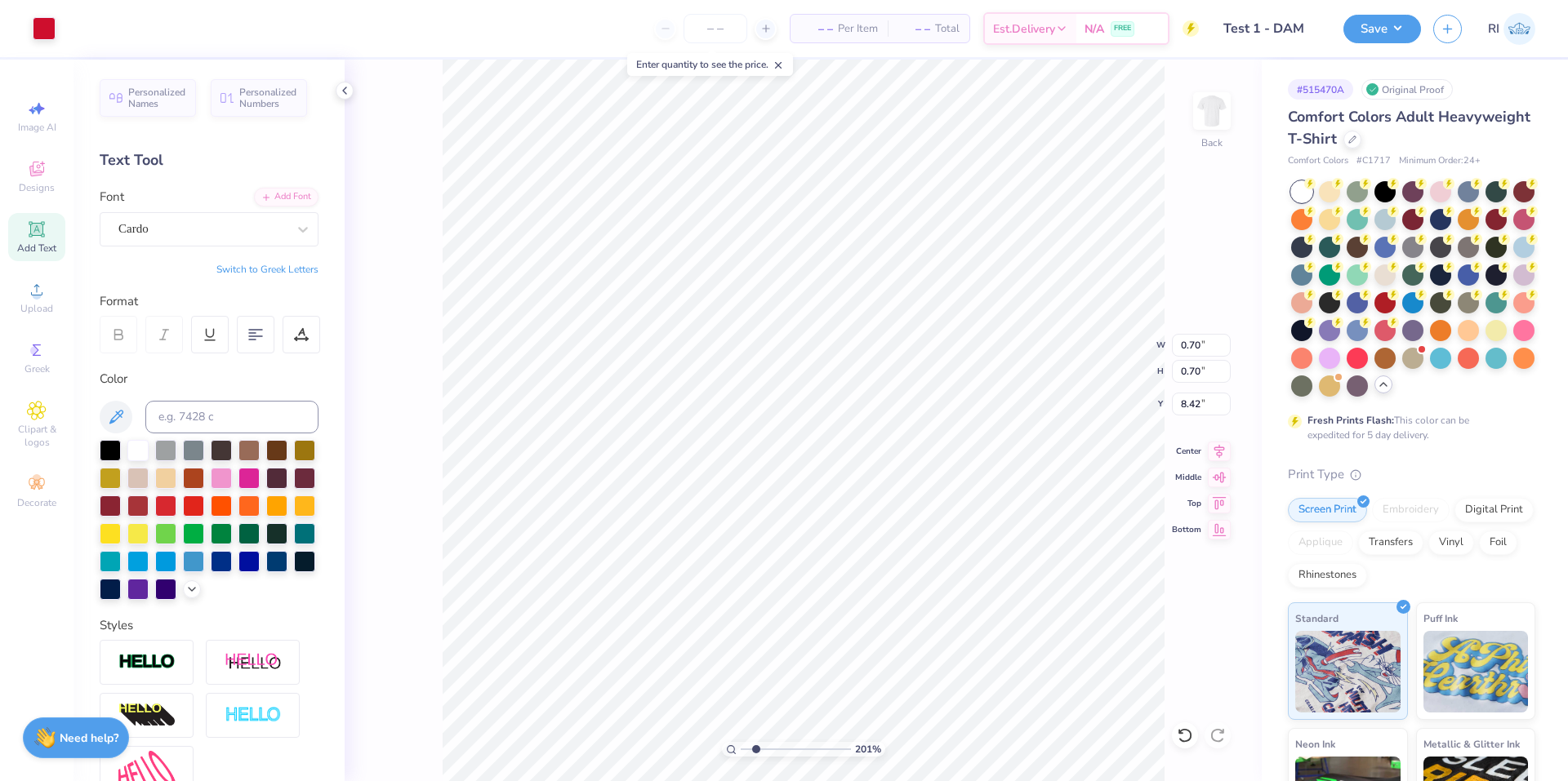
type input "10.64"
click at [867, 737] on icon at bounding box center [1185, 735] width 16 height 16
click at [867, 414] on div "201 % Back" at bounding box center [803, 420] width 917 height 722
type input "1"
click at [40, 21] on div at bounding box center [44, 26] width 23 height 23
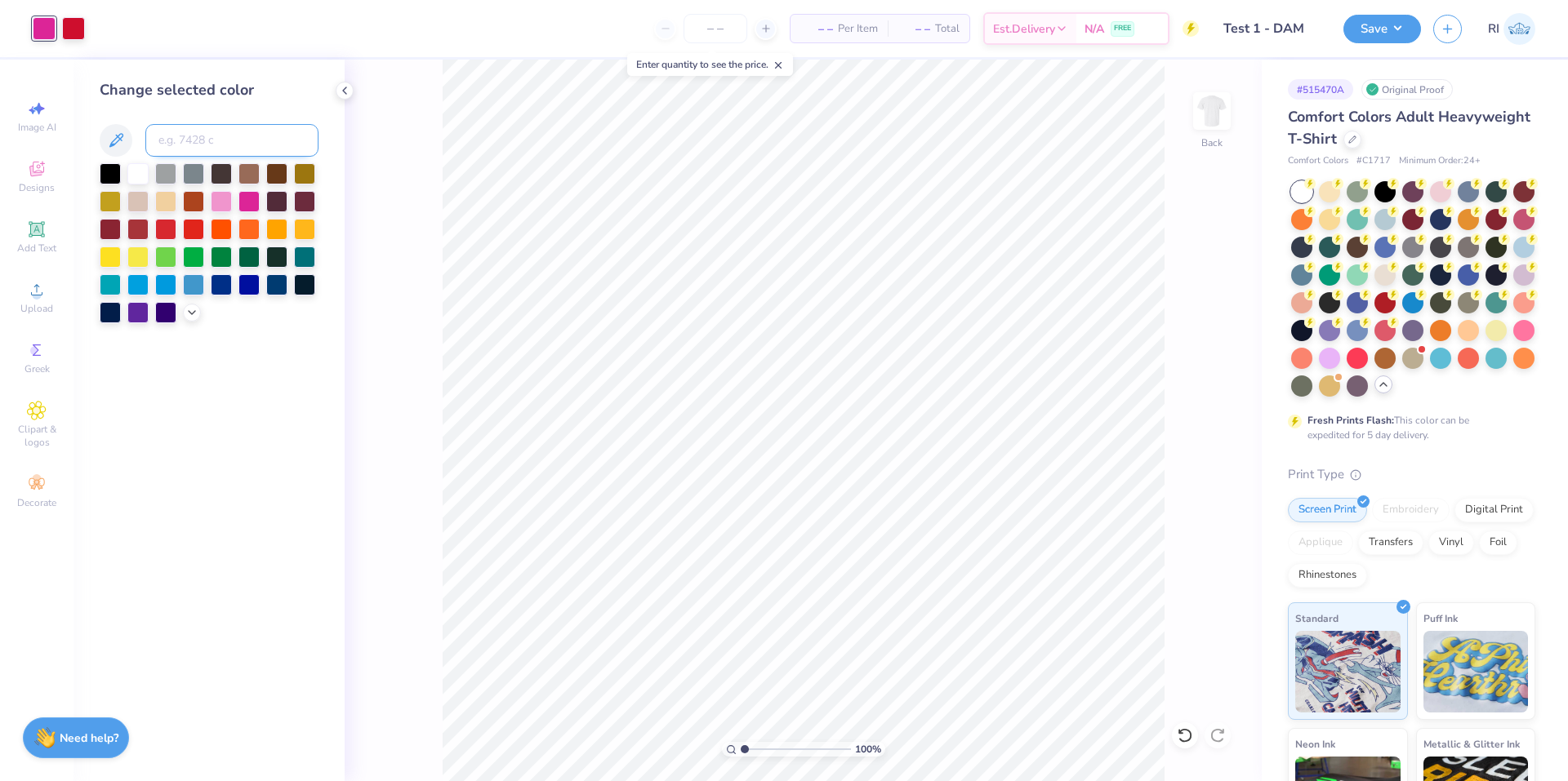
click at [172, 131] on input at bounding box center [232, 140] width 174 height 32
type input "186"
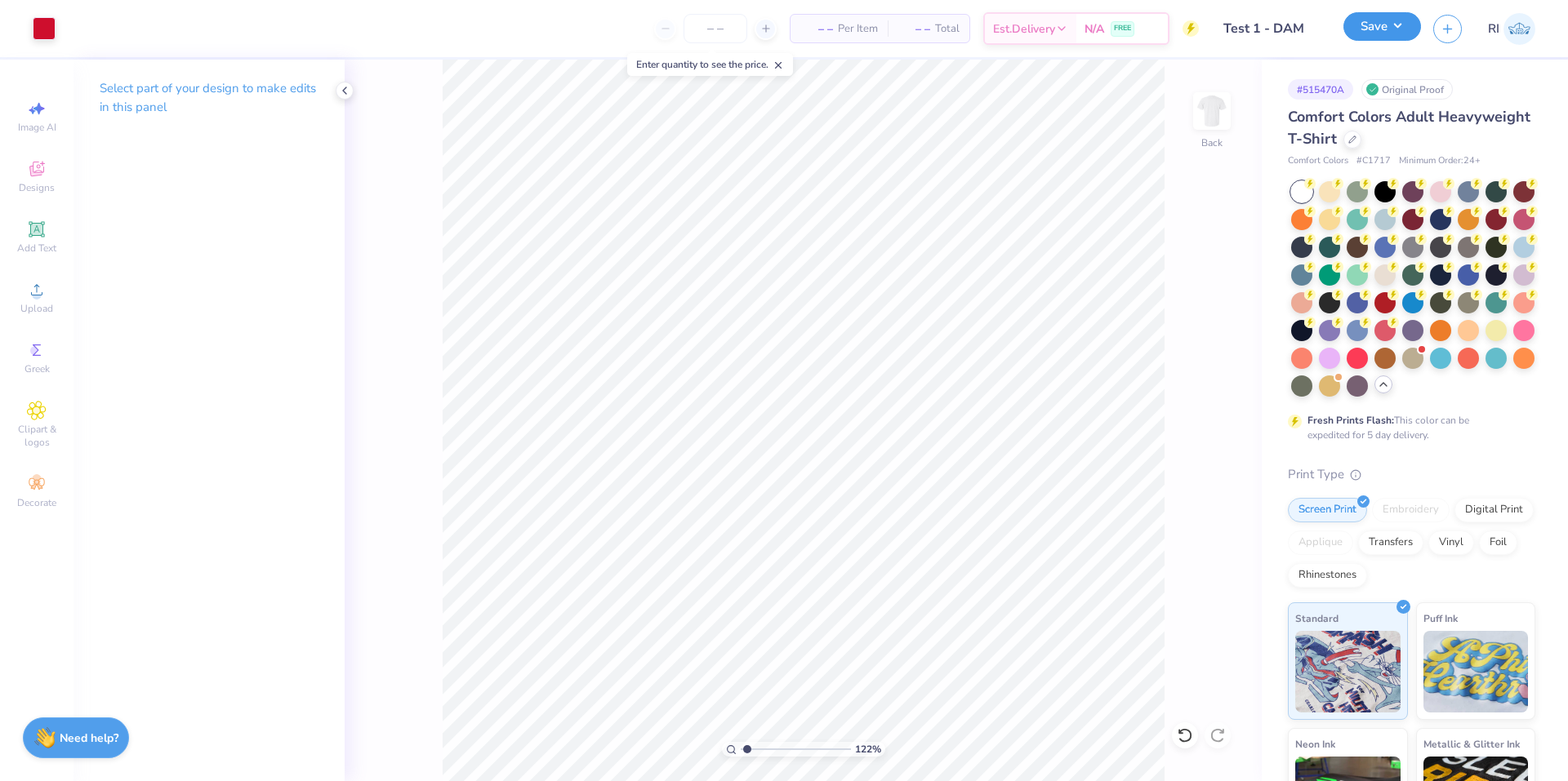
click at [867, 20] on button "Save" at bounding box center [1382, 26] width 78 height 28
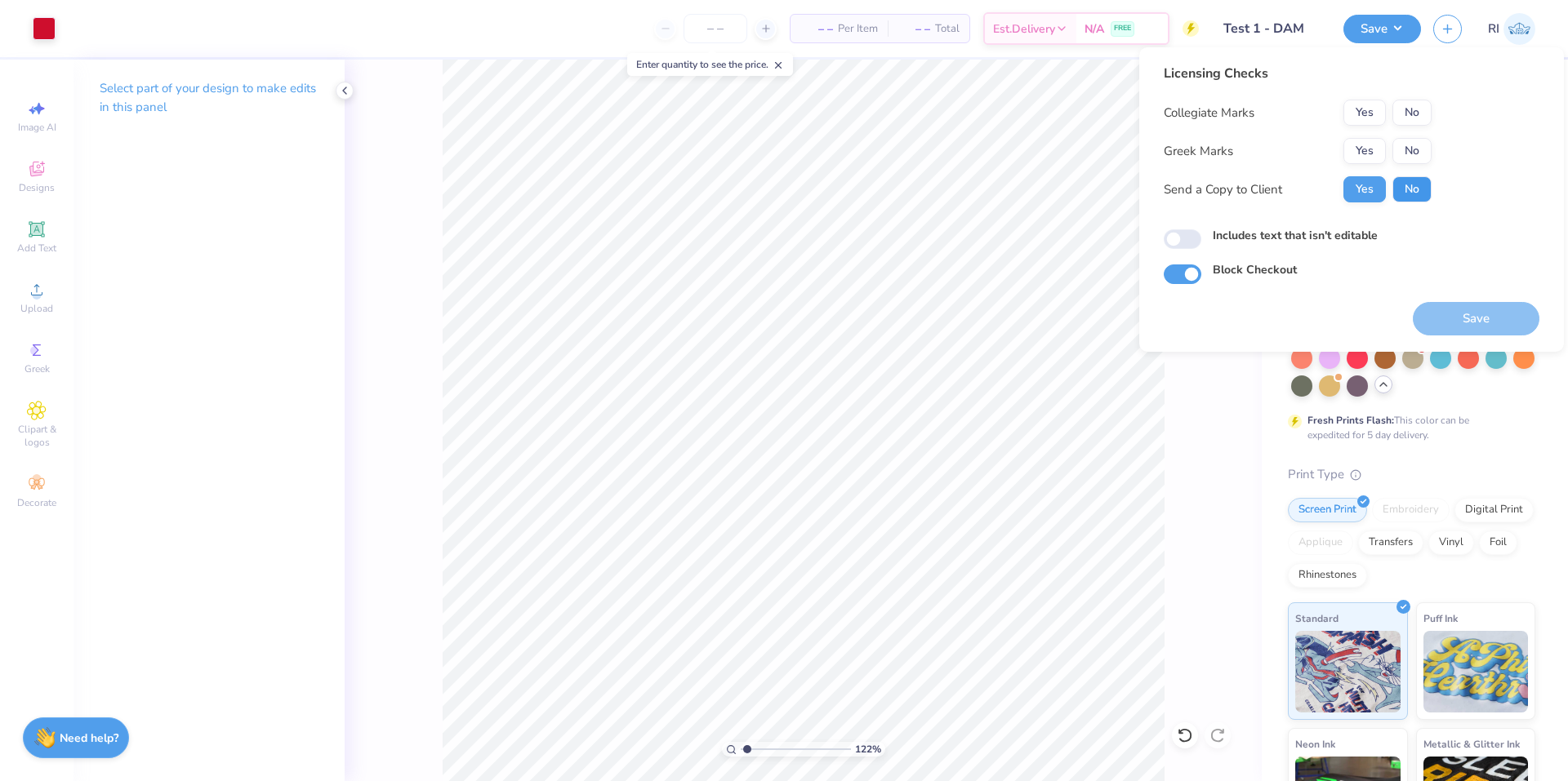
click at [867, 177] on button "No" at bounding box center [1412, 189] width 39 height 26
drag, startPoint x: 1411, startPoint y: 144, endPoint x: 1409, endPoint y: 126, distance: 18.1
click at [867, 144] on button "No" at bounding box center [1412, 150] width 39 height 26
drag, startPoint x: 1407, startPoint y: 113, endPoint x: 1435, endPoint y: 220, distance: 110.6
click at [867, 114] on button "No" at bounding box center [1412, 113] width 39 height 26
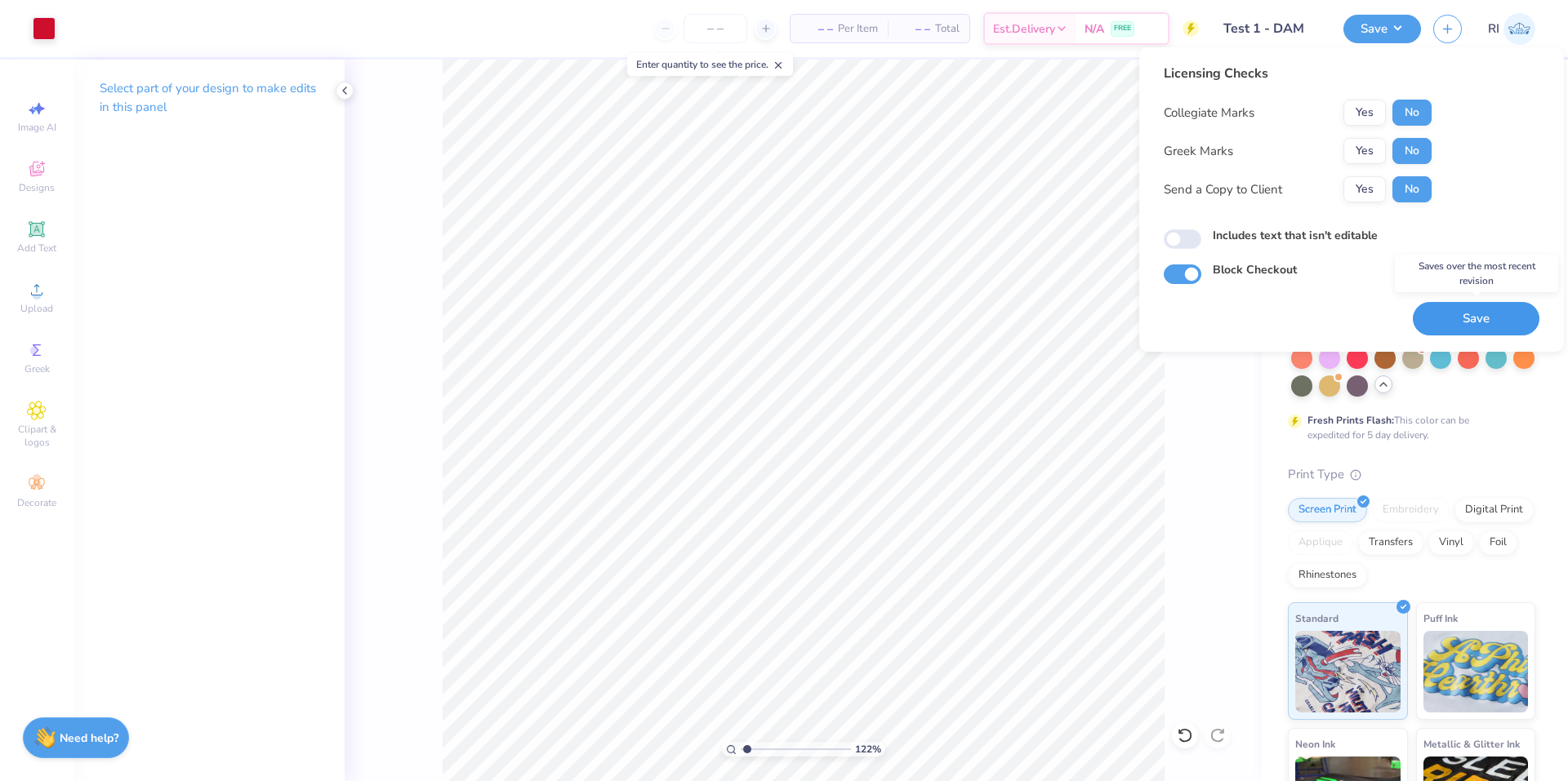
click at [867, 320] on button "Save" at bounding box center [1477, 319] width 127 height 33
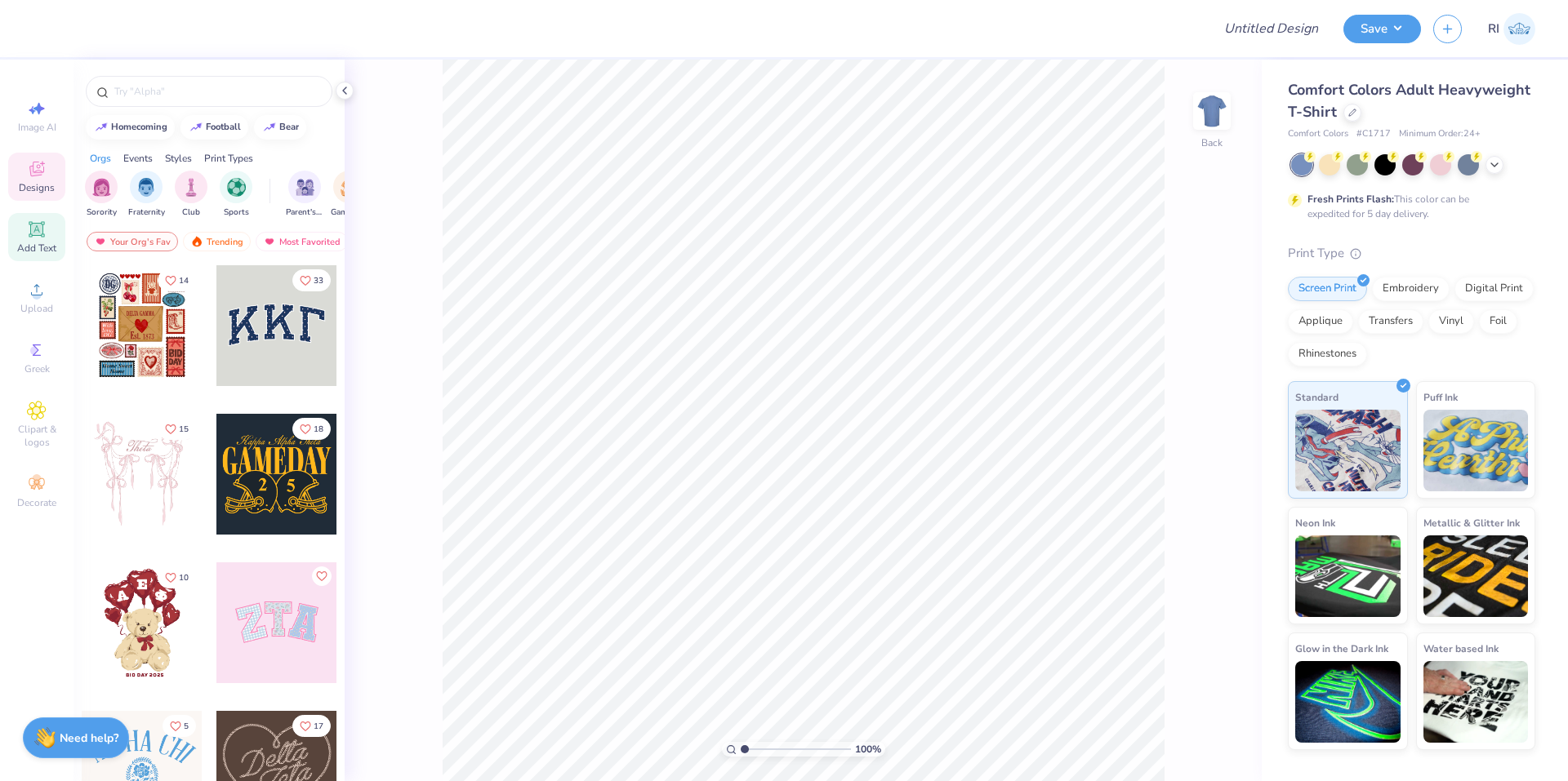
click at [37, 244] on span "Add Text" at bounding box center [37, 248] width 39 height 13
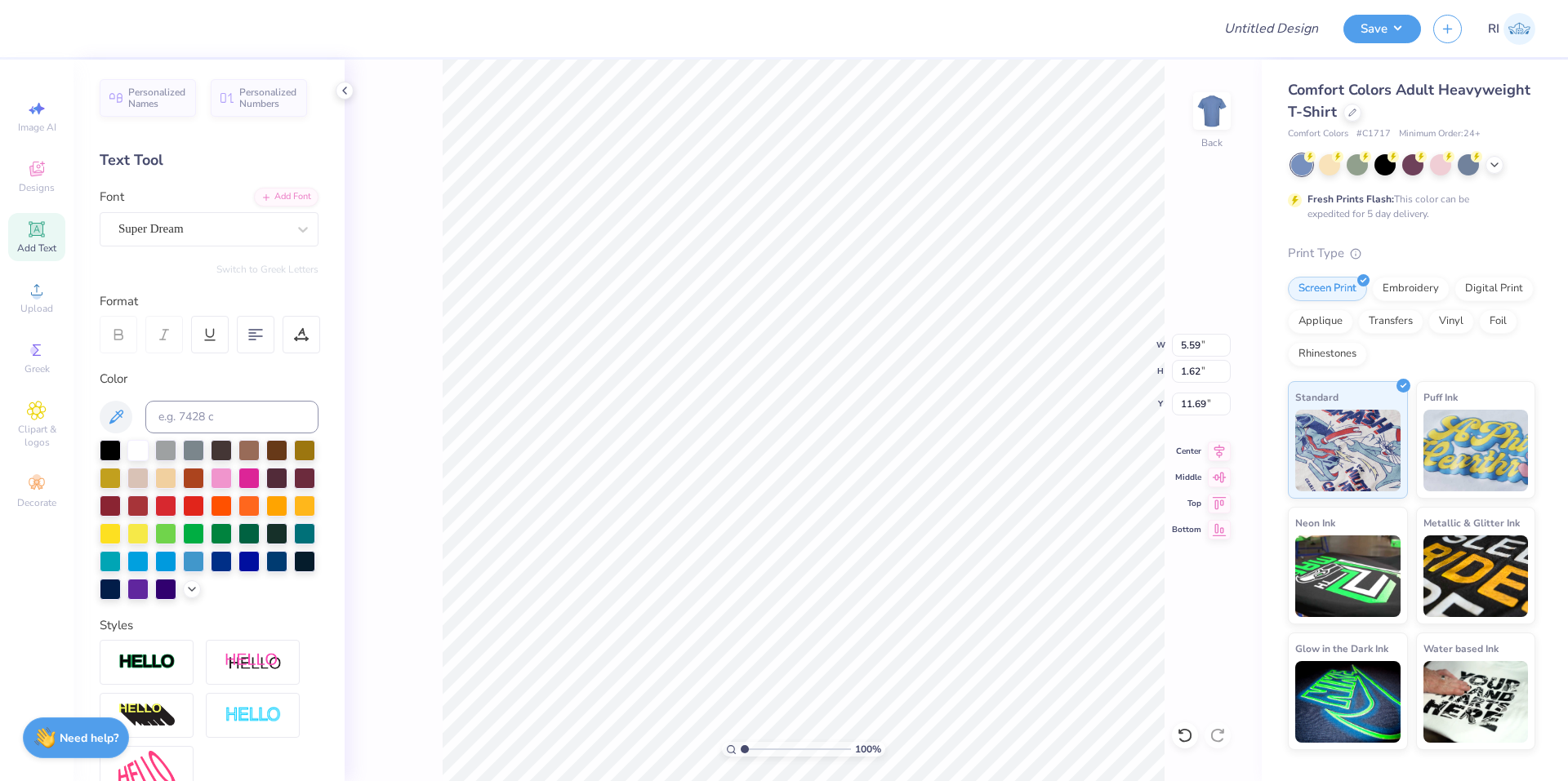
click at [124, 272] on div "Switch to Greek Letters" at bounding box center [209, 269] width 219 height 13
click at [122, 270] on div "Switch to Greek Letters" at bounding box center [209, 269] width 219 height 13
drag, startPoint x: 119, startPoint y: 278, endPoint x: 144, endPoint y: 273, distance: 25.5
click at [144, 294] on div "Personalized Names Personalized Numbers Text Tool Add Font Font Super Dream Swi…" at bounding box center [209, 420] width 271 height 722
click at [129, 262] on div "Personalized Names Personalized Numbers Text Tool Add Font Font Super Dream Swi…" at bounding box center [209, 420] width 271 height 722
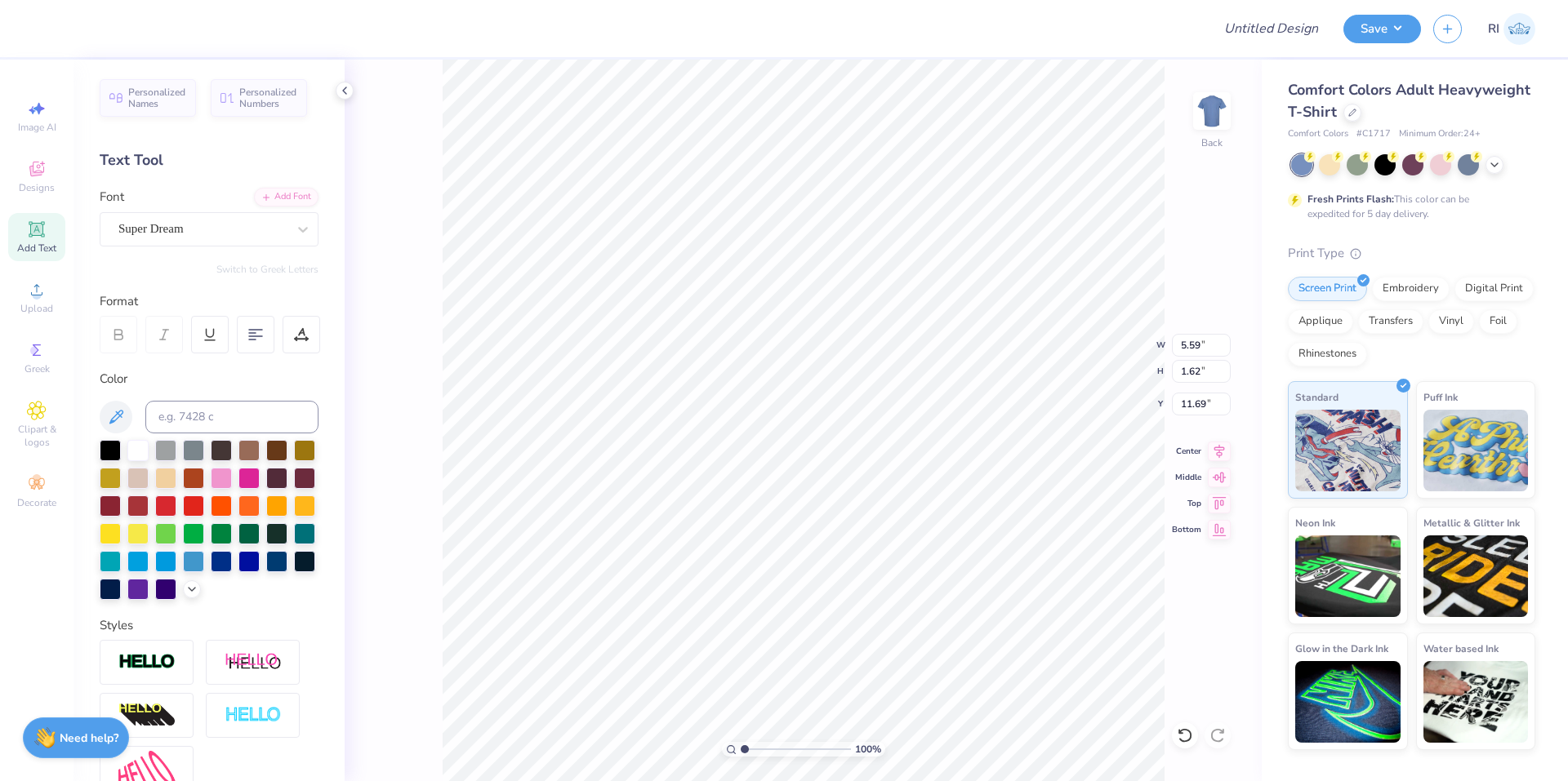
drag, startPoint x: 129, startPoint y: 260, endPoint x: 157, endPoint y: 279, distance: 33.8
click at [140, 279] on div "Personalized Names Personalized Numbers Text Tool Add Font Font Super Dream Swi…" at bounding box center [209, 420] width 271 height 722
drag, startPoint x: 113, startPoint y: 244, endPoint x: 114, endPoint y: 251, distance: 7.1
click at [113, 250] on div "Personalized Names Personalized Numbers Text Tool Add Font Font Super Dream Swi…" at bounding box center [209, 420] width 271 height 722
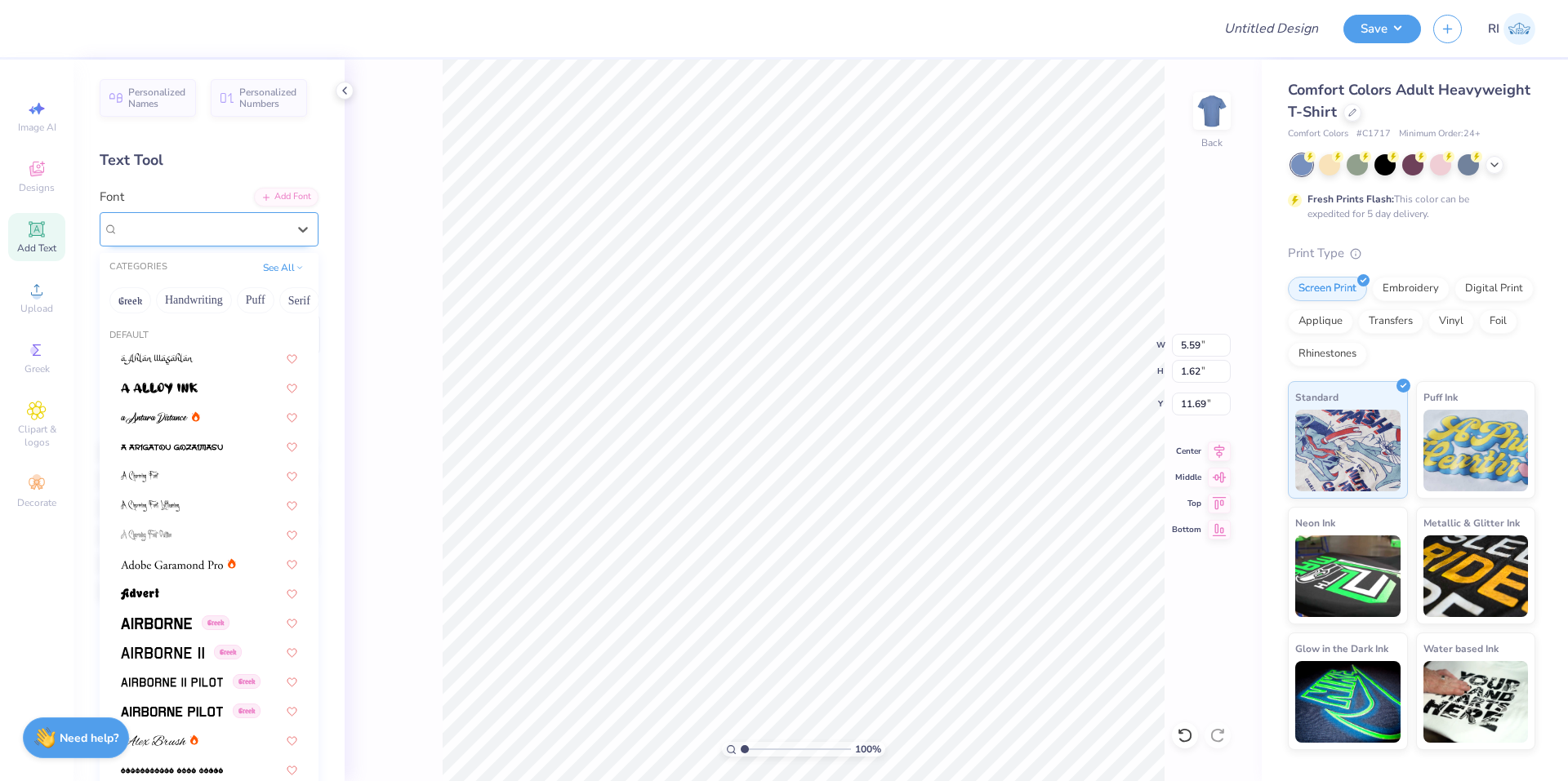
click at [145, 241] on div "Super Dream" at bounding box center [209, 229] width 219 height 34
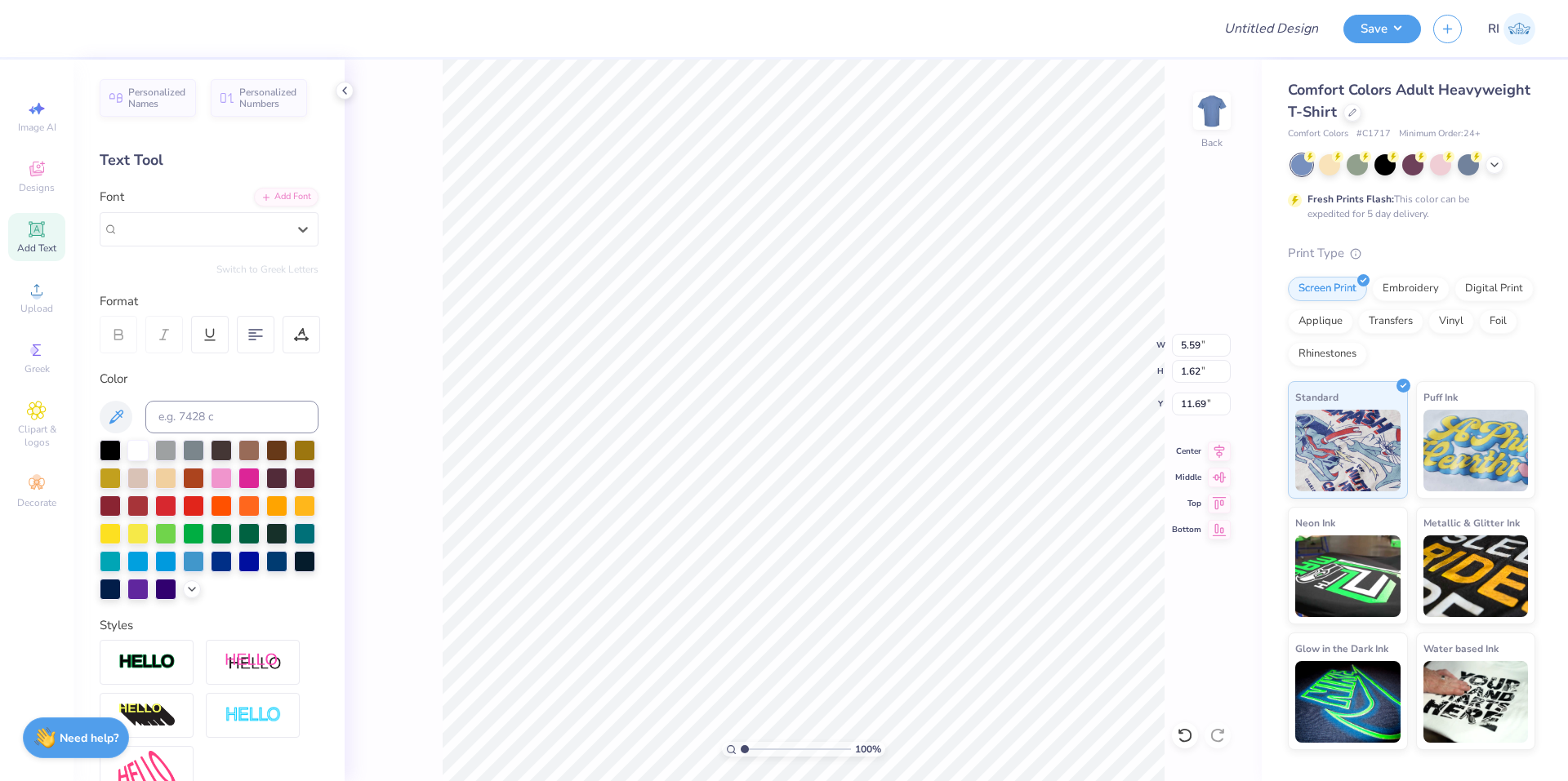
drag, startPoint x: 173, startPoint y: 188, endPoint x: 173, endPoint y: 199, distance: 11.0
click at [173, 189] on div "Font Select is focused ,type to refine list, press Down to open the menu, Super…" at bounding box center [209, 217] width 219 height 59
click at [168, 452] on div at bounding box center [166, 449] width 21 height 21
click at [237, 677] on div at bounding box center [253, 662] width 94 height 45
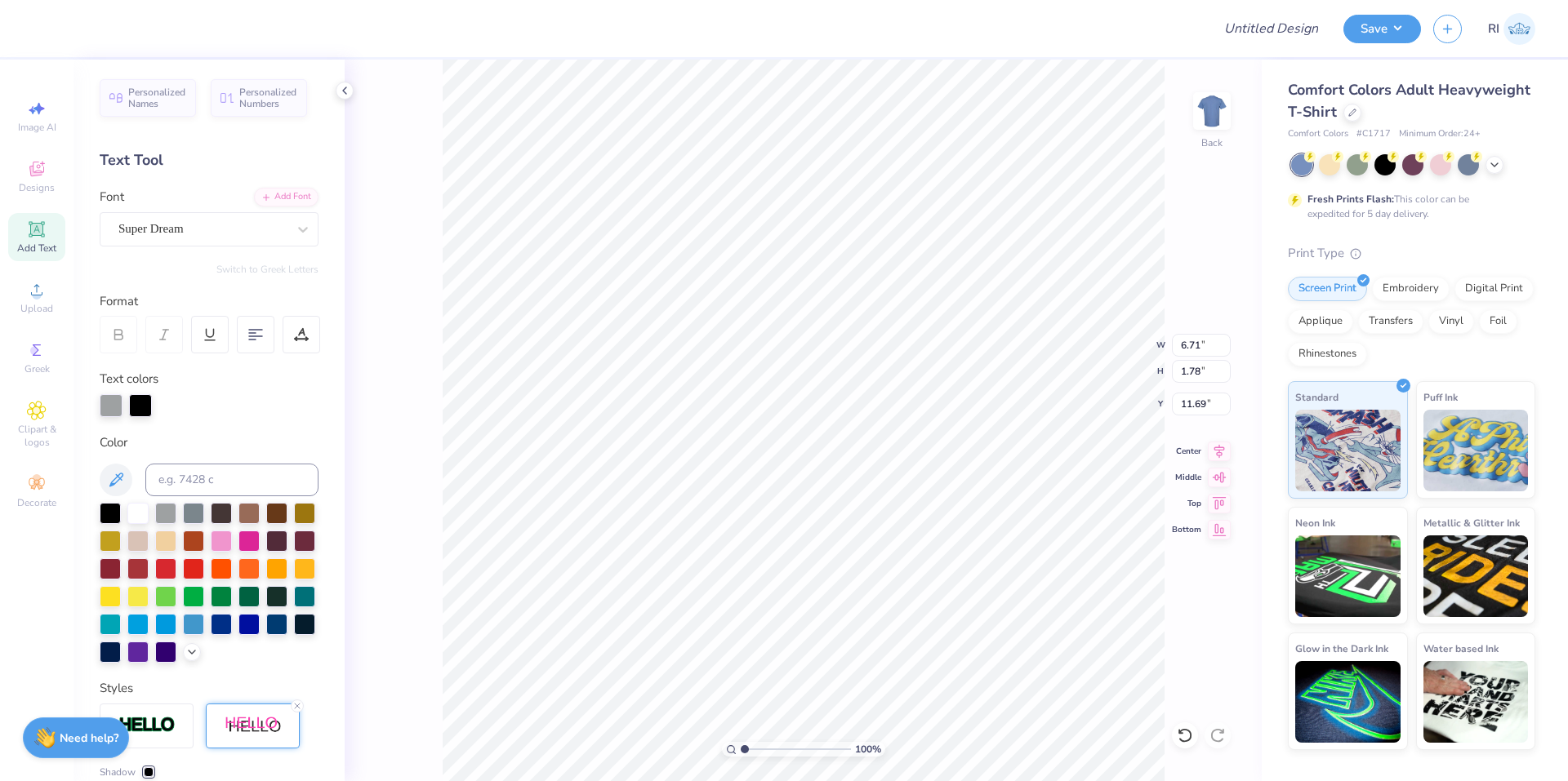
type input "6.71"
type input "1.78"
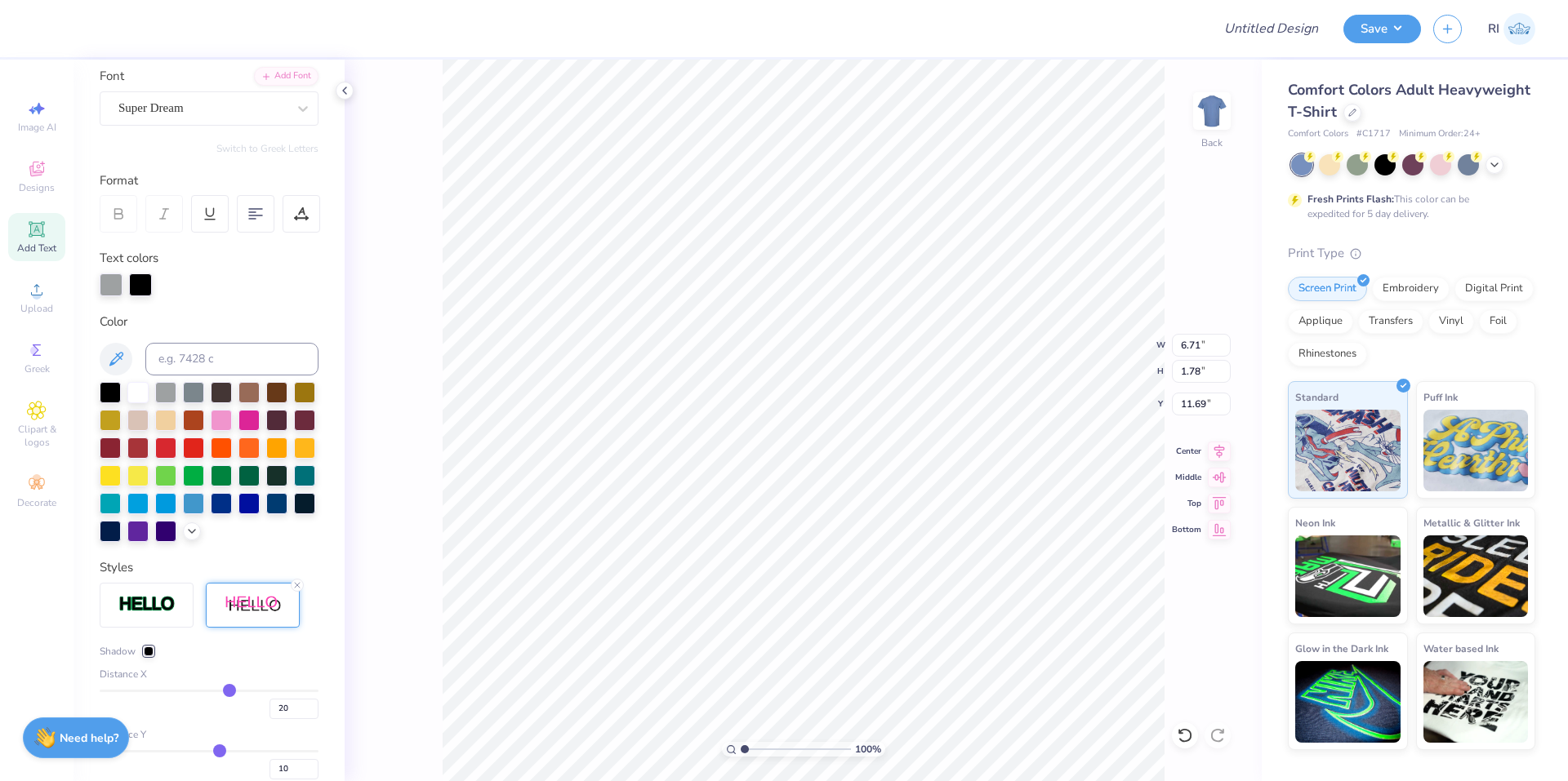
scroll to position [163, 0]
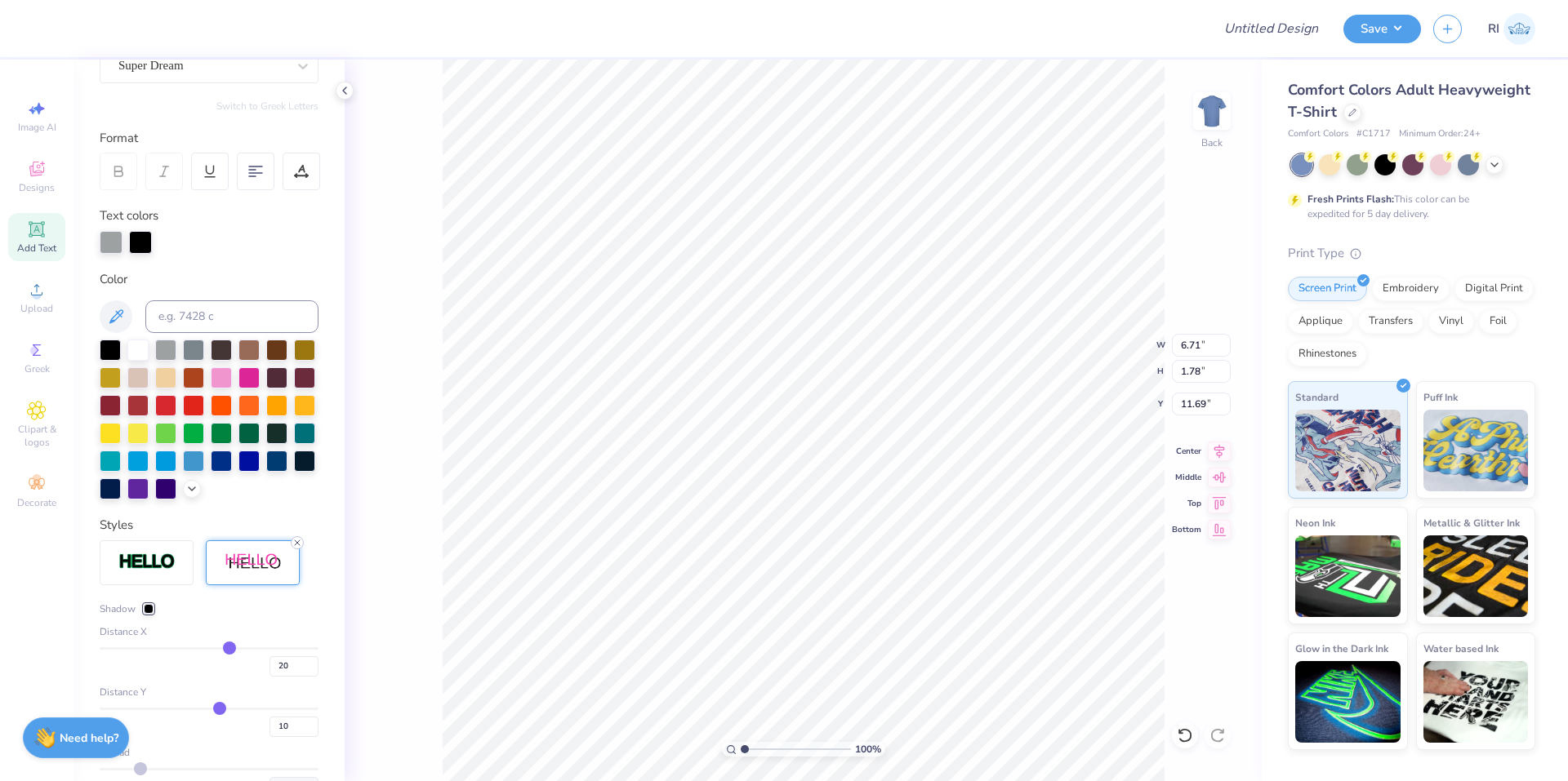
click at [302, 548] on icon at bounding box center [297, 543] width 9 height 9
type input "5.59"
type input "1.62"
